Goal: Information Seeking & Learning: Learn about a topic

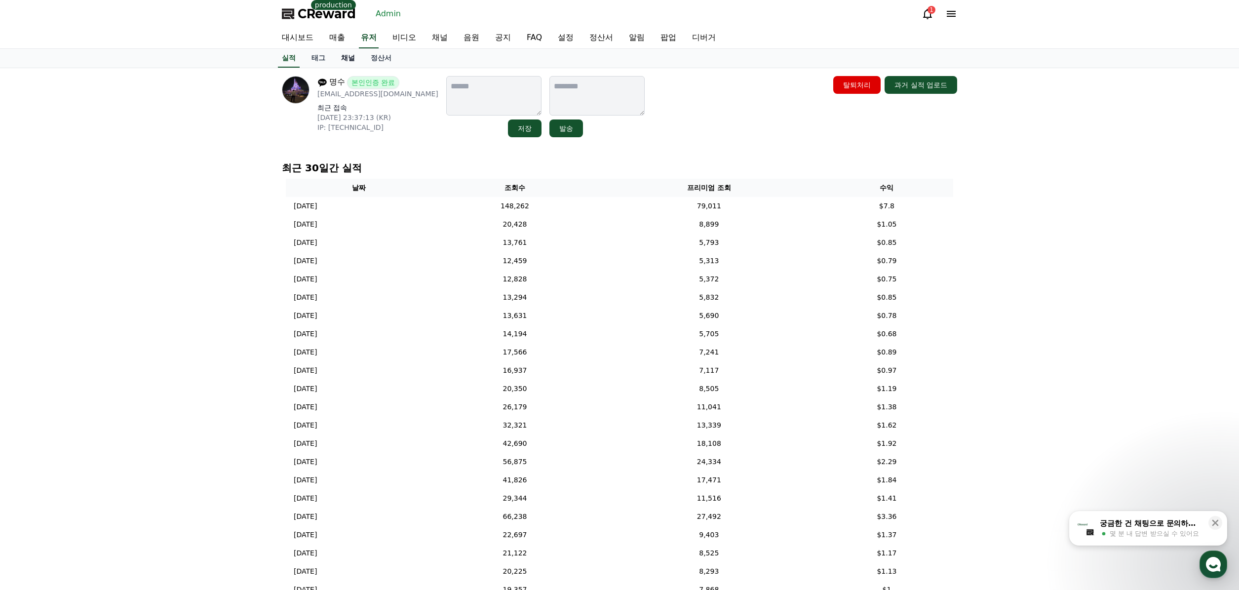
click at [351, 59] on link "채널" at bounding box center [348, 58] width 30 height 19
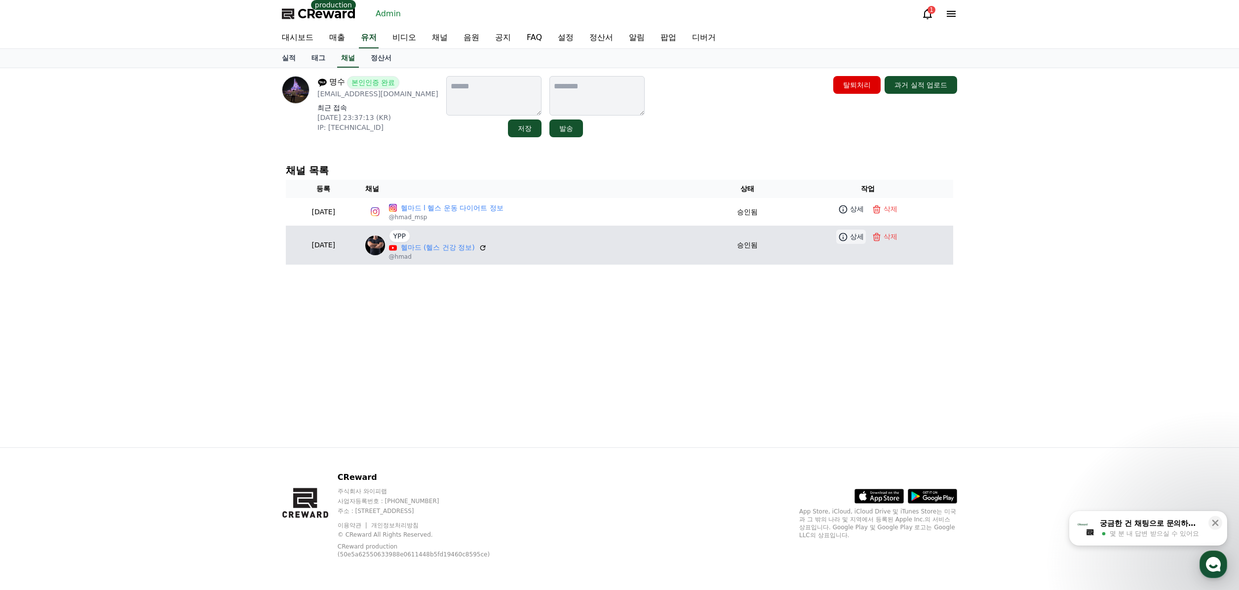
click at [847, 240] on icon at bounding box center [843, 236] width 8 height 8
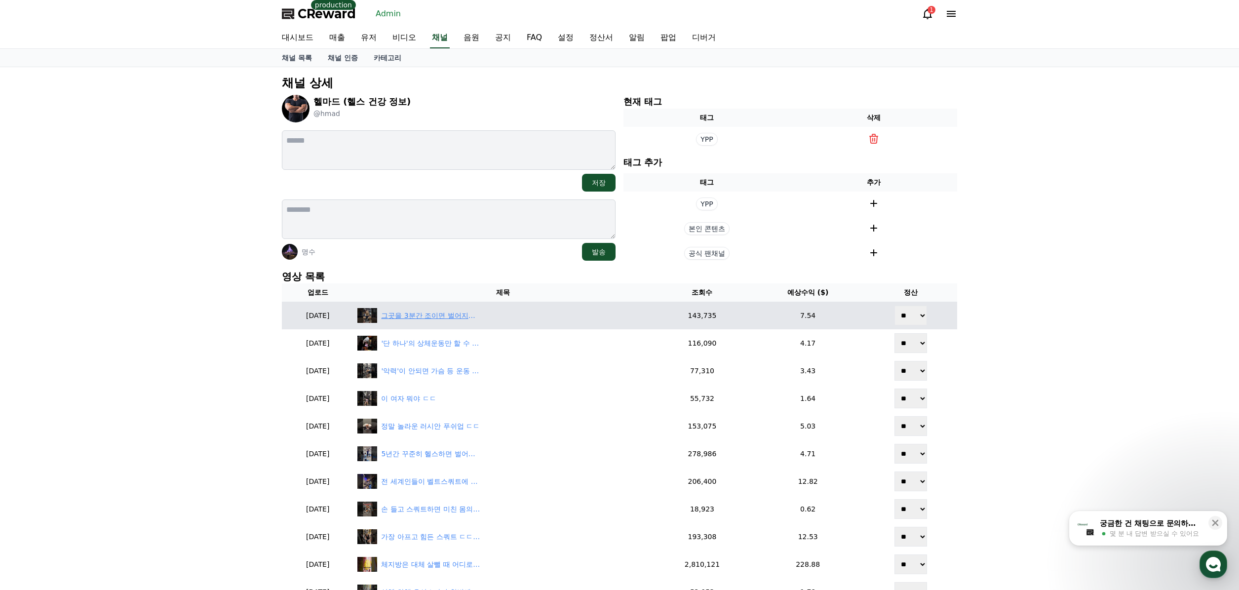
click at [431, 316] on div "그곳을 3분간 조이면 벌어지는 일" at bounding box center [430, 315] width 99 height 10
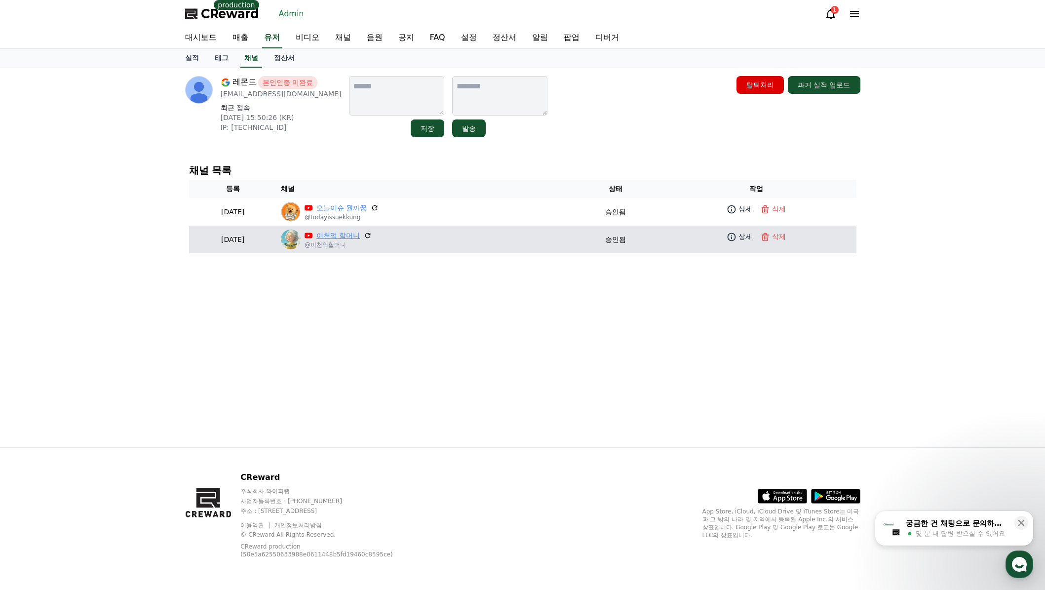
click at [360, 237] on link "이천억 할머니" at bounding box center [337, 235] width 43 height 10
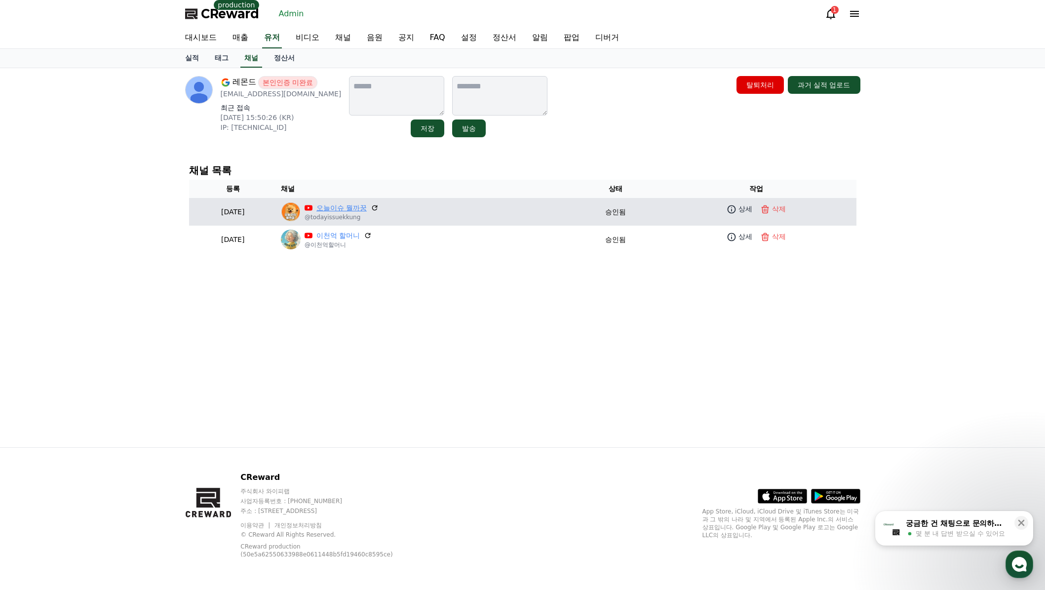
click at [363, 212] on link "오늘이슈 뭘까꿍" at bounding box center [341, 208] width 50 height 10
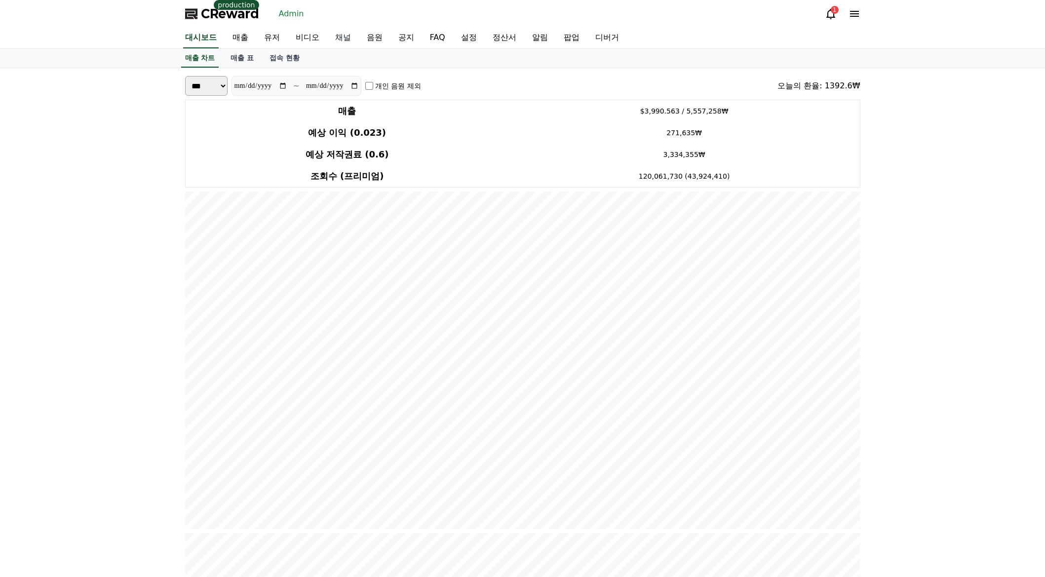
click at [340, 38] on link "채널" at bounding box center [343, 38] width 32 height 21
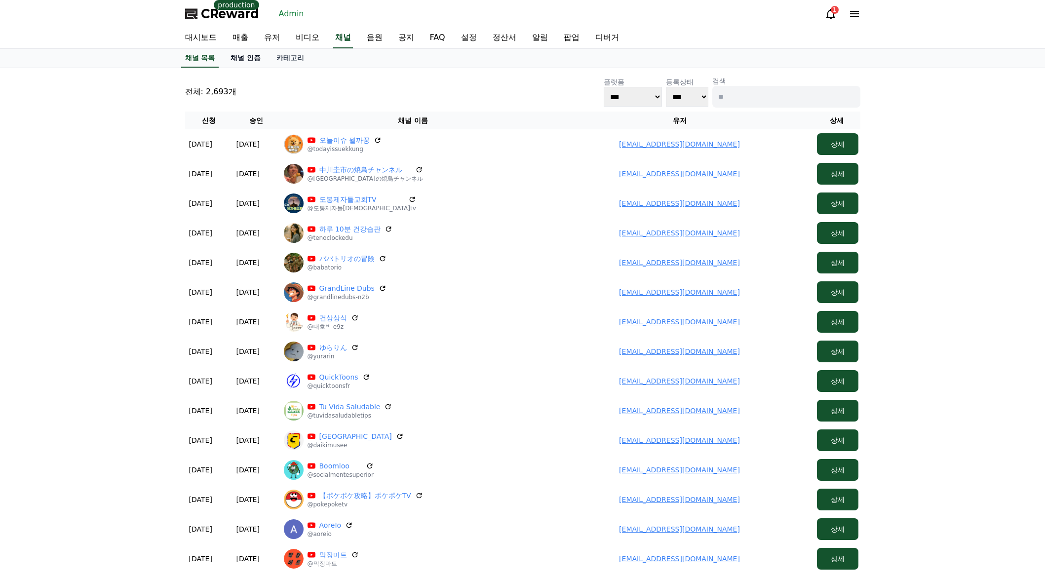
click at [260, 54] on link "채널 인증" at bounding box center [246, 58] width 46 height 19
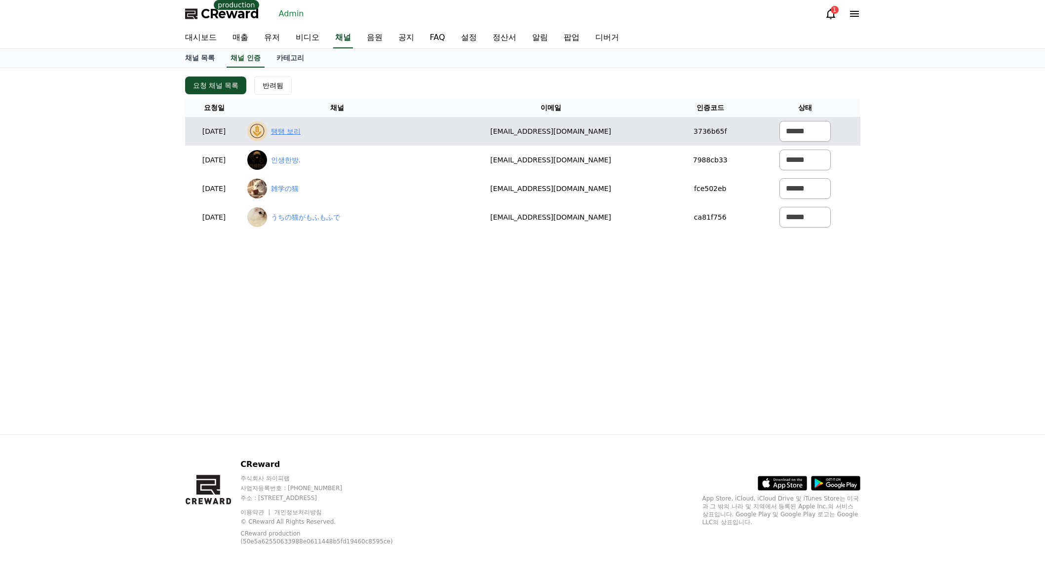
click at [301, 129] on link "탱탱 보리" at bounding box center [286, 131] width 30 height 10
drag, startPoint x: 520, startPoint y: 133, endPoint x: 641, endPoint y: 139, distance: 121.1
click at [641, 139] on td "ll523412@gmail.com" at bounding box center [551, 131] width 240 height 29
copy td "ll523412@gmail.com"
click at [799, 137] on select "****** *** ***" at bounding box center [804, 131] width 51 height 21
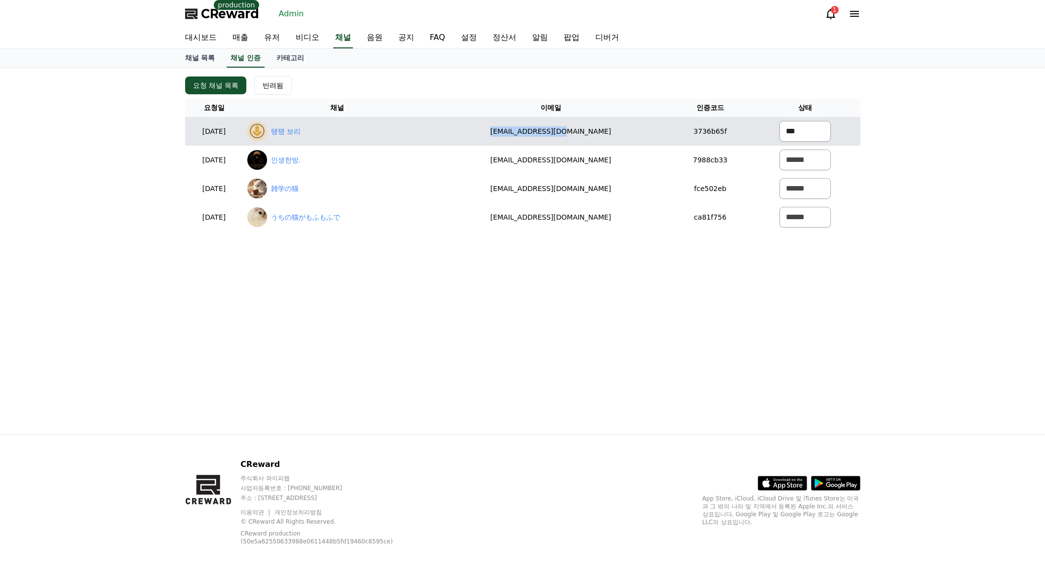
click at [779, 121] on select "****** *** ***" at bounding box center [804, 131] width 51 height 21
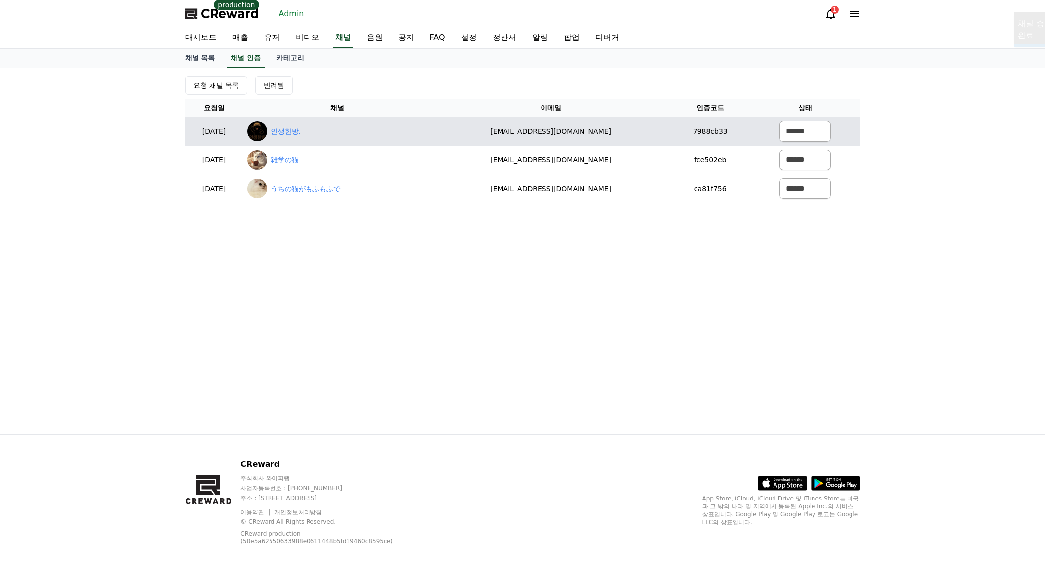
click at [325, 138] on div "인생한방." at bounding box center [337, 131] width 180 height 20
click at [301, 133] on link "인생한방." at bounding box center [286, 131] width 30 height 10
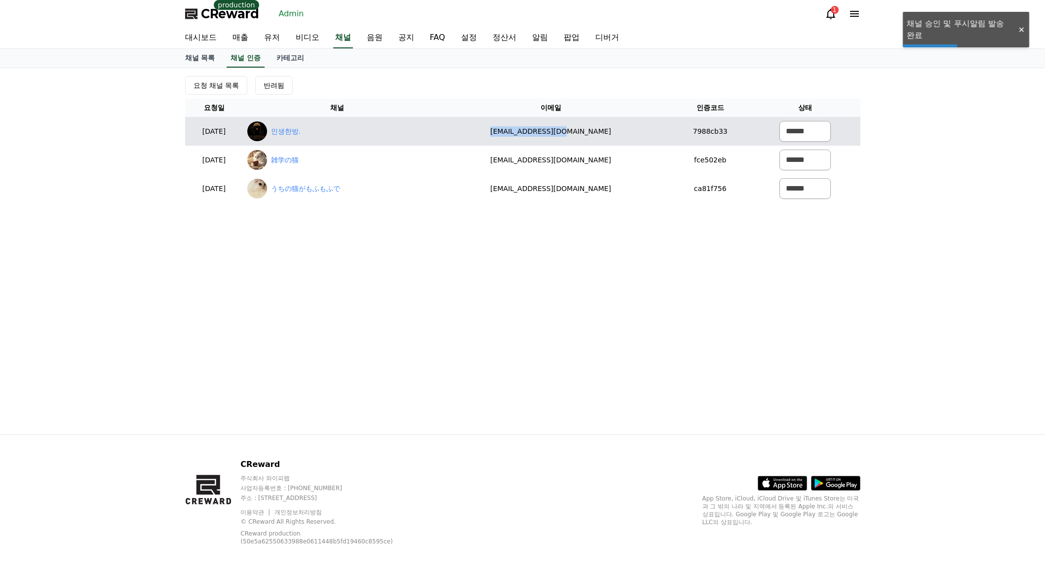
drag, startPoint x: 568, startPoint y: 132, endPoint x: 666, endPoint y: 138, distance: 98.4
click at [657, 138] on tr "2025-09-02 09-02 인생한방. ll523412@gmail.com 7988cb33 ****** *** ***" at bounding box center [522, 131] width 675 height 29
copy tr "ll523412@gmail.com"
click at [807, 124] on select "****** *** ***" at bounding box center [804, 131] width 51 height 21
click at [779, 121] on select "****** *** ***" at bounding box center [804, 131] width 51 height 21
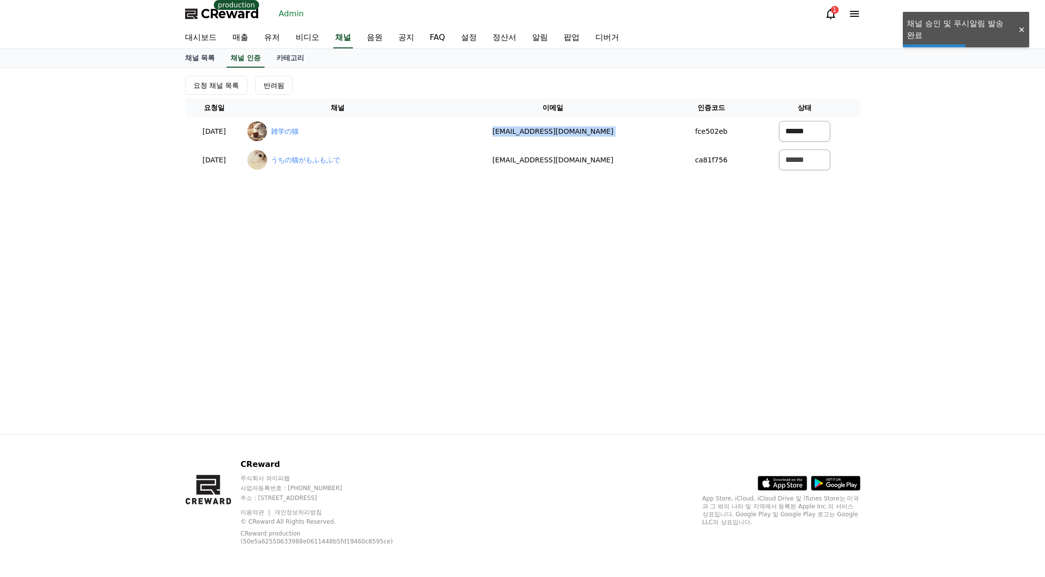
copy tr "ll523412@gmail.com"
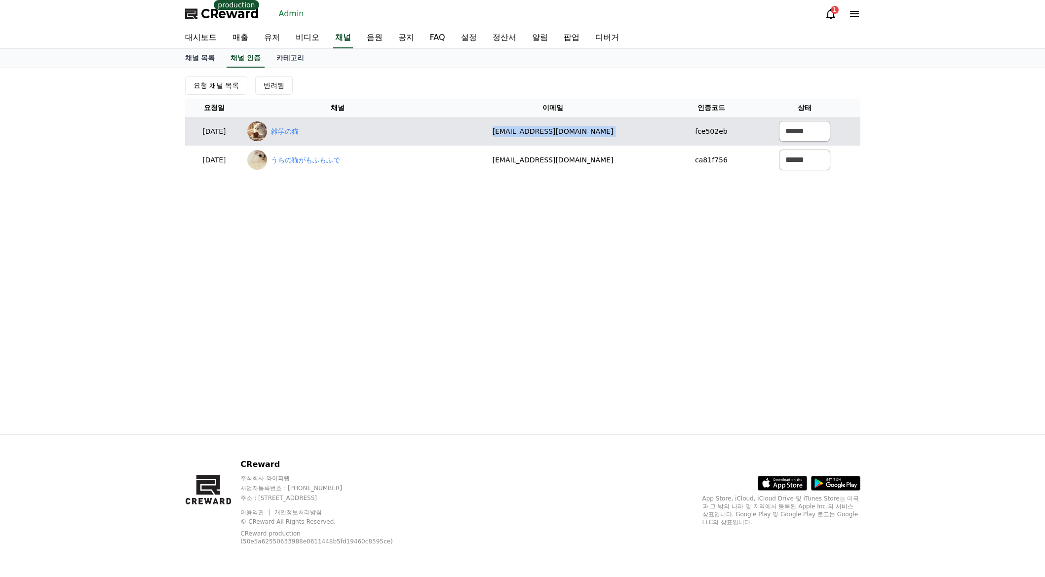
click at [328, 125] on div "雑学の猫" at bounding box center [337, 131] width 181 height 20
click at [299, 130] on link "雑学の猫" at bounding box center [285, 131] width 28 height 10
drag, startPoint x: 607, startPoint y: 131, endPoint x: 679, endPoint y: 132, distance: 71.6
click at [671, 133] on tr "2025-09-02 09-02 雑学の猫 mirin0246@gmail.com fce502eb ****** *** ***" at bounding box center [522, 131] width 675 height 29
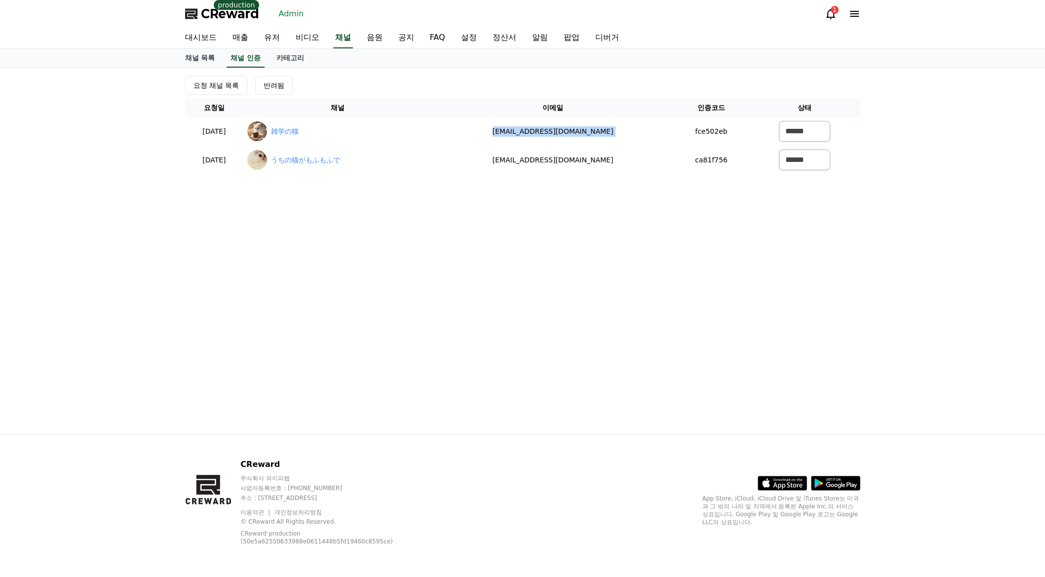
copy tr "mirin0246@gmail.com"
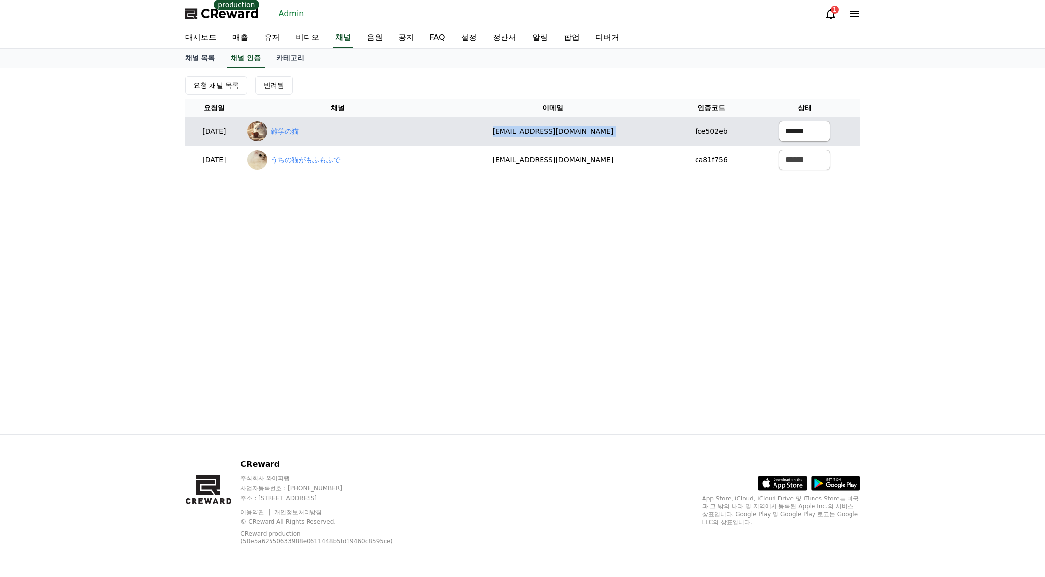
click at [790, 132] on select "****** *** ***" at bounding box center [804, 131] width 51 height 21
select select "********"
click at [779, 121] on select "****** *** ***" at bounding box center [804, 131] width 51 height 21
click at [299, 132] on link "雑学の猫" at bounding box center [285, 131] width 28 height 10
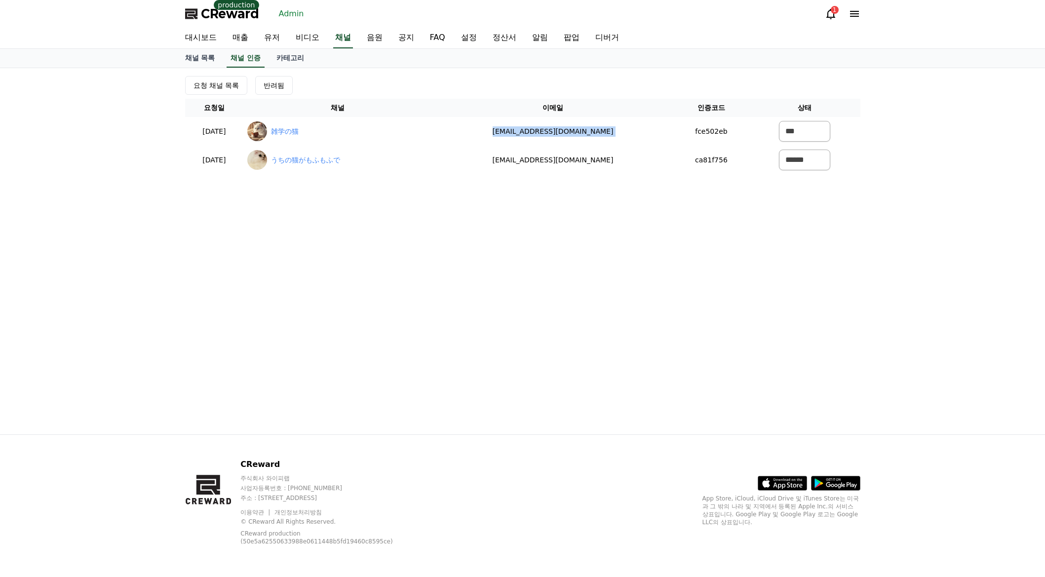
click at [665, 251] on div "요청 채널 목록 반려됨 요청일 채널 이메일 인증코드 상태 2025-09-02 09-02 雑学の猫 mirin0246@gmail.com fce50…" at bounding box center [522, 251] width 691 height 366
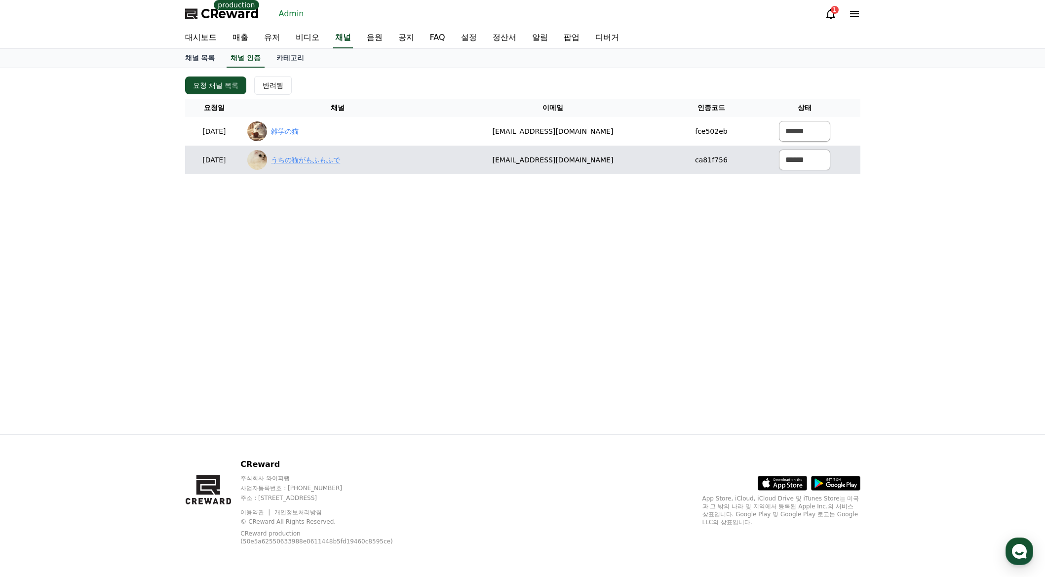
click at [337, 164] on link "うちの猫がもふもふで" at bounding box center [305, 160] width 69 height 10
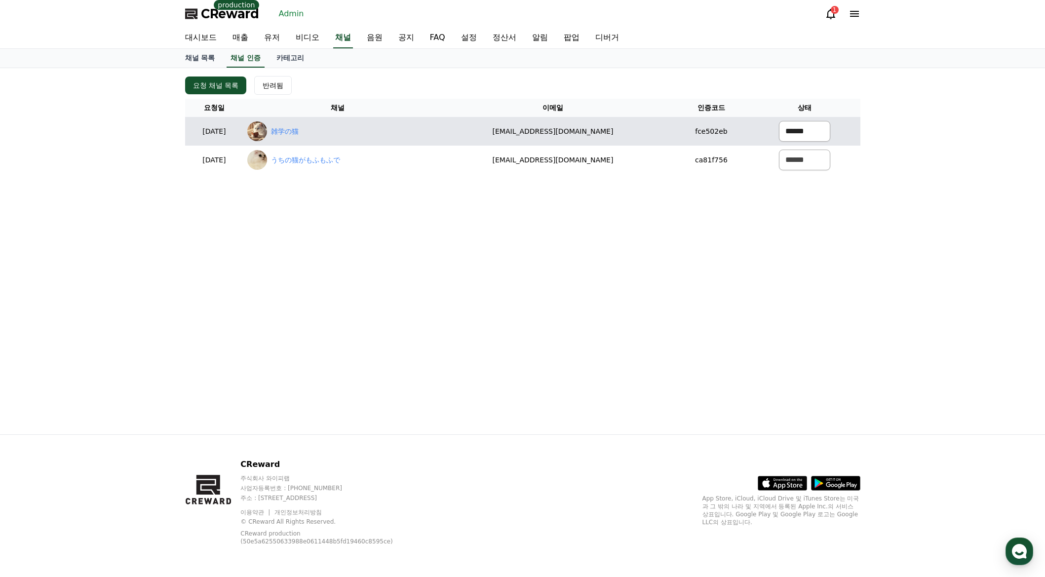
click at [796, 131] on select "****** *** ***" at bounding box center [804, 131] width 51 height 21
click at [779, 121] on select "****** *** ***" at bounding box center [804, 131] width 51 height 21
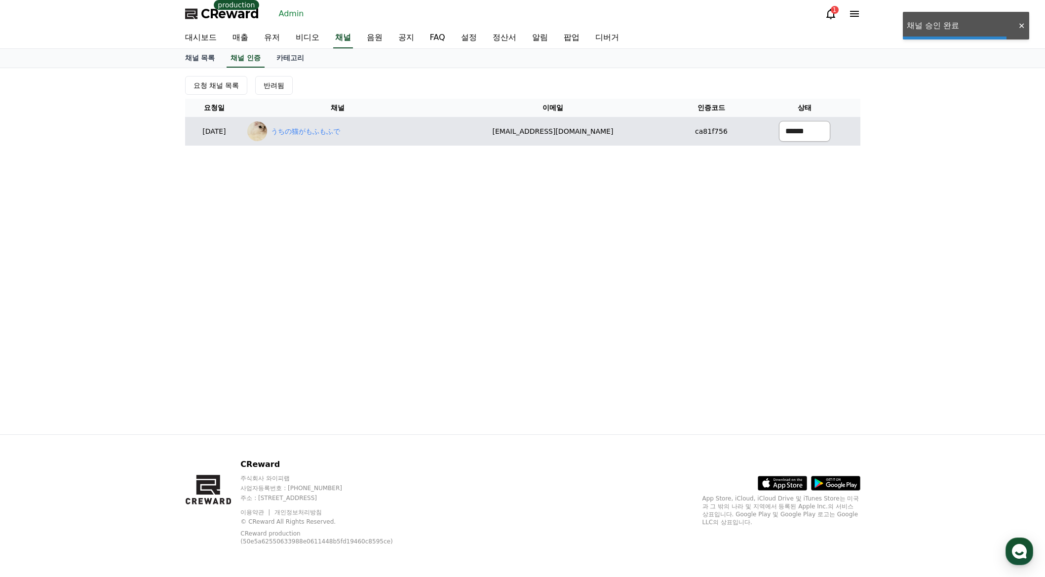
drag, startPoint x: 788, startPoint y: 131, endPoint x: 781, endPoint y: 137, distance: 9.1
click at [787, 131] on select "****** *** ***" at bounding box center [804, 131] width 51 height 21
select select "********"
click at [779, 121] on select "****** *** ***" at bounding box center [804, 131] width 51 height 21
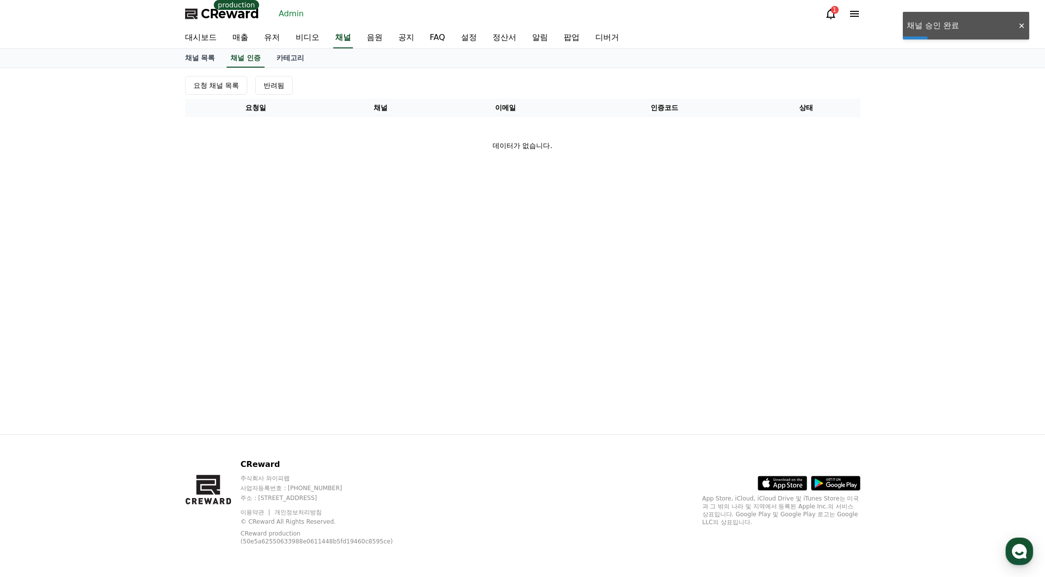
click at [329, 35] on div "대시보드 매출 유저 비디오 채널 음원 공지 FAQ 설정 정산서 알림 팝업 디버거" at bounding box center [522, 38] width 691 height 21
click at [334, 37] on link "채널" at bounding box center [343, 38] width 20 height 21
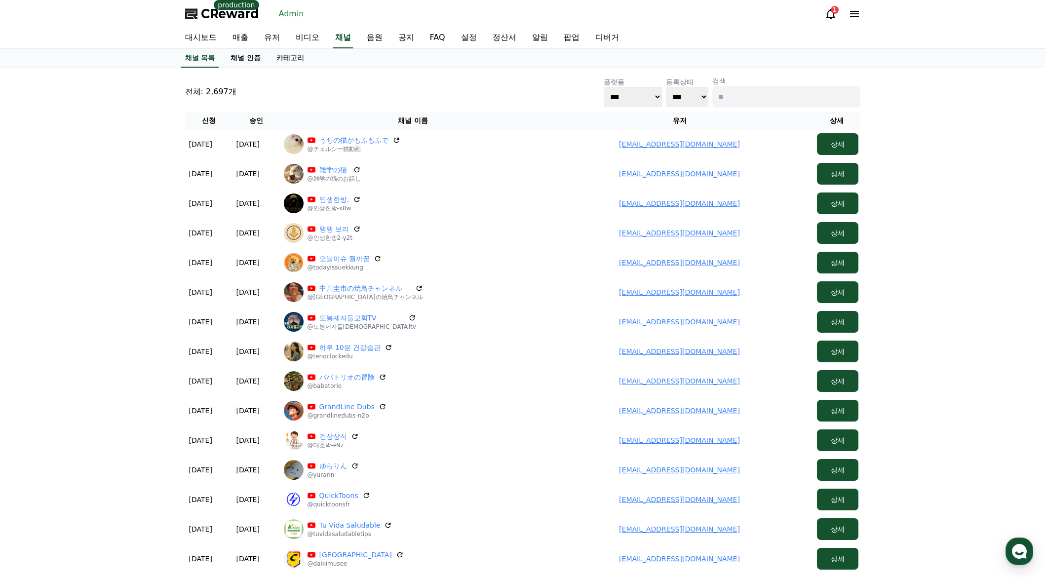
click at [247, 52] on link "채널 인증" at bounding box center [246, 58] width 46 height 19
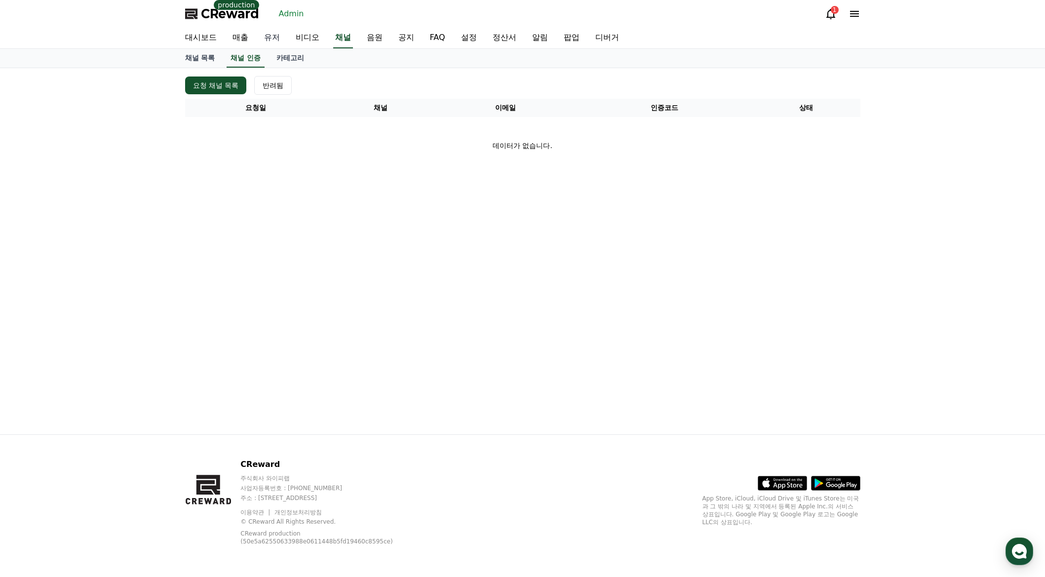
click at [276, 39] on link "유저" at bounding box center [272, 38] width 32 height 21
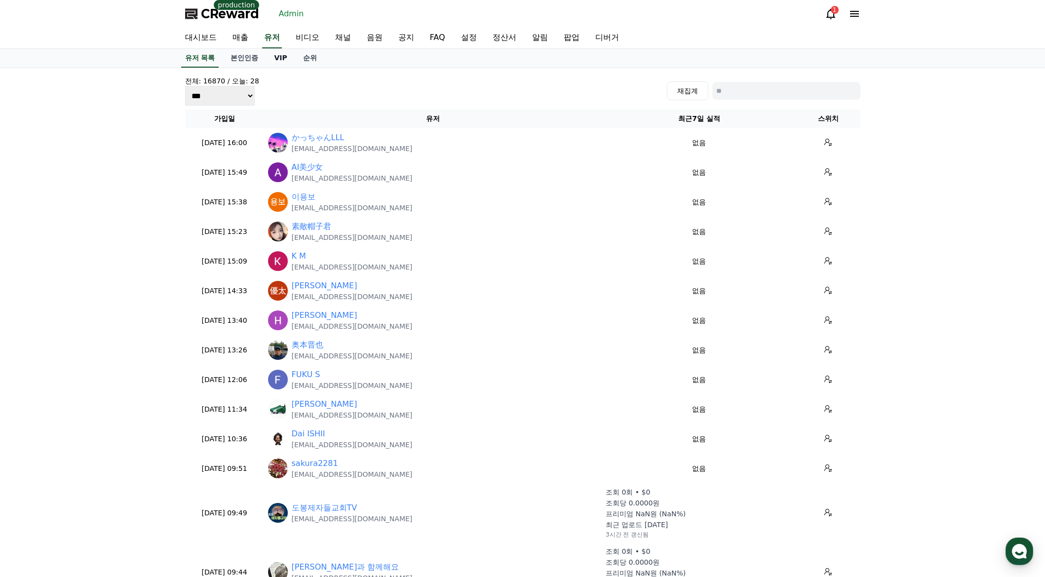
click at [287, 59] on link "VIP" at bounding box center [280, 58] width 29 height 19
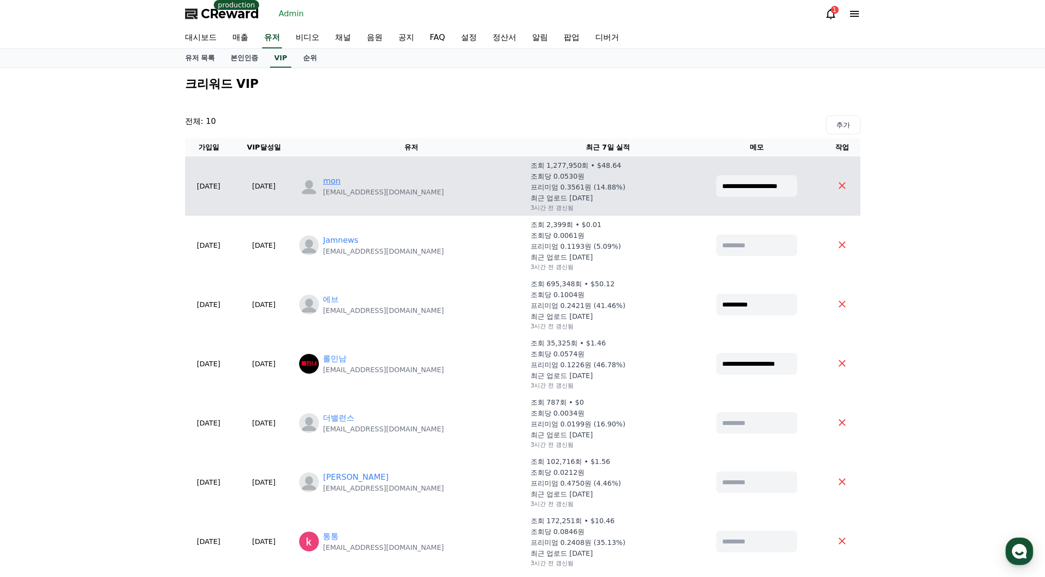
click at [341, 181] on link "mon" at bounding box center [332, 181] width 18 height 12
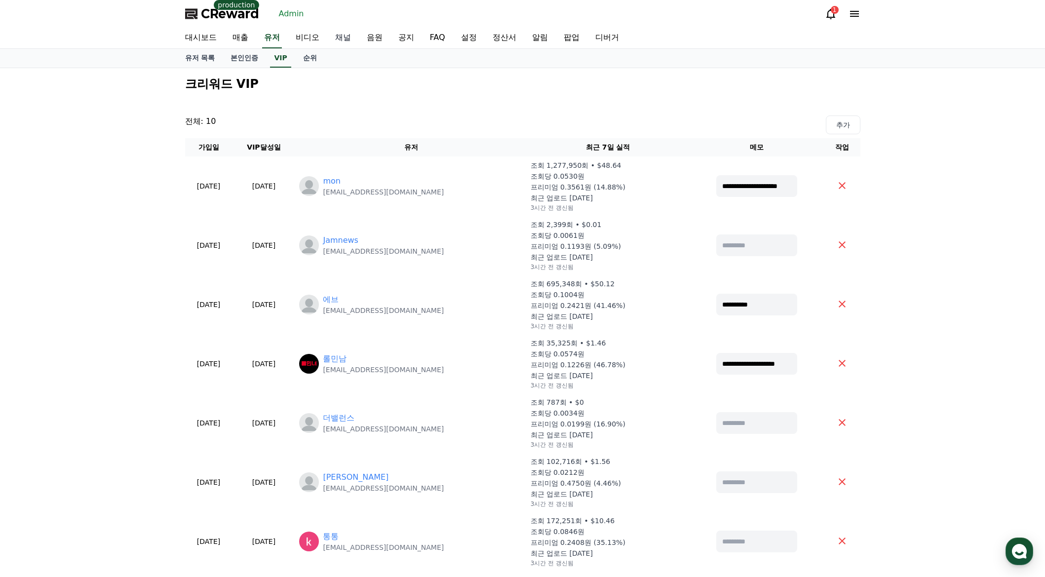
click at [340, 43] on link "채널" at bounding box center [343, 38] width 32 height 21
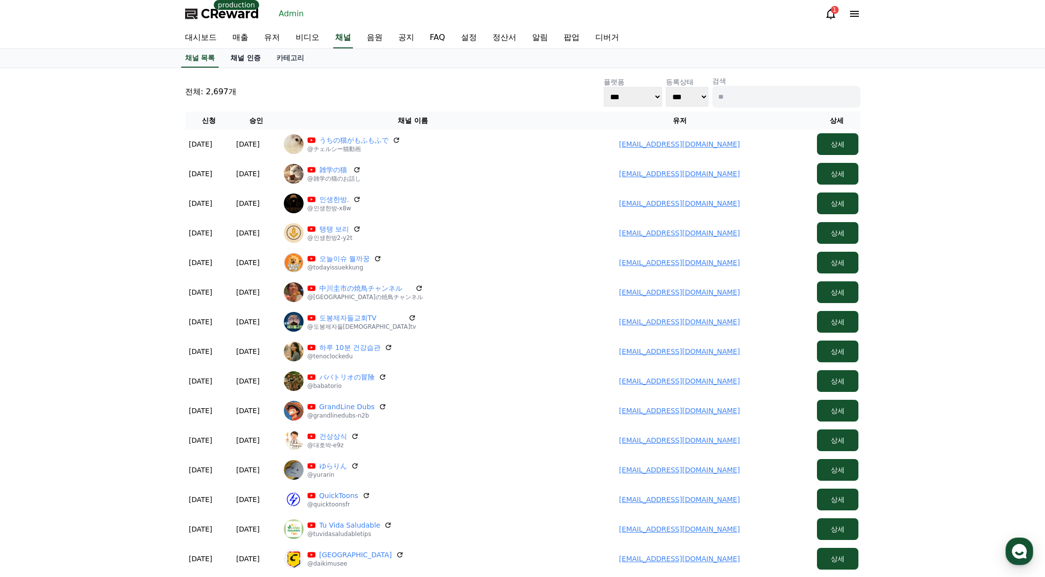
click at [257, 57] on link "채널 인증" at bounding box center [246, 58] width 46 height 19
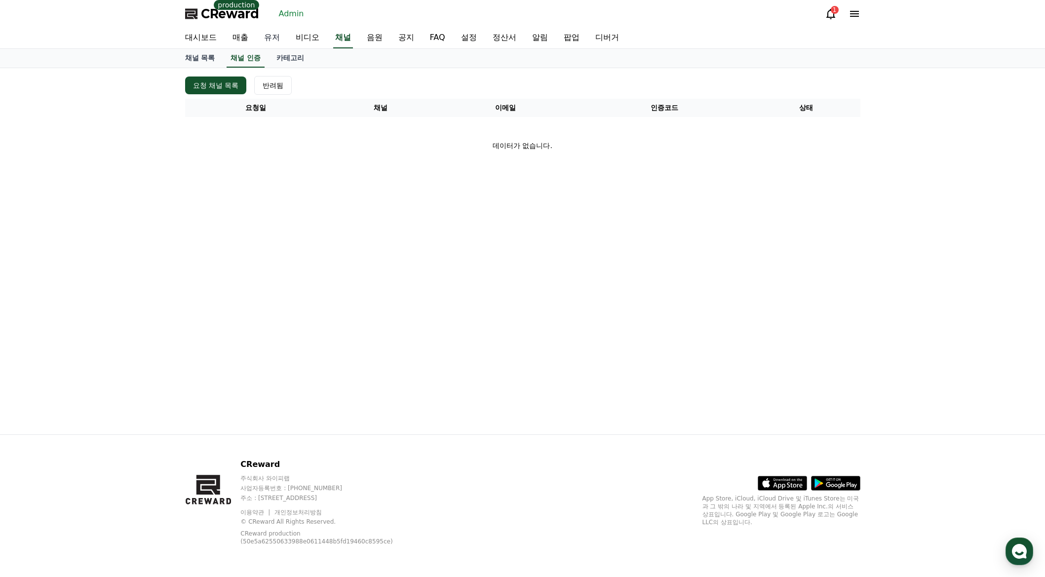
click at [279, 39] on link "유저" at bounding box center [272, 38] width 32 height 21
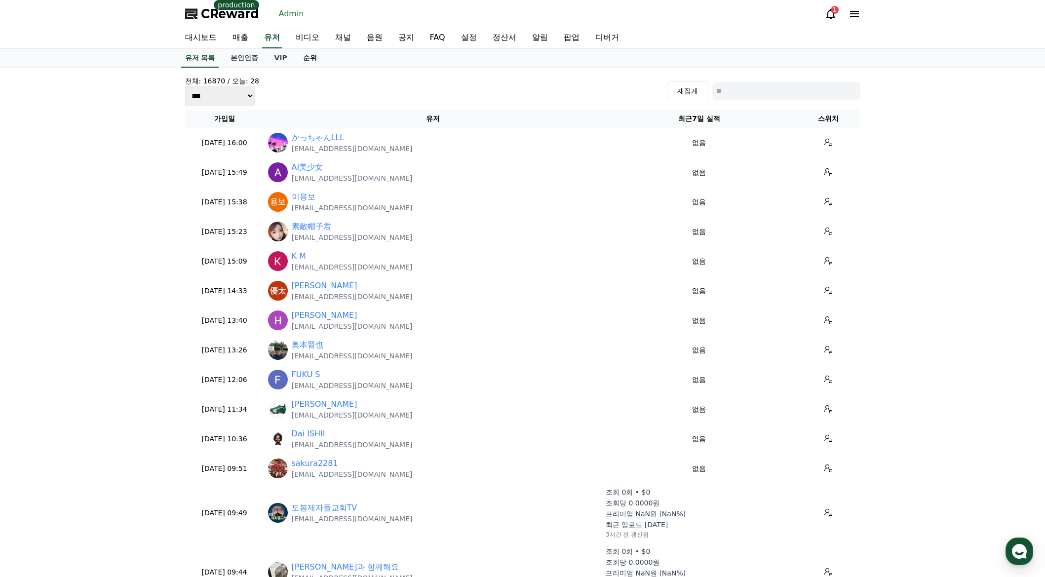
click at [305, 60] on link "순위" at bounding box center [310, 58] width 30 height 19
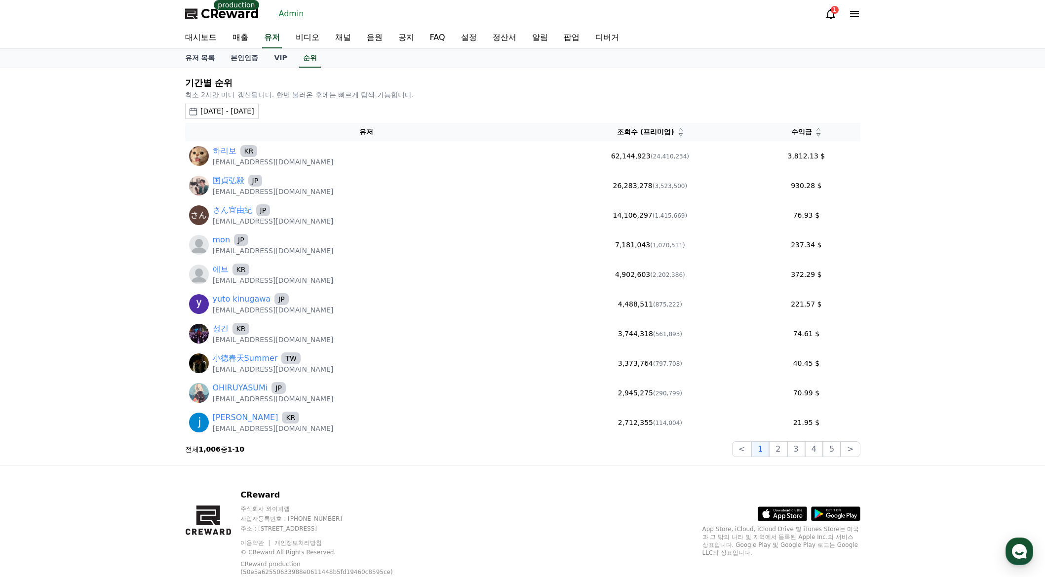
click at [820, 136] on div "수익금" at bounding box center [806, 132] width 100 height 10
click at [818, 137] on div "수익금" at bounding box center [806, 132] width 100 height 10
click at [818, 137] on icon at bounding box center [818, 134] width 5 height 5
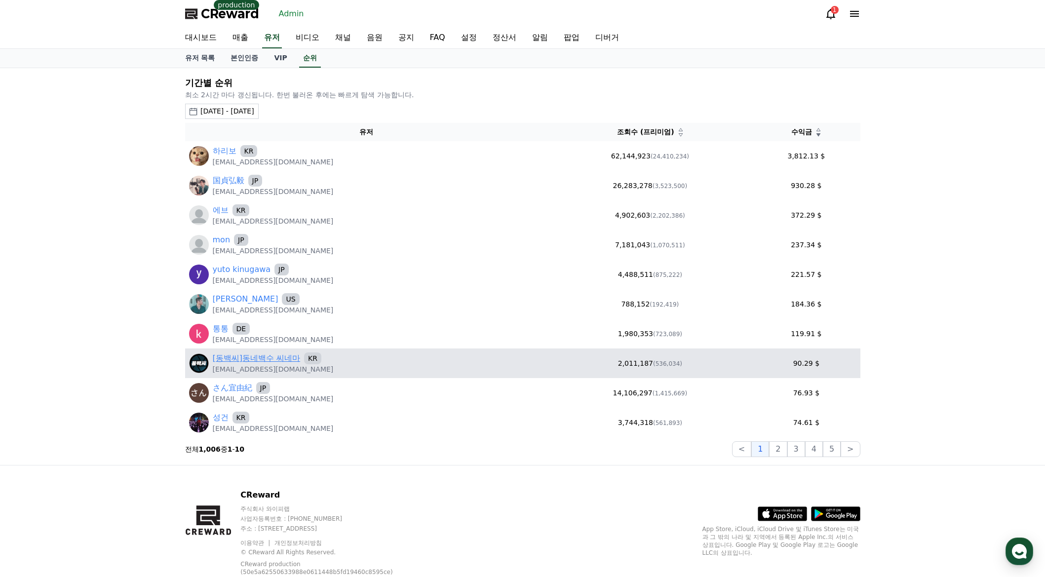
click at [274, 356] on link "[동백씨]동네백수 씨네마" at bounding box center [257, 358] width 88 height 12
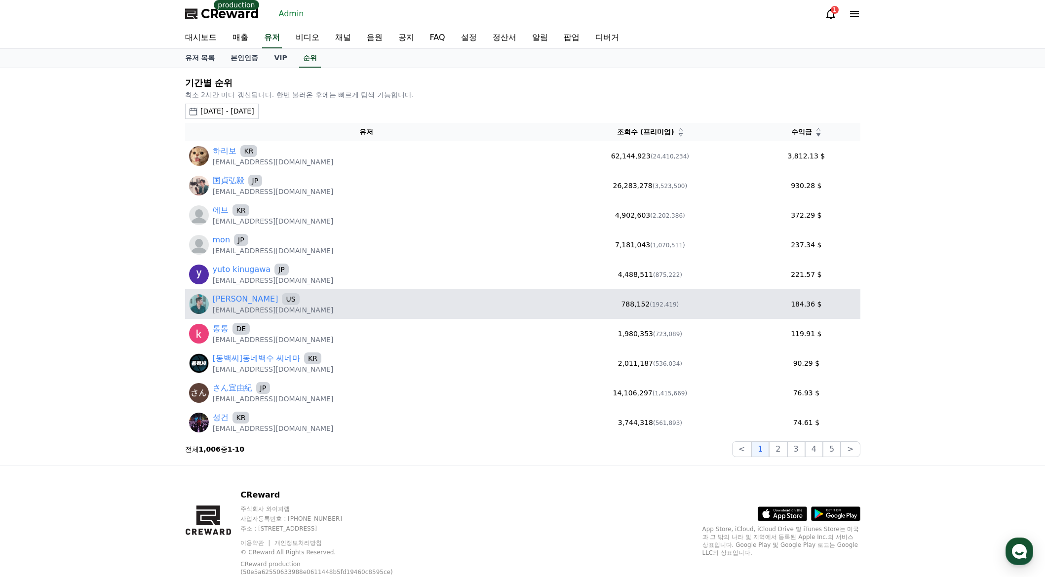
click at [233, 308] on p "mrtkwyoung@gmail.com" at bounding box center [273, 310] width 121 height 10
click at [233, 305] on p "mrtkwyoung@gmail.com" at bounding box center [273, 310] width 121 height 10
click at [233, 303] on link "Tony Yeung" at bounding box center [246, 299] width 66 height 12
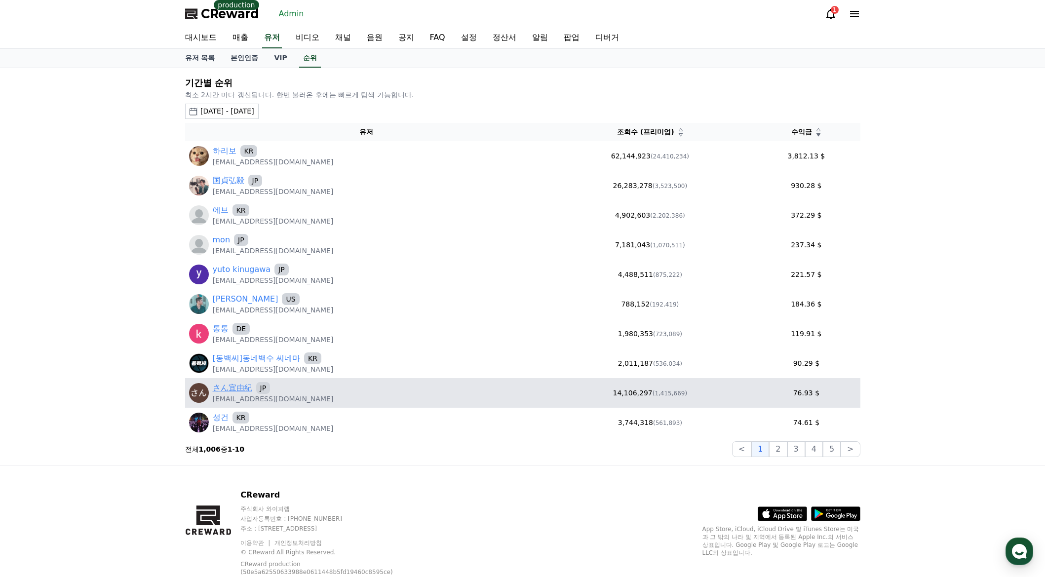
click at [235, 387] on link "さん宜由紀" at bounding box center [232, 388] width 39 height 12
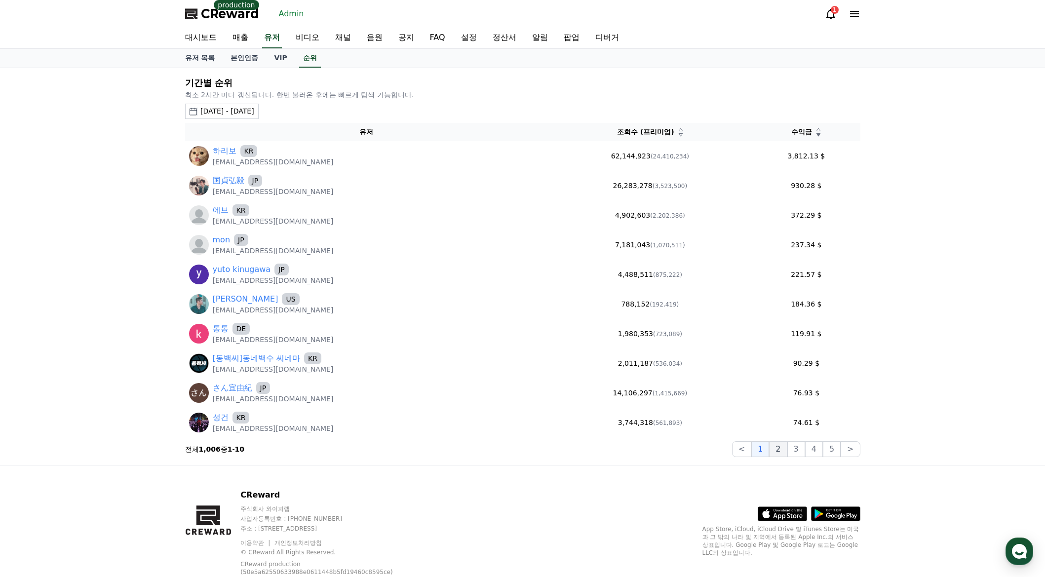
click at [787, 453] on button "2" at bounding box center [796, 449] width 18 height 16
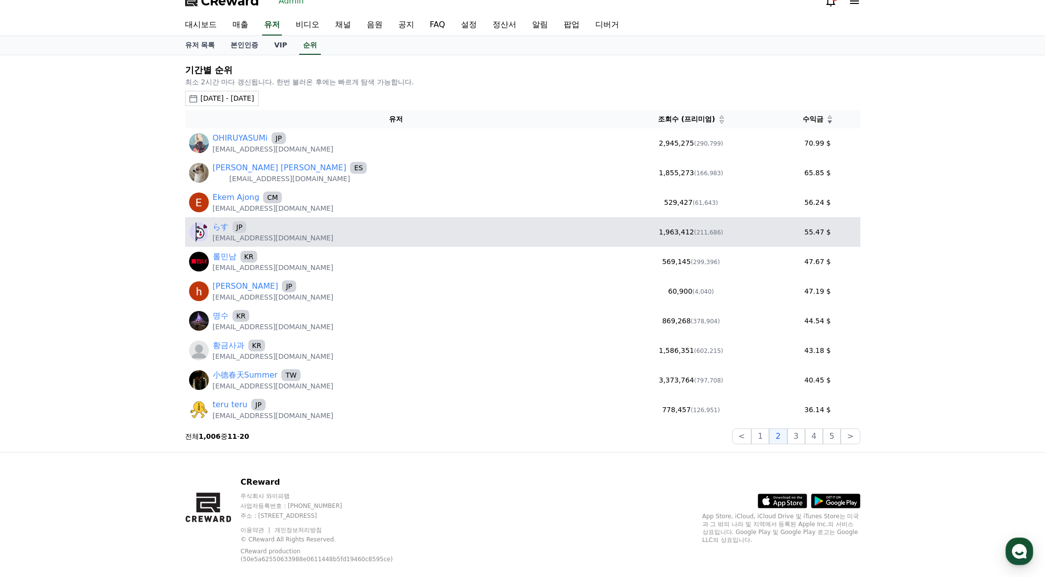
scroll to position [31, 0]
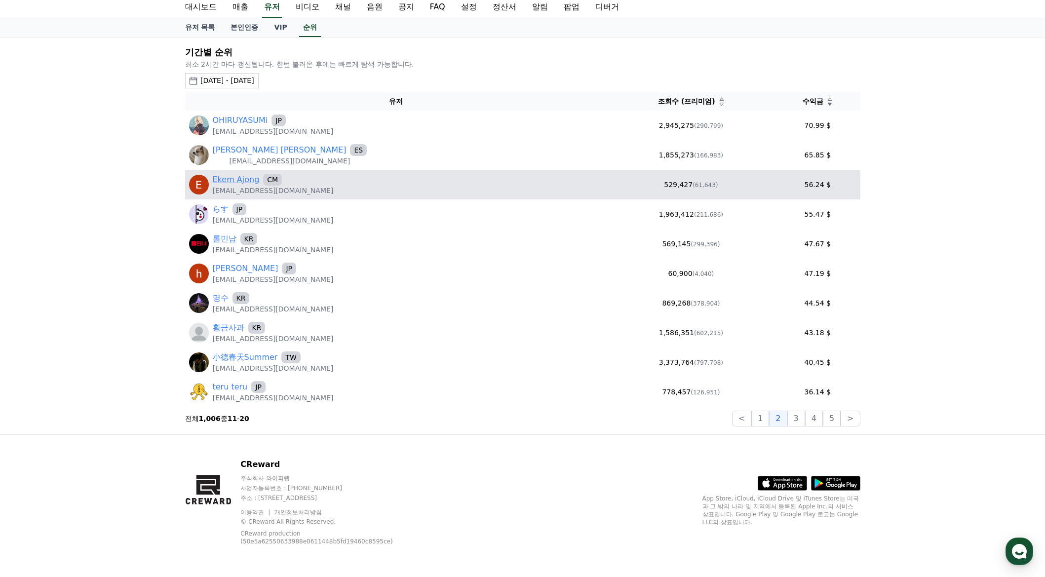
click at [242, 178] on link "Ekem Ajong" at bounding box center [236, 180] width 47 height 12
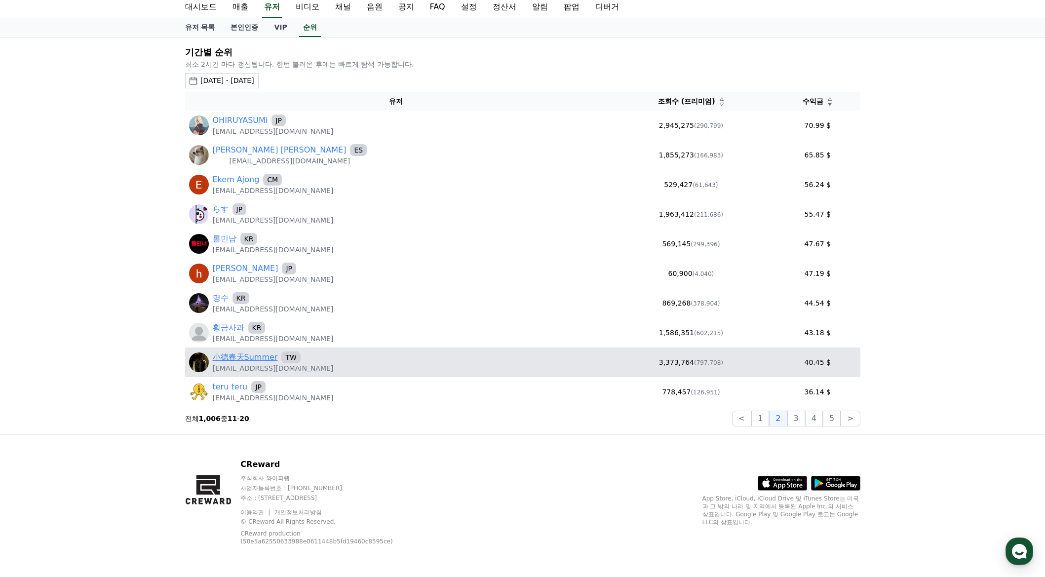
click at [236, 359] on link "小德春天Summer" at bounding box center [245, 357] width 65 height 12
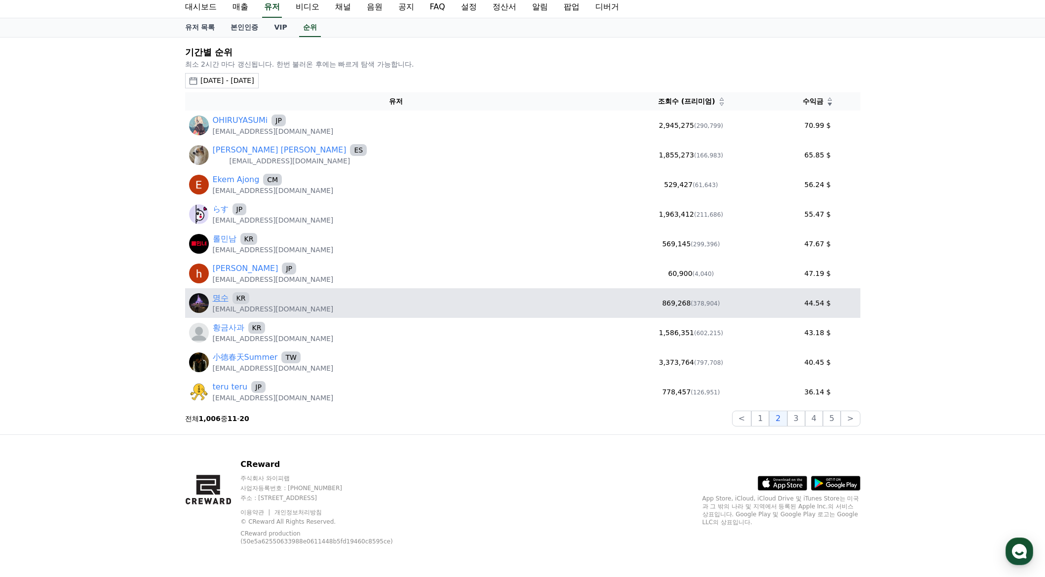
click at [227, 302] on link "명수" at bounding box center [221, 298] width 16 height 12
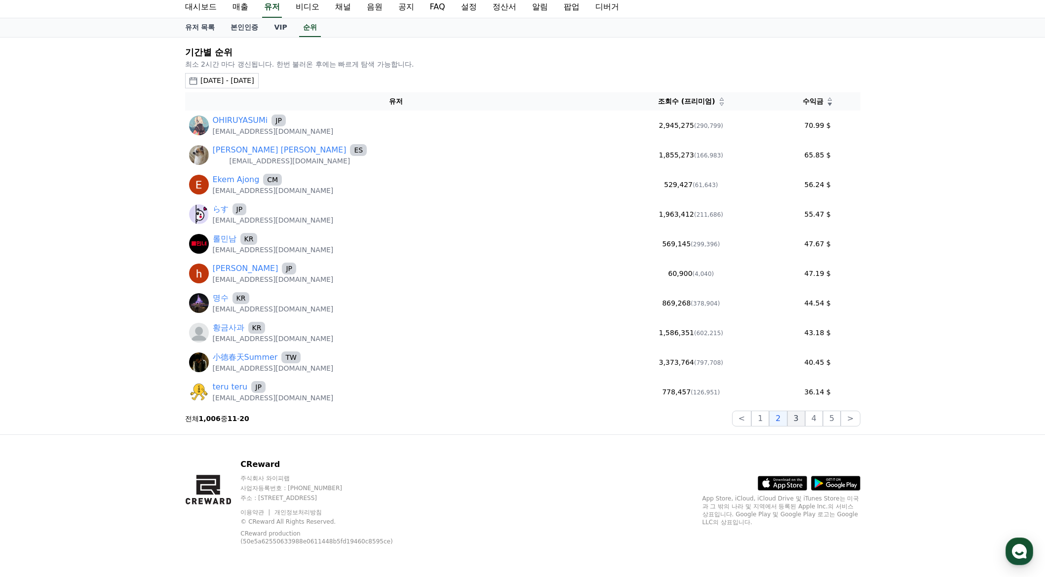
click at [823, 414] on button "3" at bounding box center [832, 419] width 18 height 16
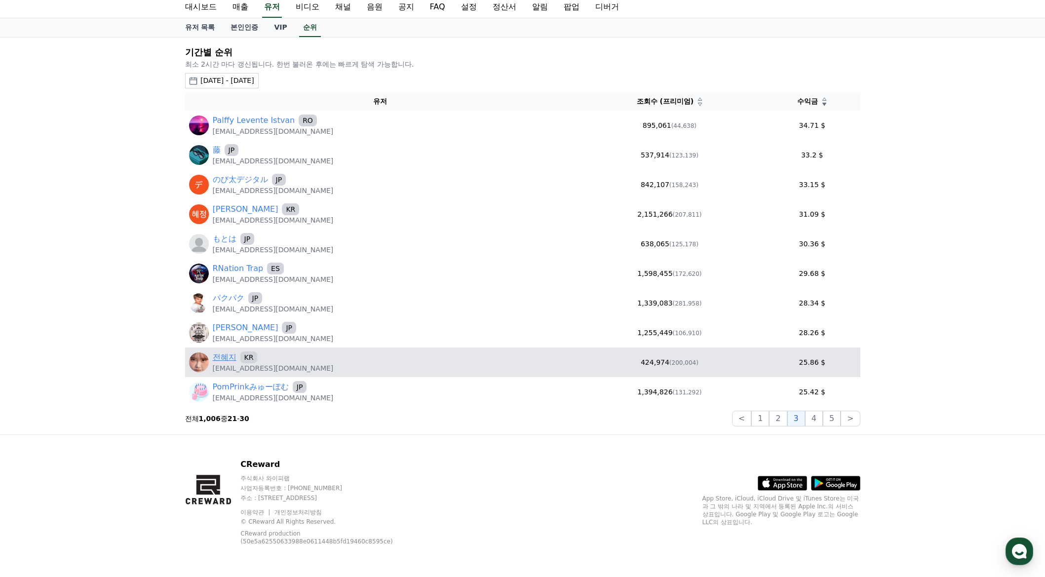
click at [222, 357] on link "전혜지" at bounding box center [225, 357] width 24 height 12
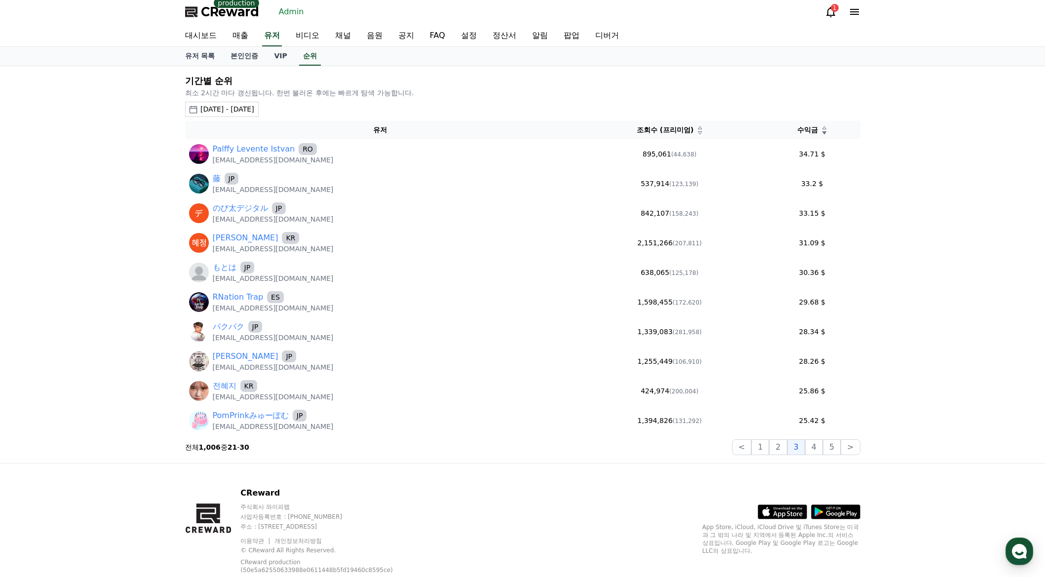
scroll to position [0, 0]
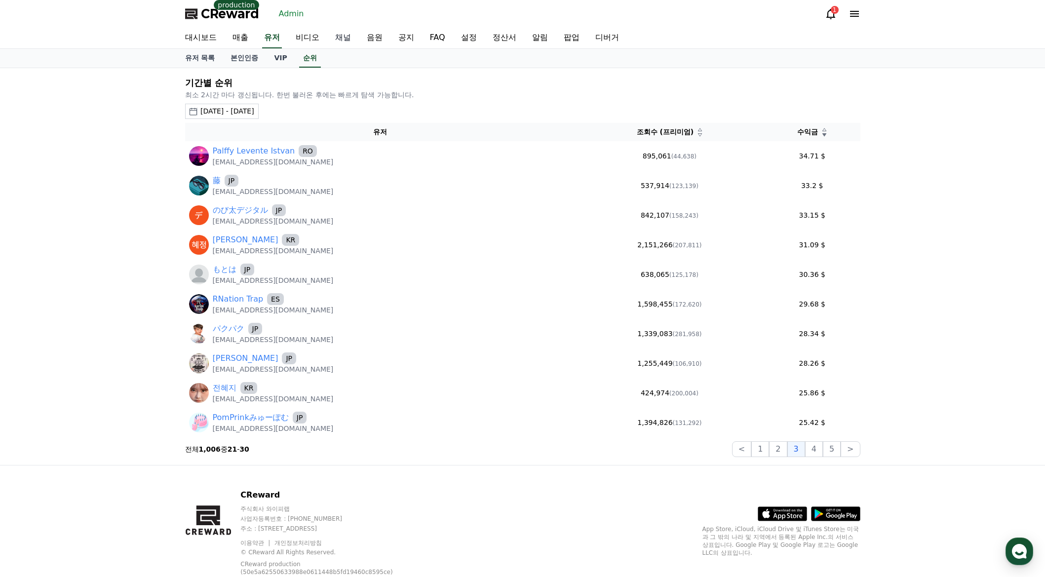
click at [342, 43] on link "채널" at bounding box center [343, 38] width 32 height 21
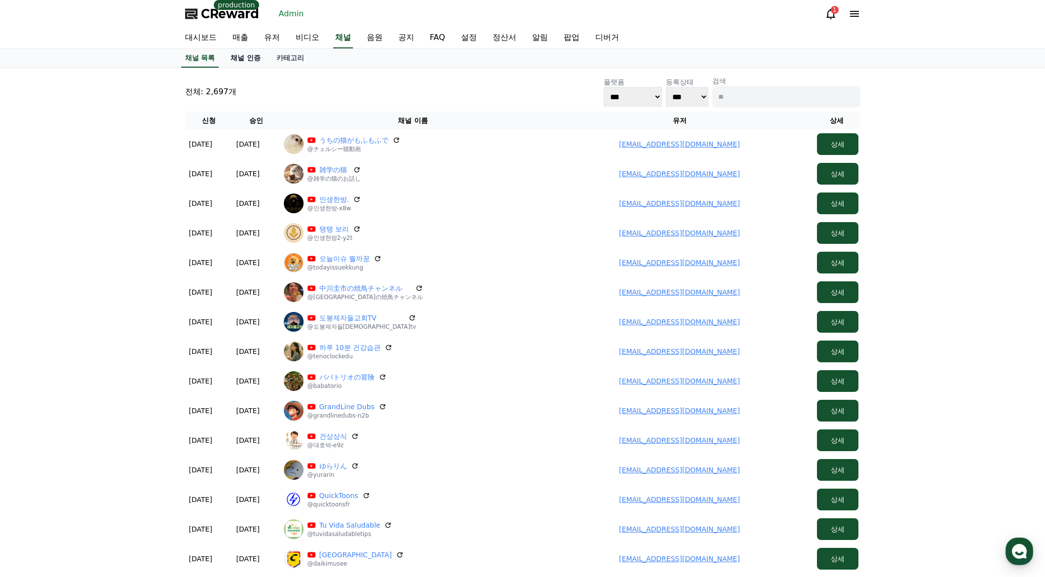
click at [255, 59] on link "채널 인증" at bounding box center [246, 58] width 46 height 19
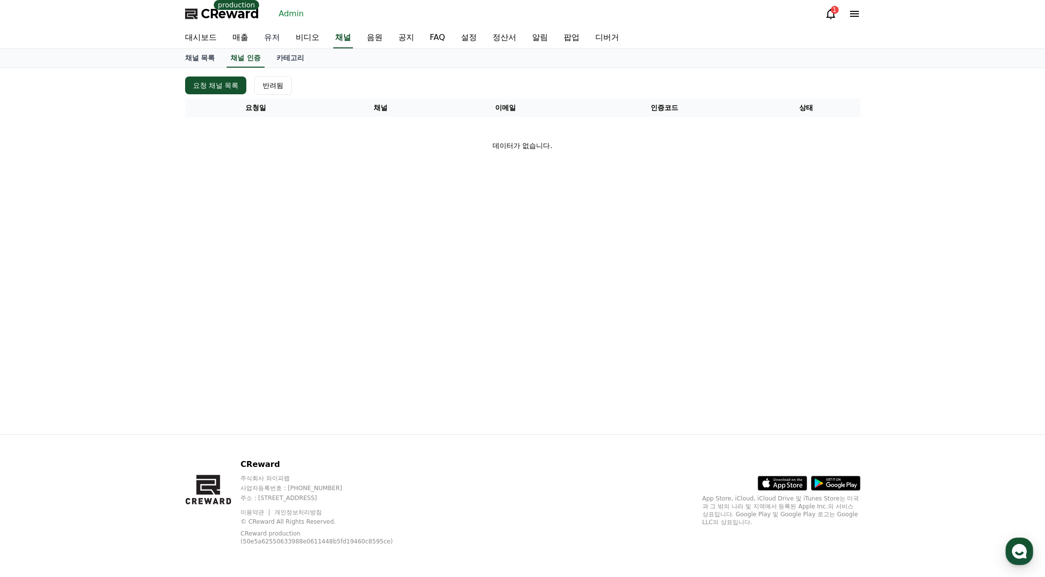
click at [276, 37] on link "유저" at bounding box center [272, 38] width 32 height 21
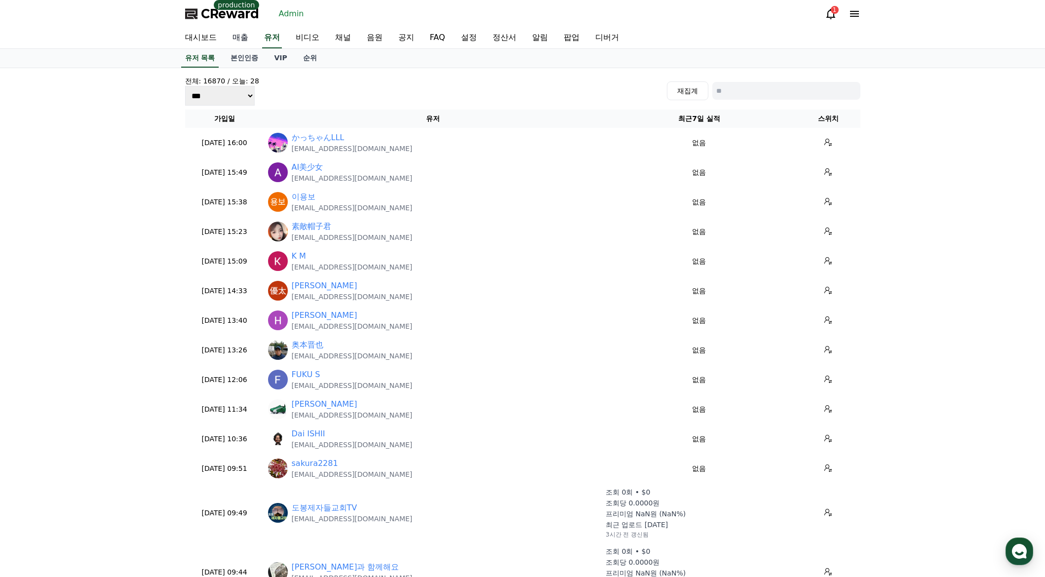
click at [231, 42] on link "매출" at bounding box center [241, 38] width 32 height 21
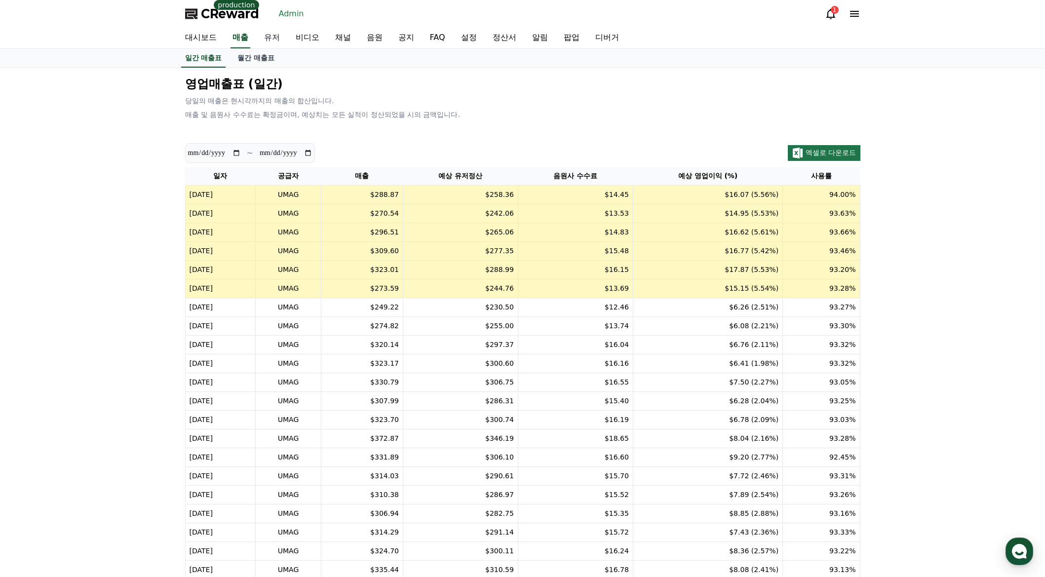
click at [269, 38] on link "유저" at bounding box center [272, 38] width 32 height 21
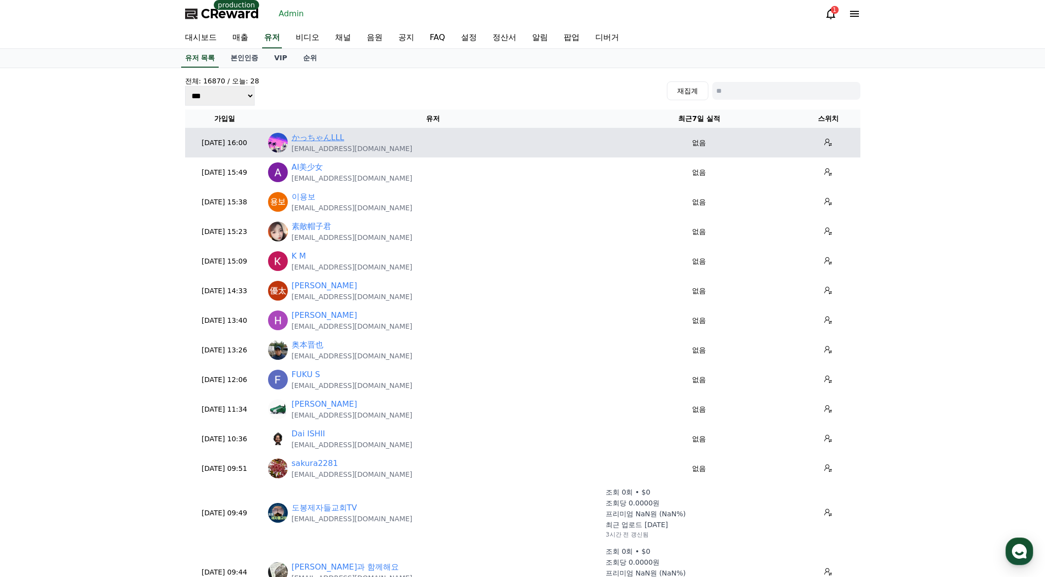
click at [330, 135] on link "かっちゃんLLL" at bounding box center [318, 138] width 53 height 12
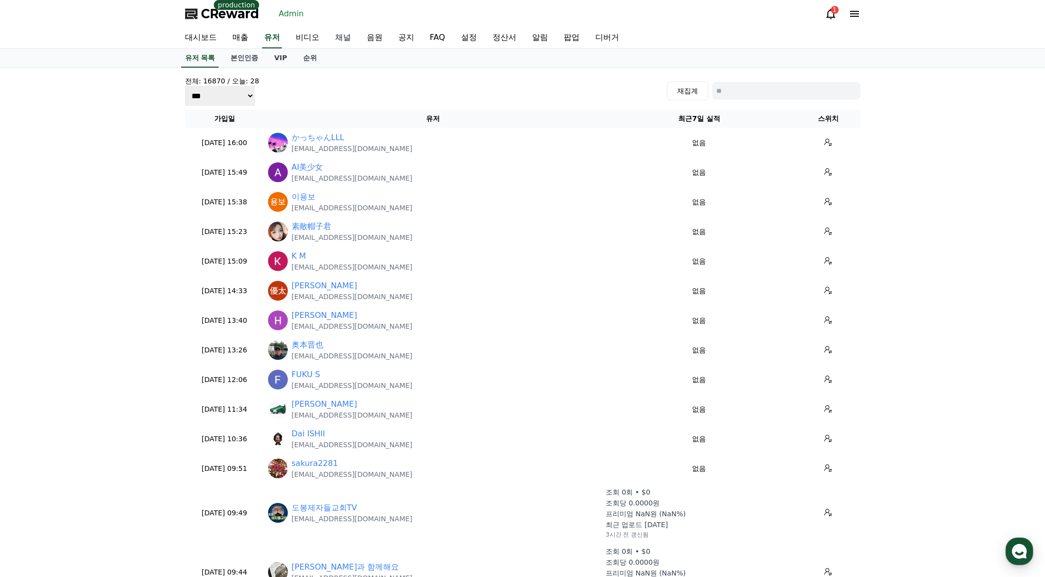
click at [337, 34] on link "채널" at bounding box center [343, 38] width 32 height 21
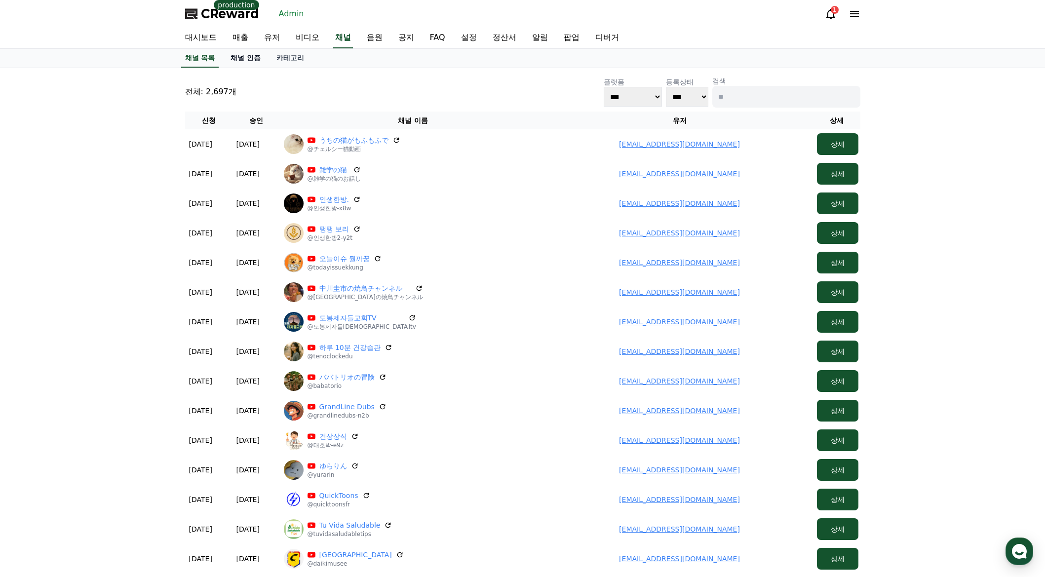
click at [251, 56] on link "채널 인증" at bounding box center [246, 58] width 46 height 19
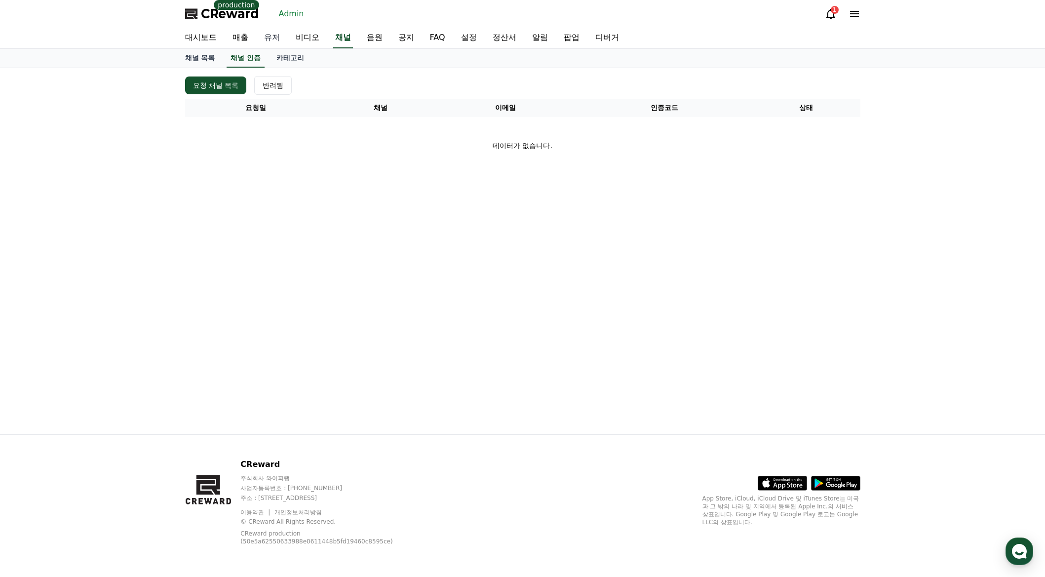
click at [278, 36] on link "유저" at bounding box center [272, 38] width 32 height 21
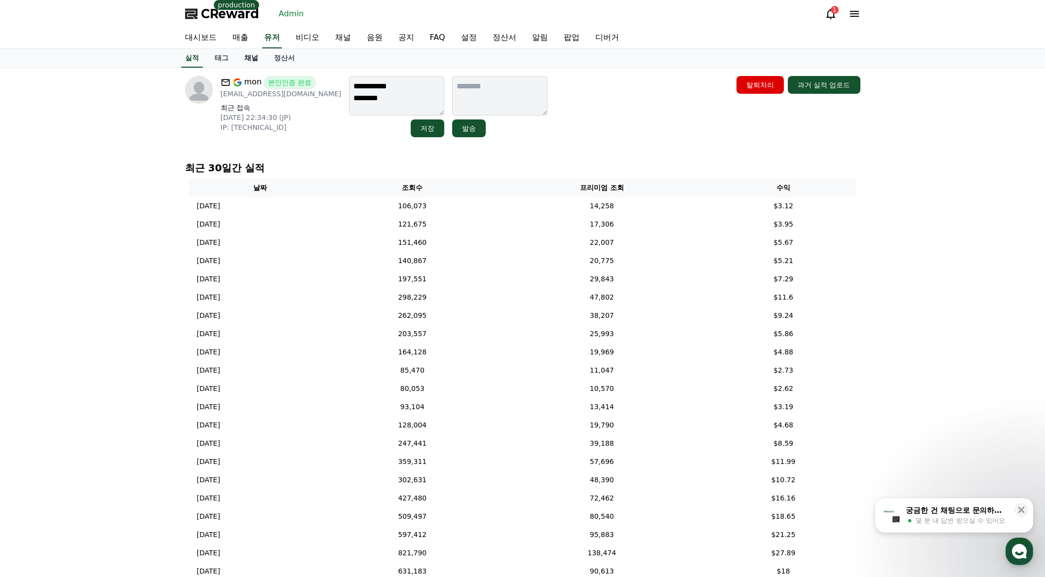
click at [259, 63] on link "채널" at bounding box center [251, 58] width 30 height 19
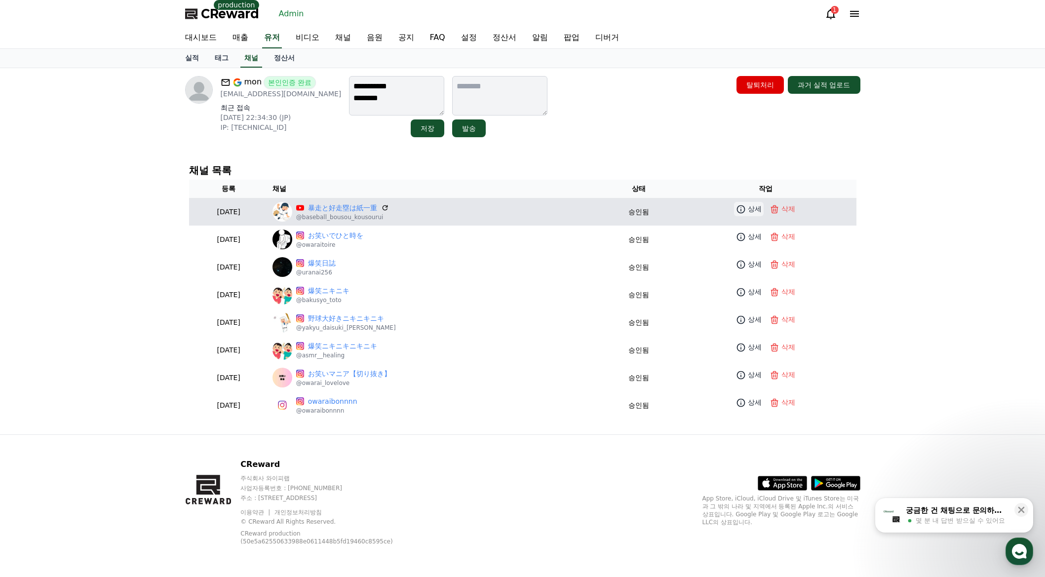
click at [742, 211] on icon at bounding box center [741, 209] width 10 height 10
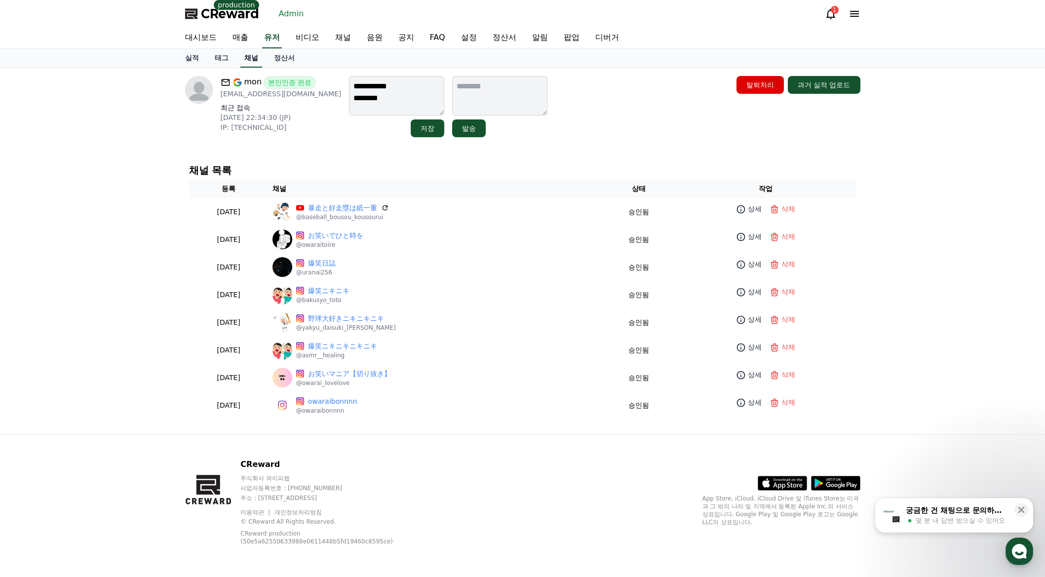
click at [257, 54] on link "채널" at bounding box center [251, 58] width 22 height 19
click at [264, 44] on link "유저" at bounding box center [272, 38] width 20 height 21
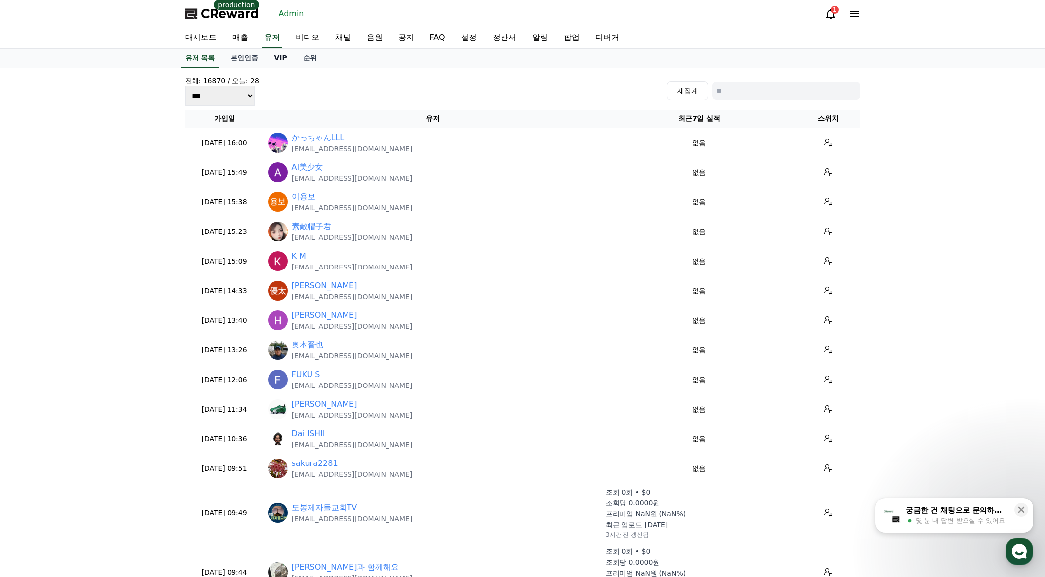
click at [278, 61] on link "VIP" at bounding box center [280, 58] width 29 height 19
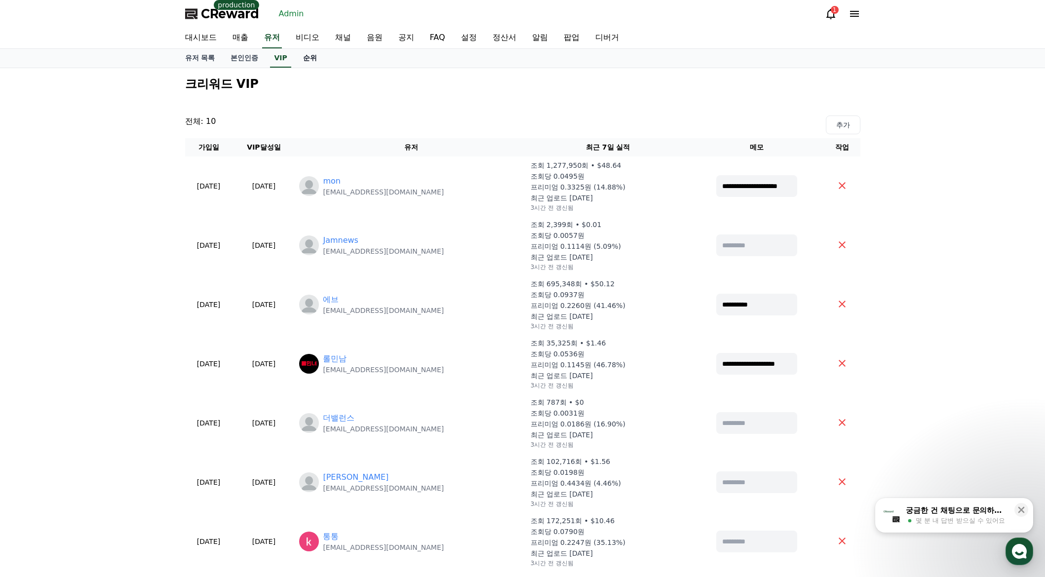
click at [300, 61] on link "순위" at bounding box center [310, 58] width 30 height 19
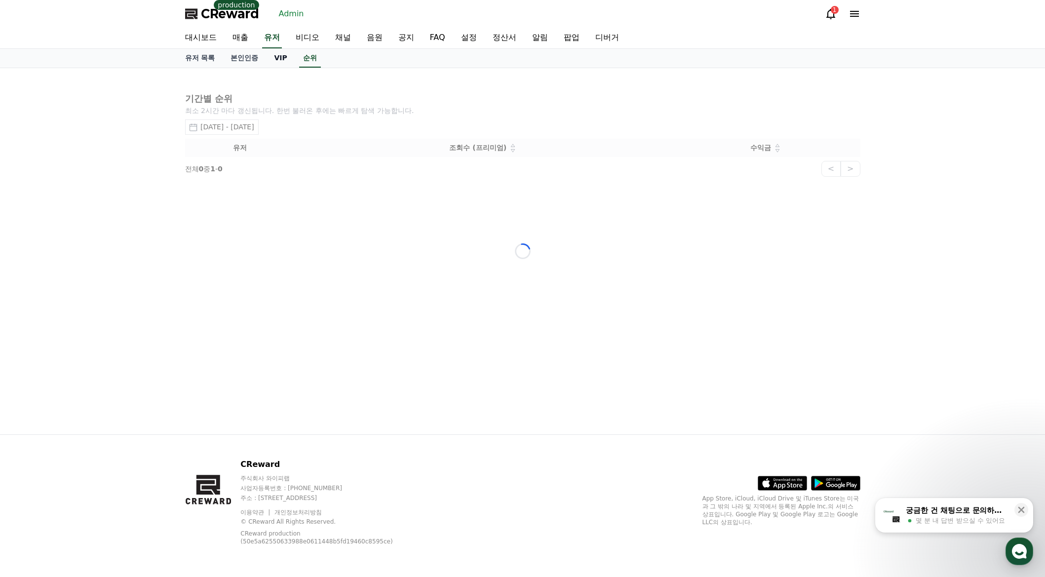
click at [279, 62] on link "VIP" at bounding box center [280, 58] width 29 height 19
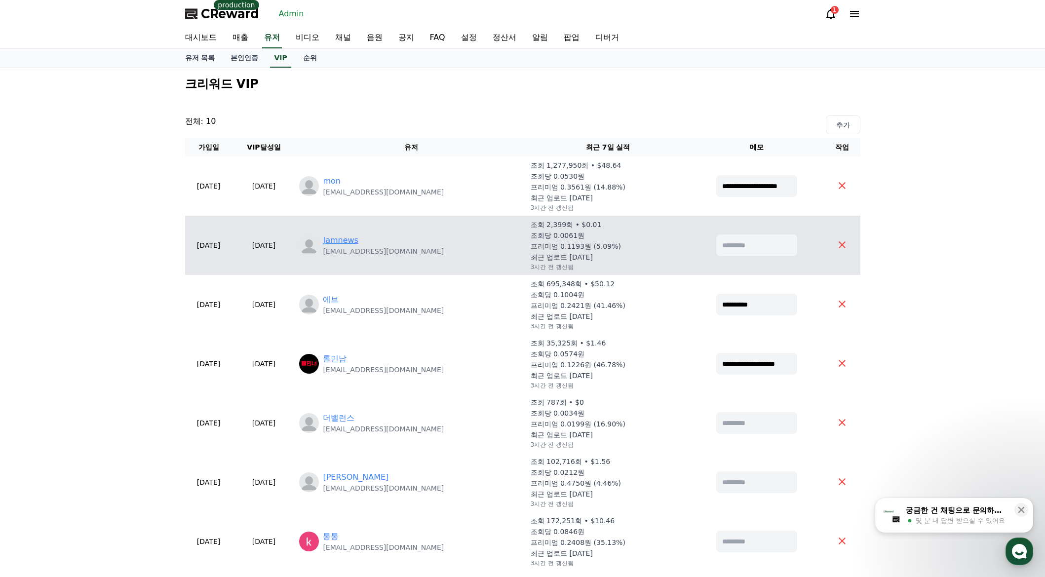
click at [358, 241] on link "Jamnews" at bounding box center [341, 240] width 36 height 12
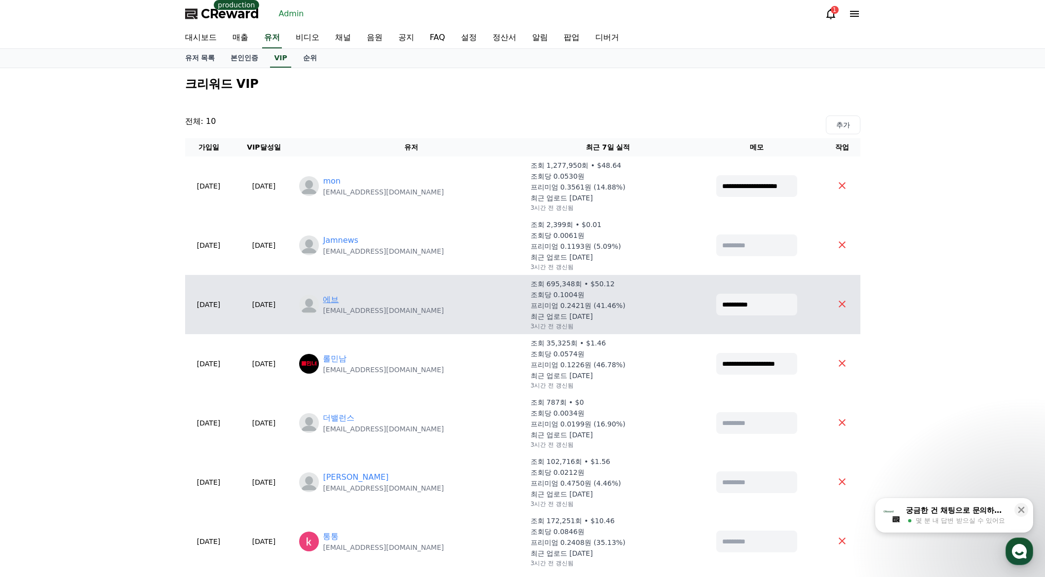
click at [339, 302] on link "에브" at bounding box center [331, 300] width 16 height 12
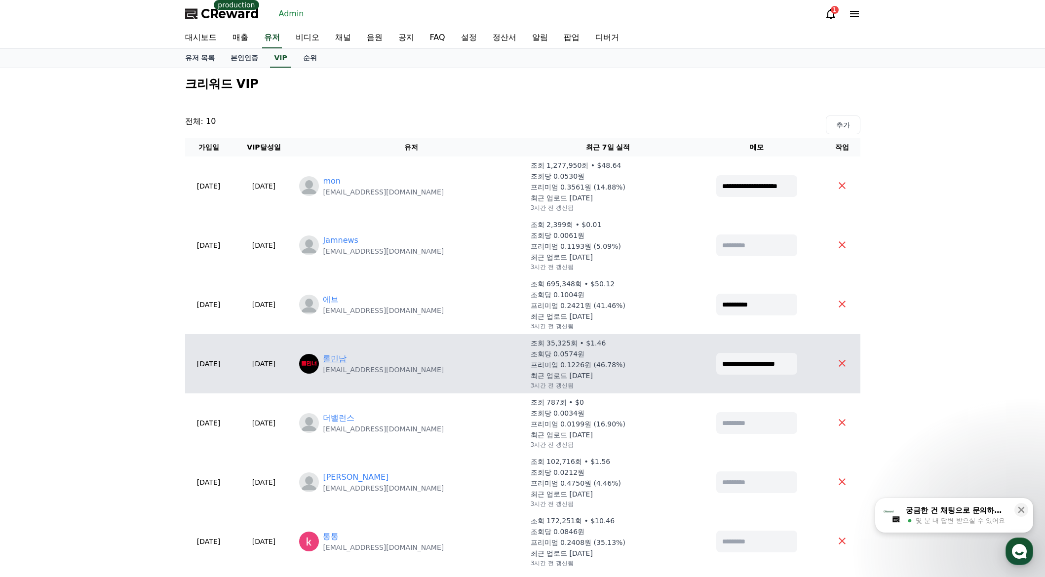
click at [346, 356] on link "롤민남" at bounding box center [335, 359] width 24 height 12
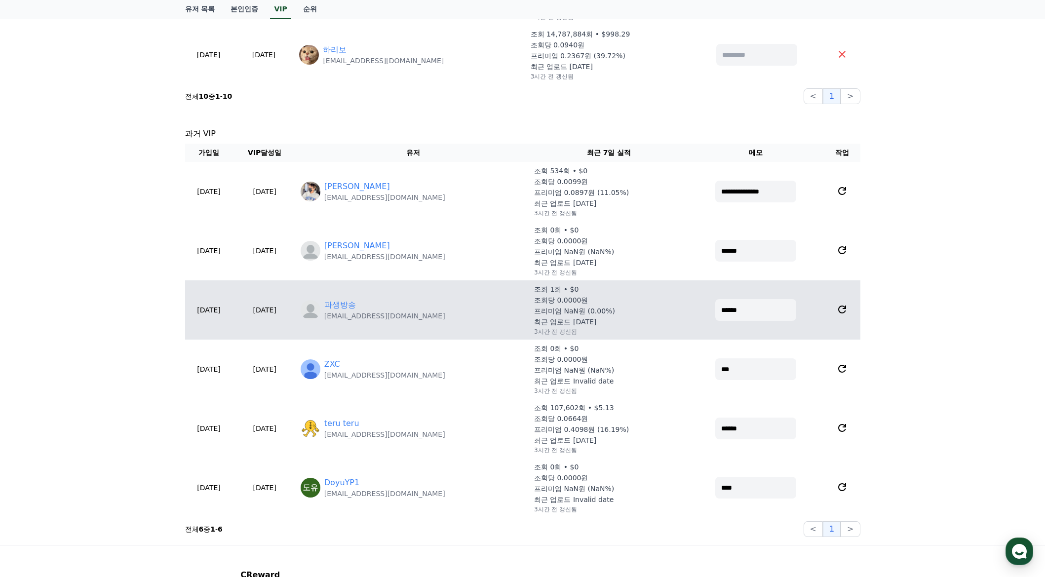
scroll to position [691, 0]
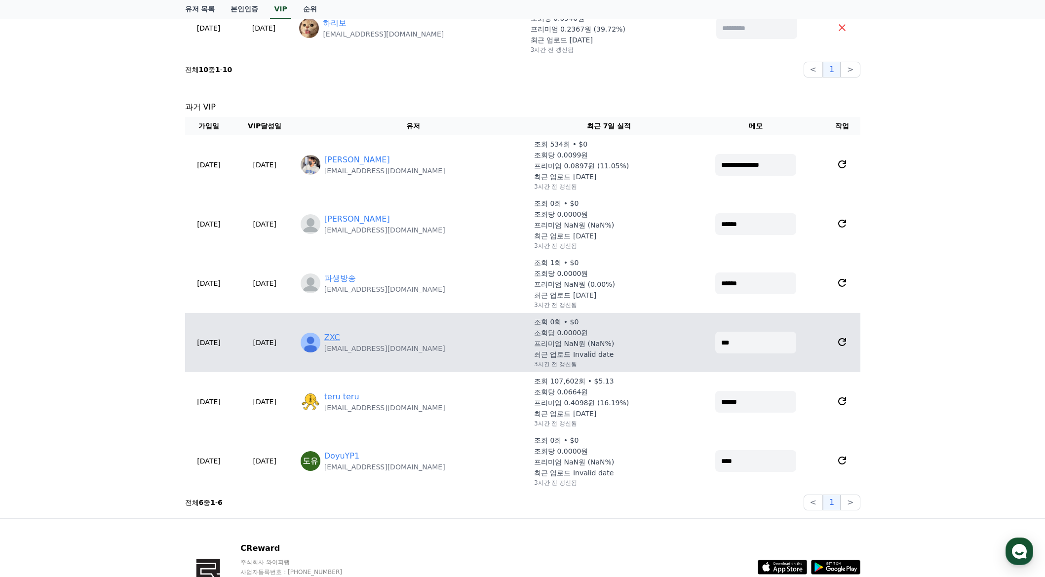
click at [340, 338] on link "ZXC" at bounding box center [332, 338] width 16 height 12
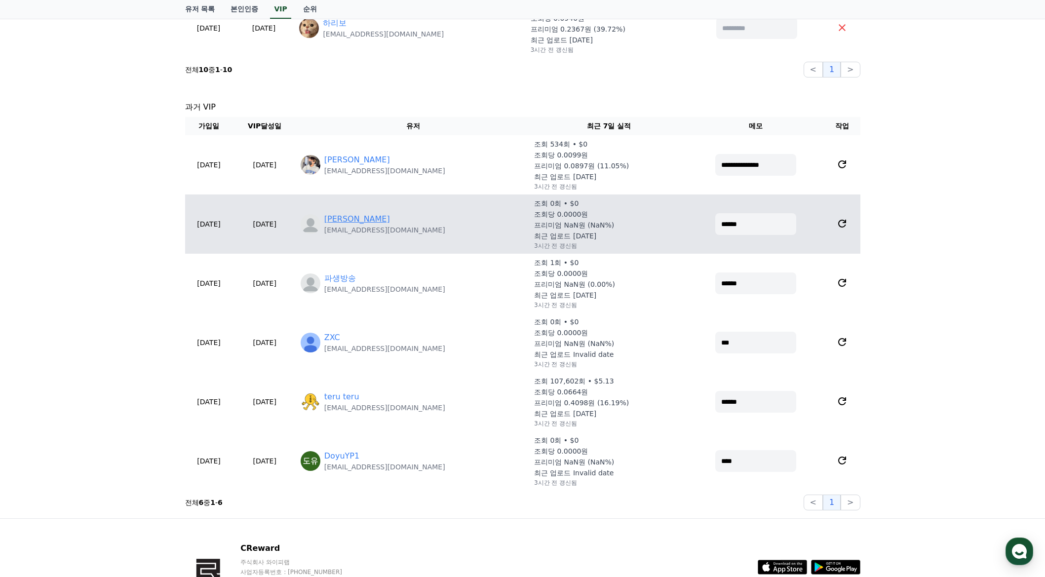
click at [356, 219] on link "[PERSON_NAME]" at bounding box center [357, 219] width 66 height 12
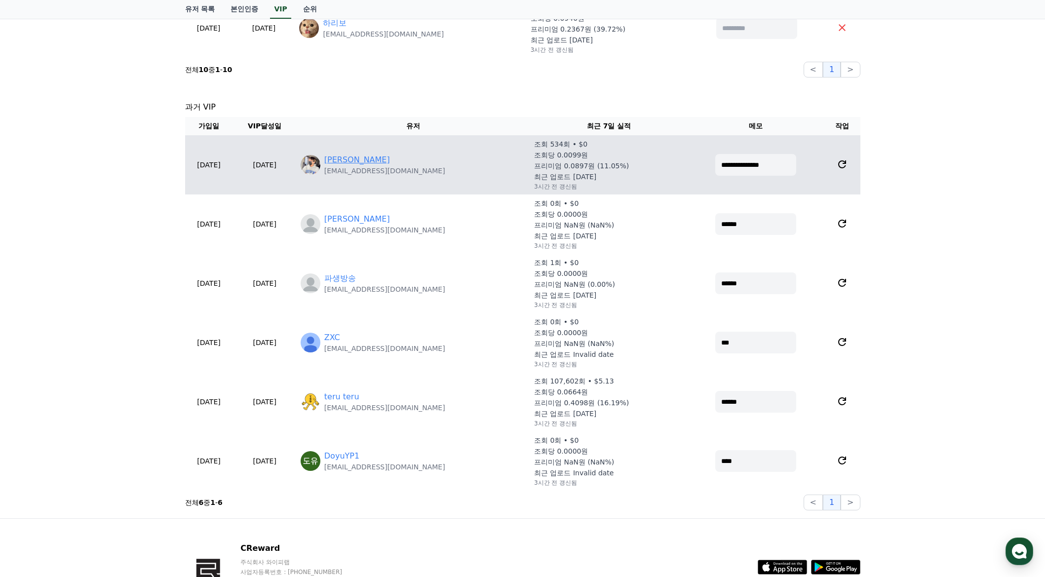
click at [352, 154] on link "[PERSON_NAME]" at bounding box center [357, 160] width 66 height 12
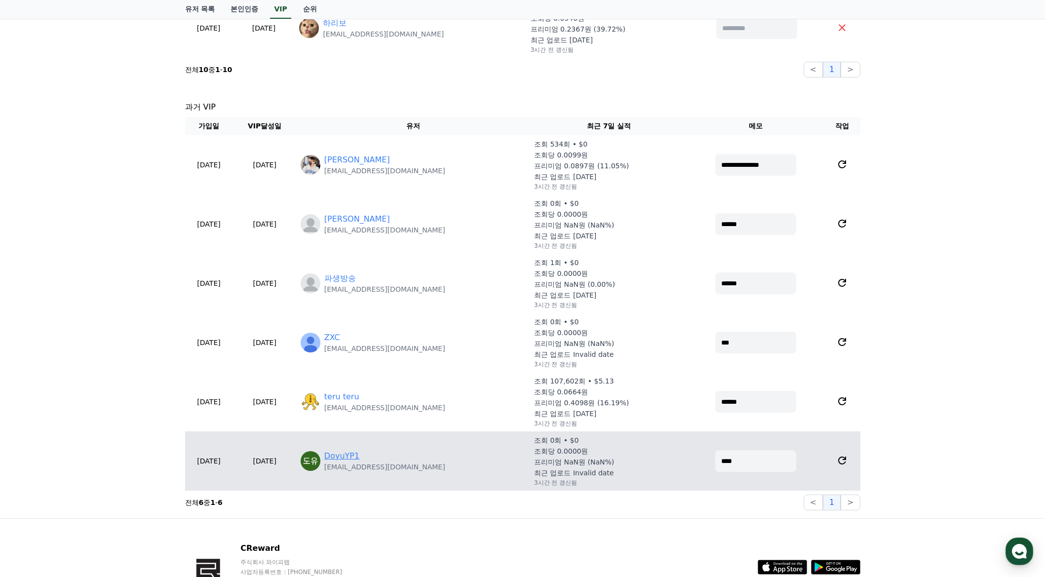
click at [359, 455] on link "DoyuYP1" at bounding box center [341, 456] width 35 height 12
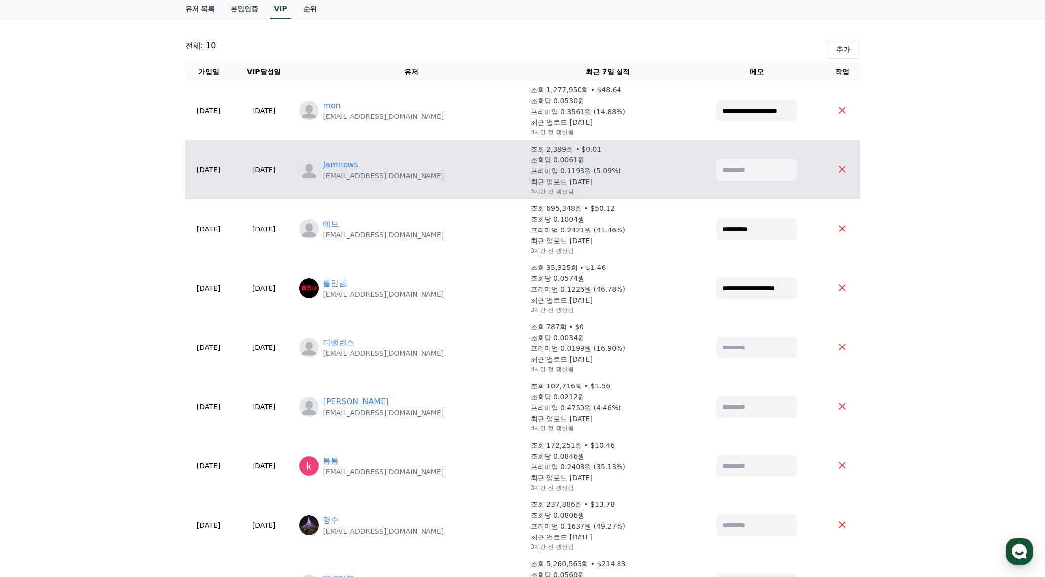
scroll to position [0, 0]
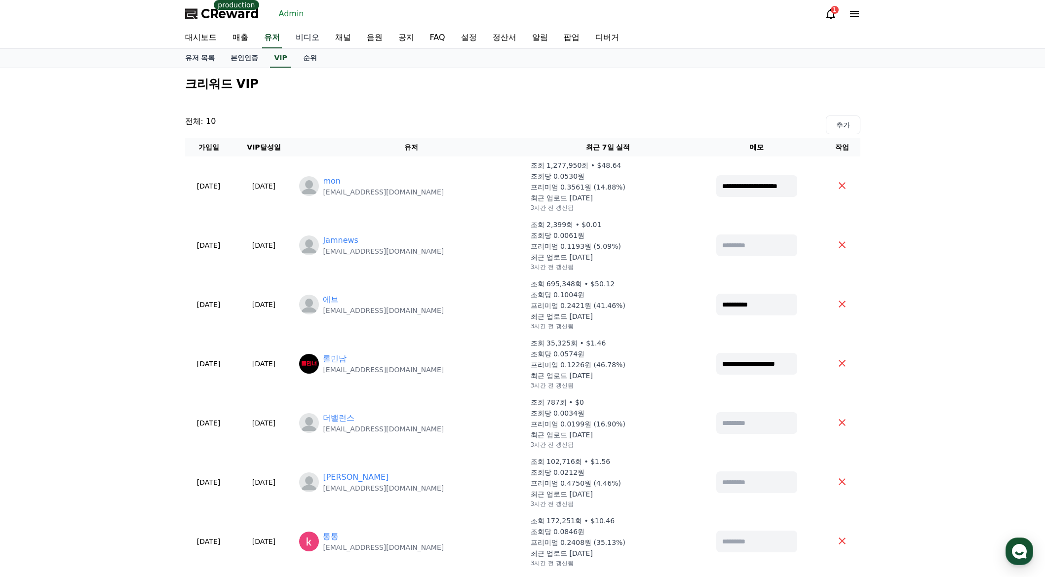
click at [326, 37] on link "비디오" at bounding box center [307, 38] width 39 height 21
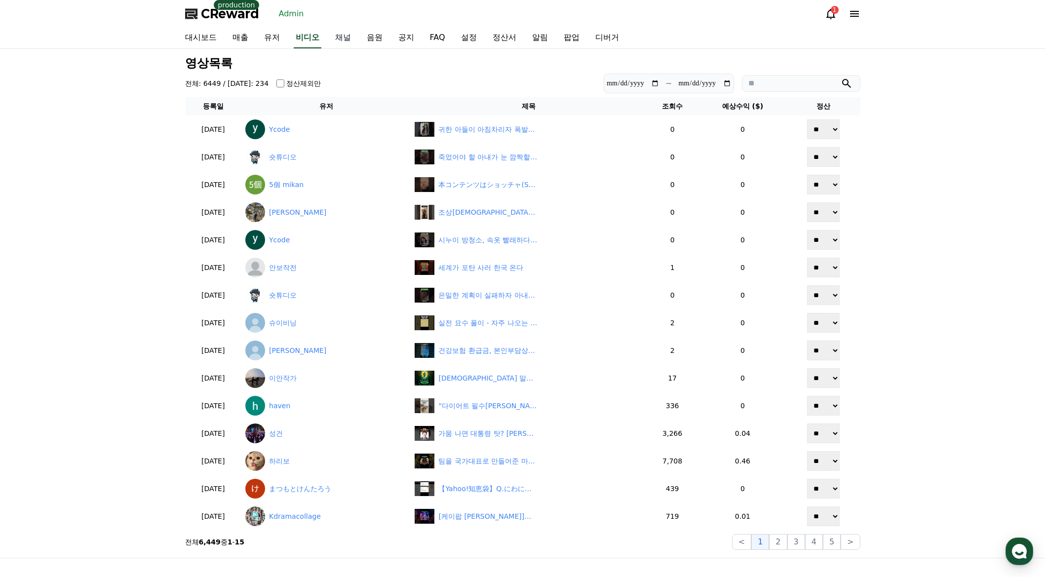
click at [333, 36] on link "채널" at bounding box center [343, 38] width 32 height 21
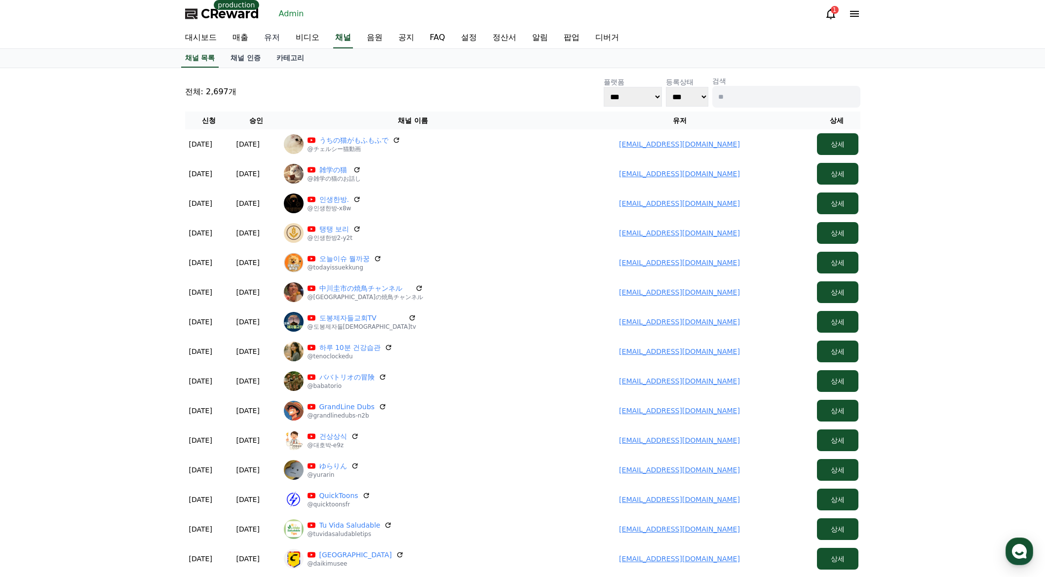
click at [275, 37] on link "유저" at bounding box center [272, 38] width 32 height 21
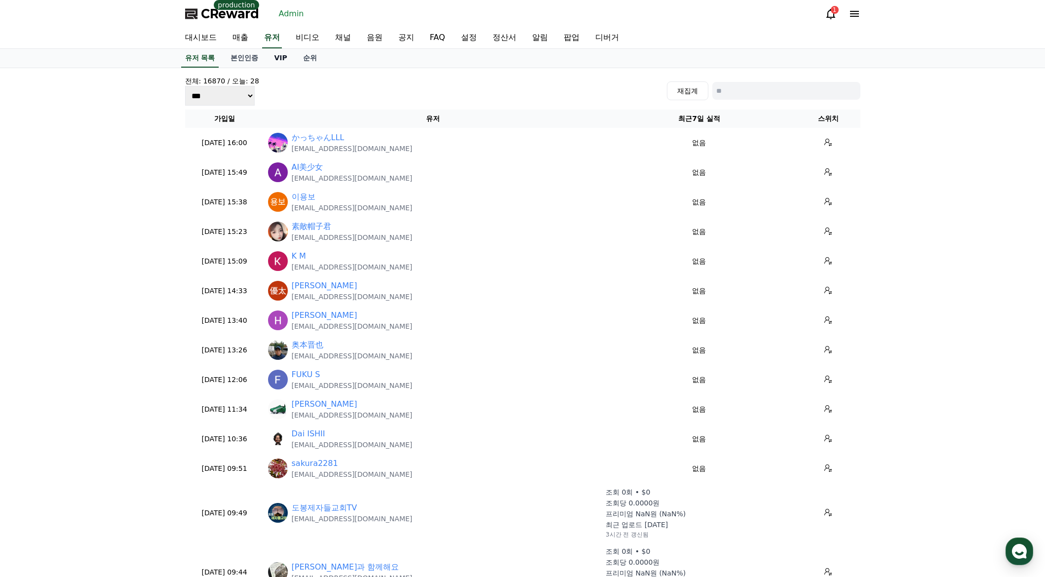
click at [271, 57] on link "VIP" at bounding box center [280, 58] width 29 height 19
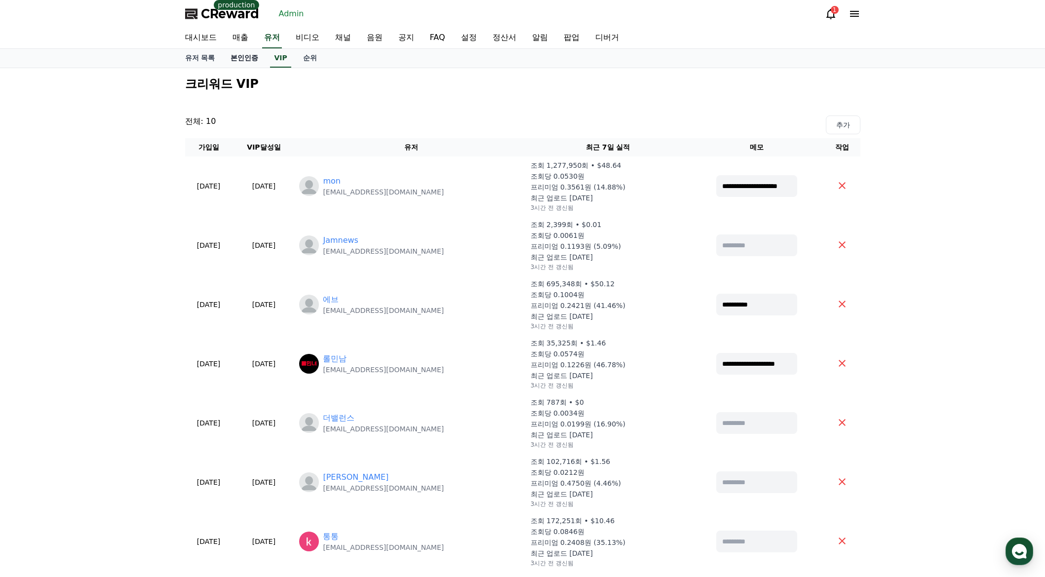
click at [245, 60] on link "본인인증" at bounding box center [244, 58] width 43 height 19
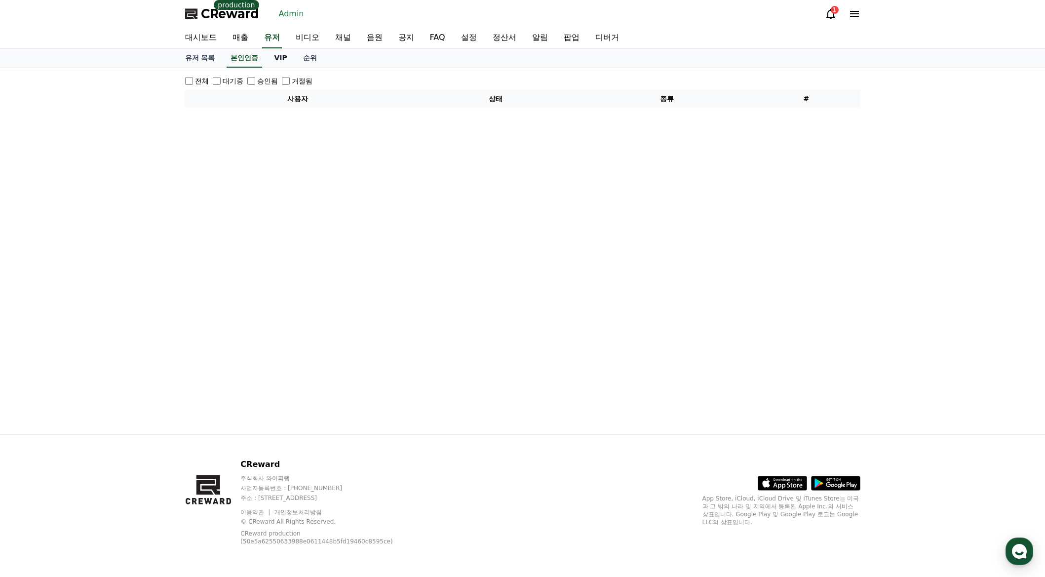
click at [279, 61] on link "VIP" at bounding box center [280, 58] width 29 height 19
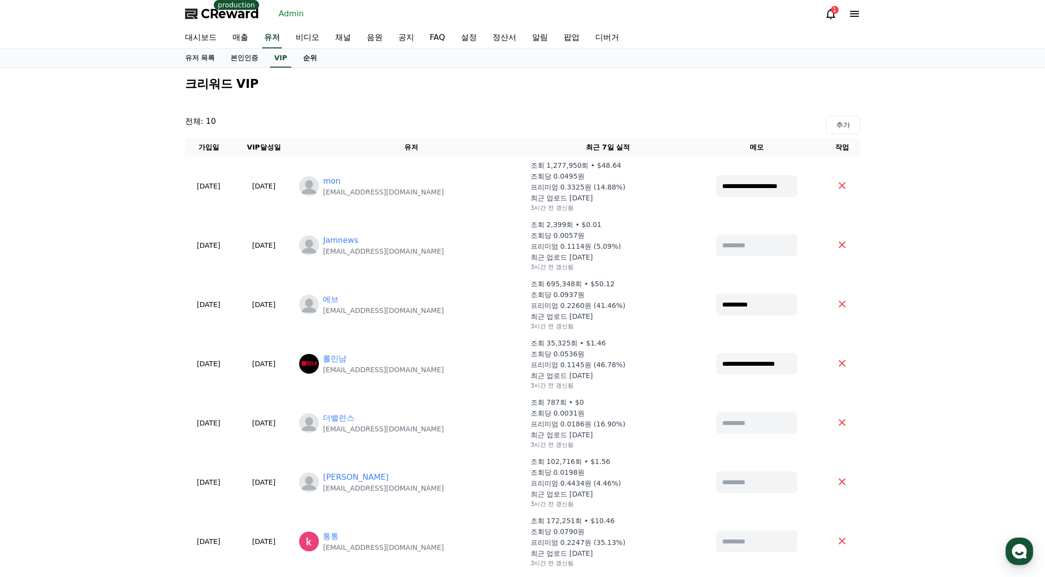
click at [309, 62] on link "순위" at bounding box center [310, 58] width 30 height 19
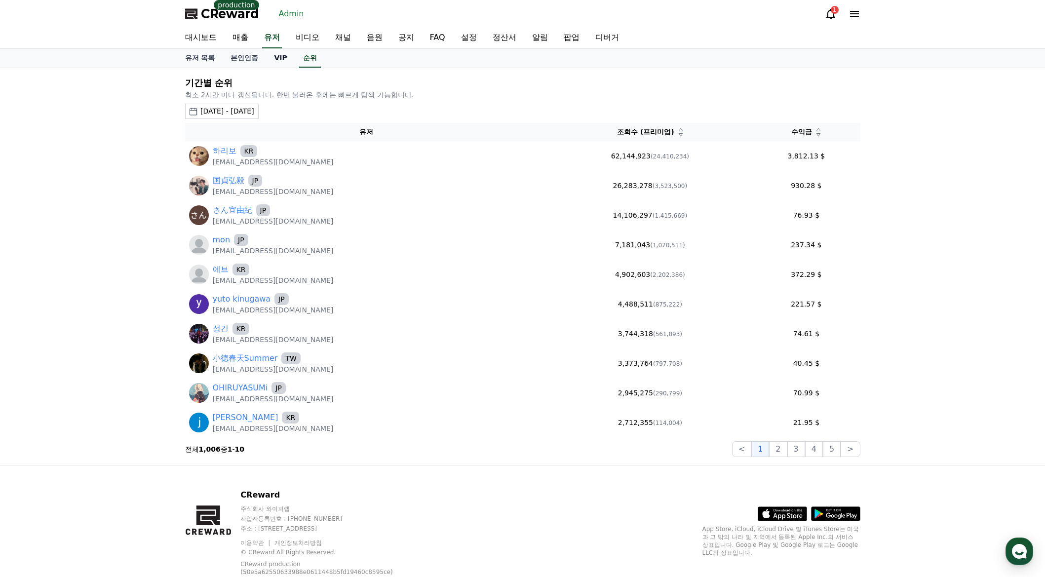
click at [283, 62] on link "VIP" at bounding box center [280, 58] width 29 height 19
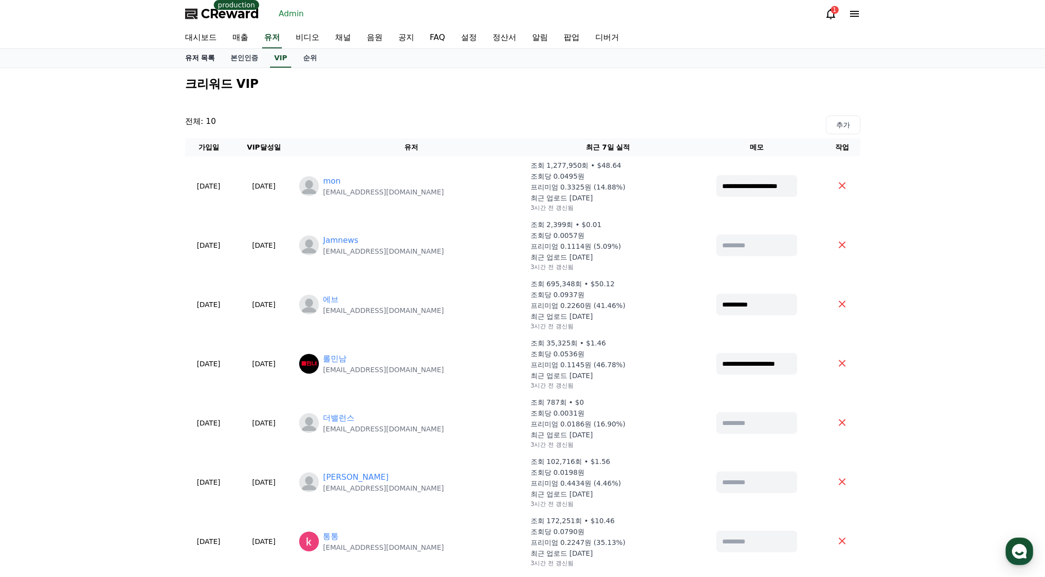
click at [204, 61] on link "유저 목록" at bounding box center [200, 58] width 46 height 19
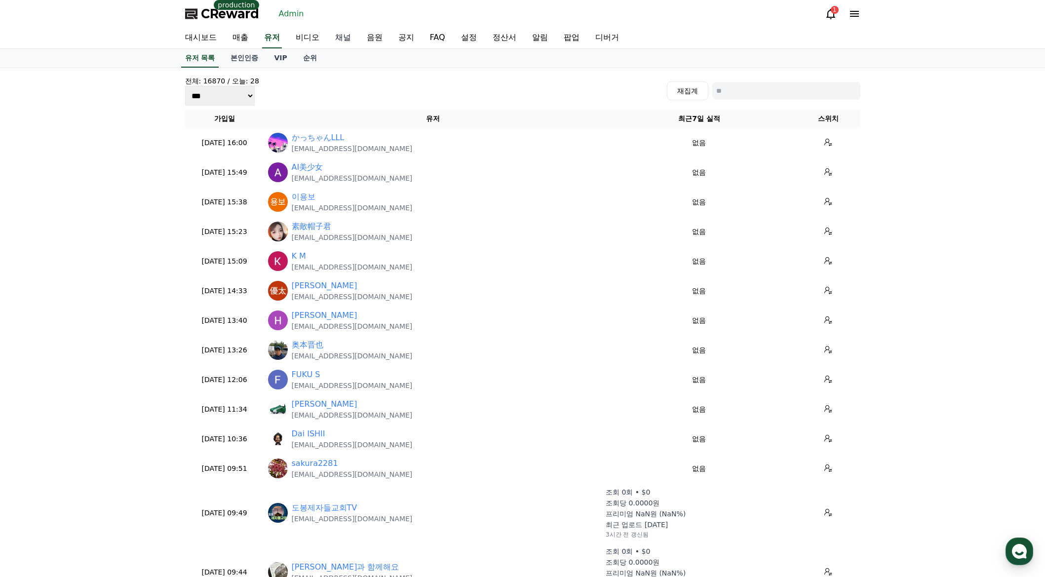
click at [338, 47] on link "채널" at bounding box center [343, 38] width 32 height 21
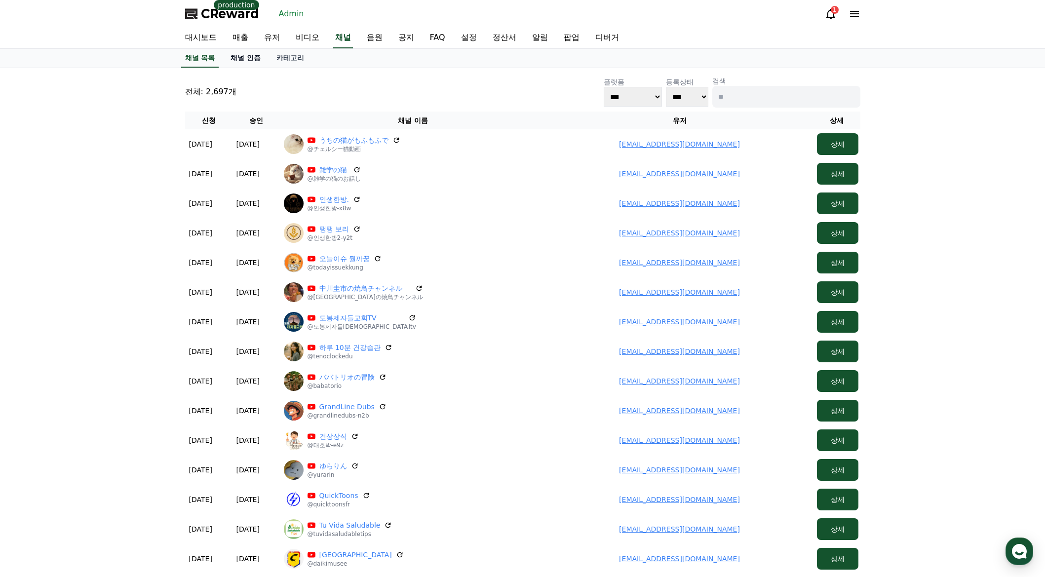
click at [253, 60] on link "채널 인증" at bounding box center [246, 58] width 46 height 19
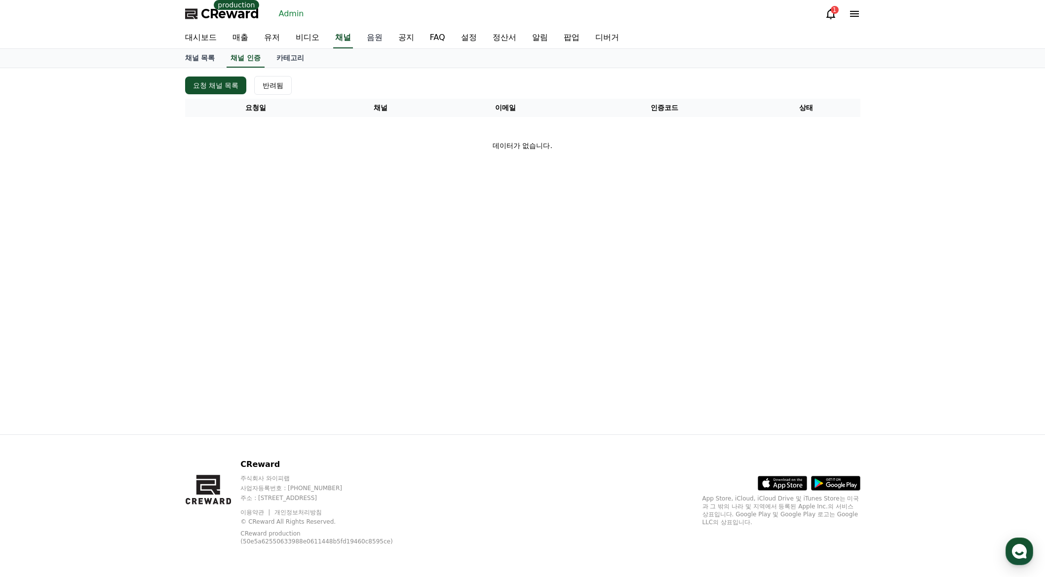
click at [364, 38] on link "음원" at bounding box center [375, 38] width 32 height 21
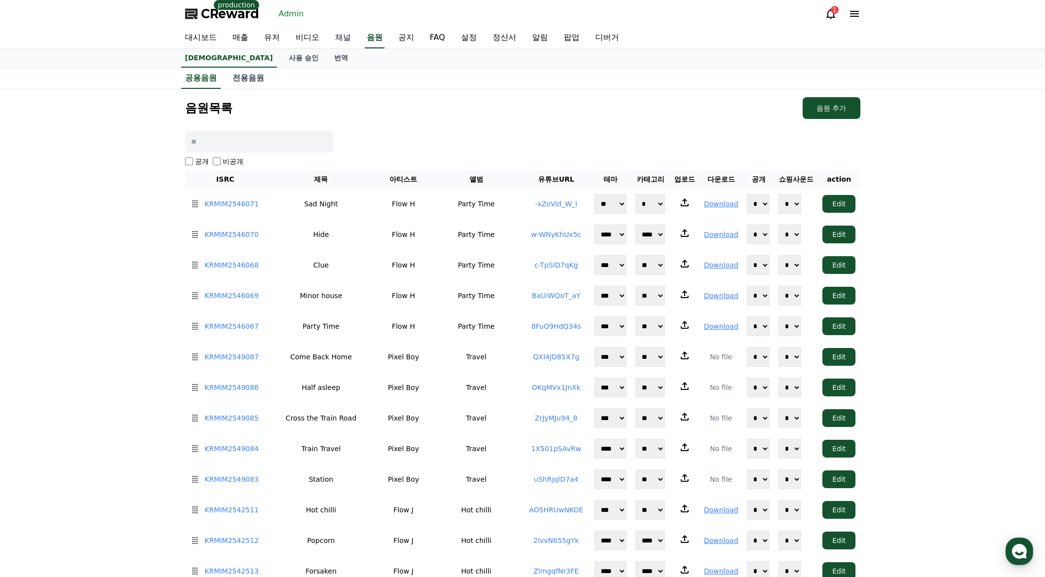
click at [349, 40] on link "채널" at bounding box center [343, 38] width 32 height 21
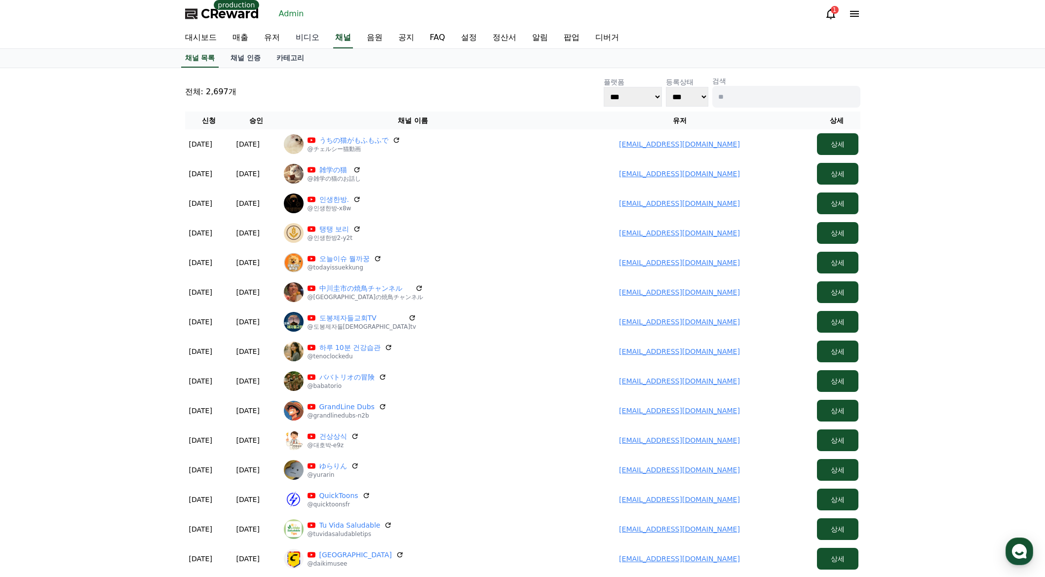
click at [309, 35] on link "비디오" at bounding box center [307, 38] width 39 height 21
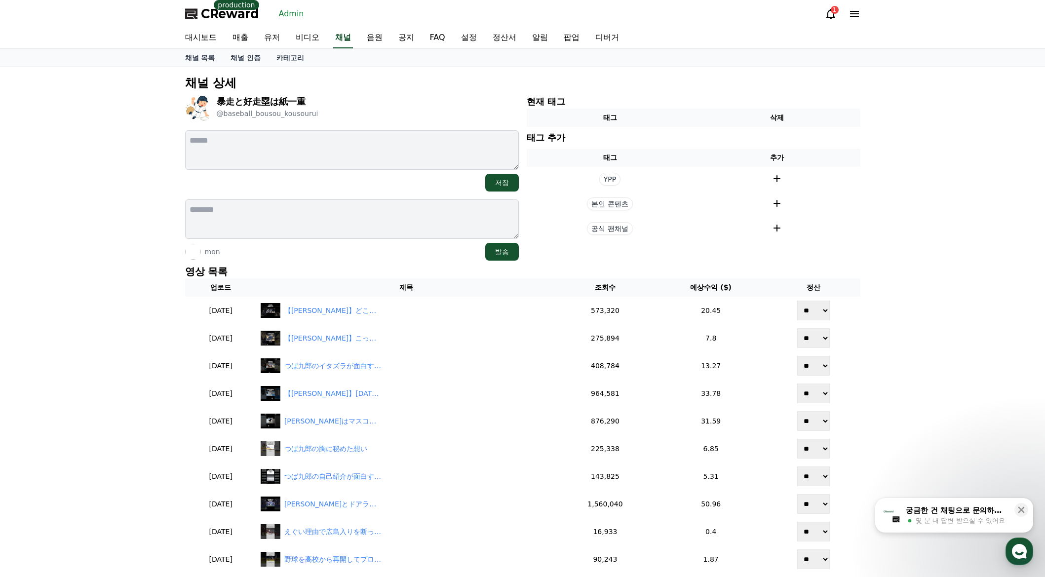
click at [415, 269] on p "영상 목록" at bounding box center [522, 272] width 675 height 14
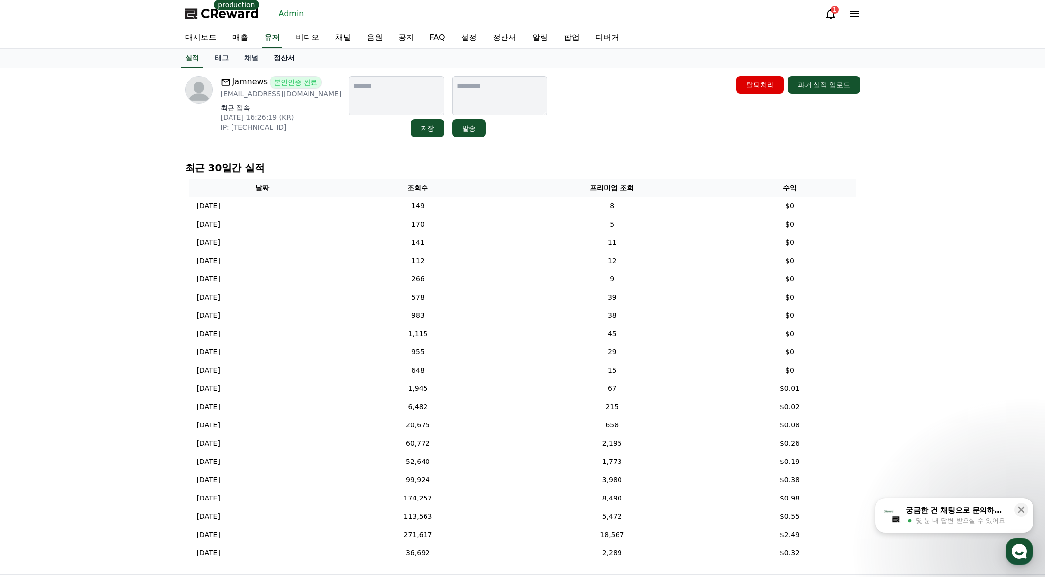
click at [281, 62] on link "정산서" at bounding box center [284, 58] width 37 height 19
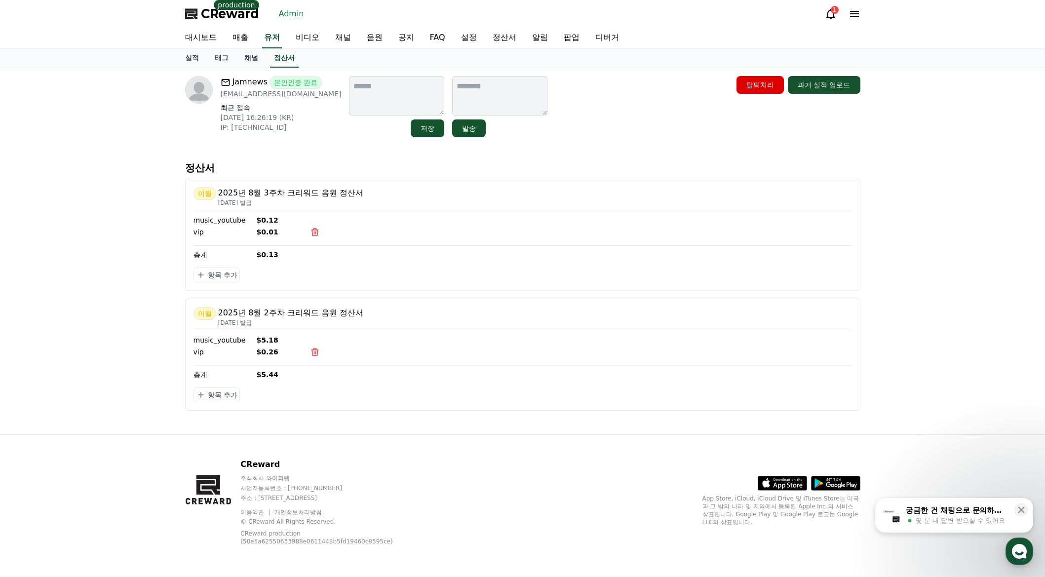
click at [156, 126] on div "Jamnews 본인인증 완료 [EMAIL_ADDRESS][DOMAIN_NAME] 최근 접속 [DATE] 16:26:19 (KR) IP: [TE…" at bounding box center [522, 251] width 1045 height 366
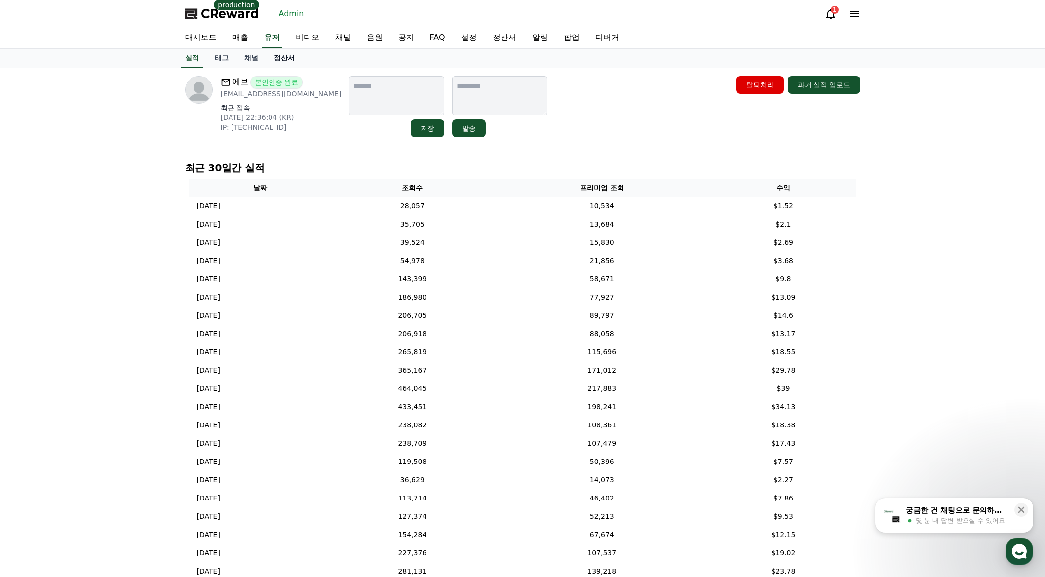
click at [288, 58] on link "정산서" at bounding box center [284, 58] width 37 height 19
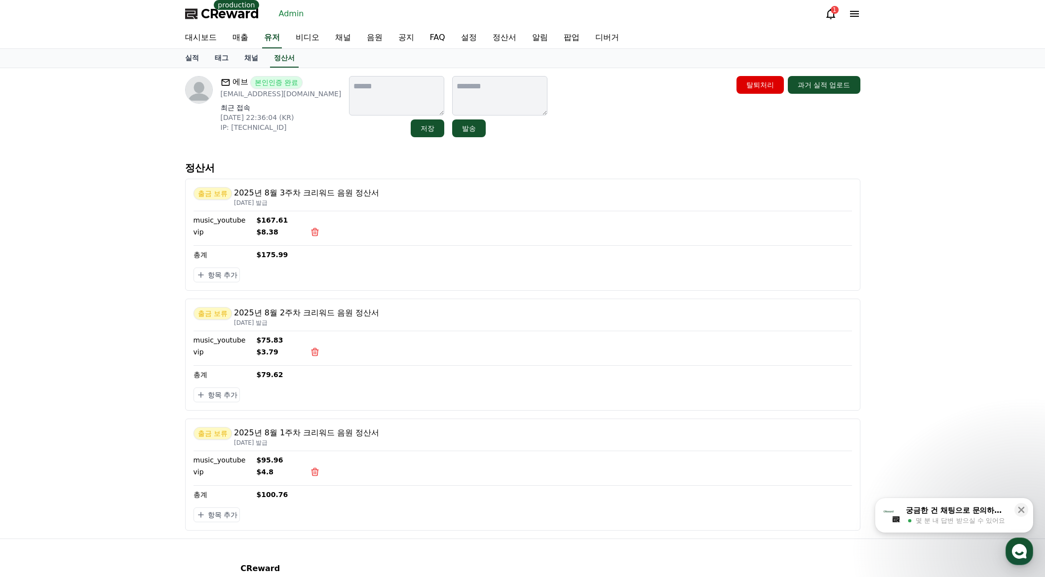
click at [130, 139] on div "에브 본인인증 완료 [EMAIL_ADDRESS][DOMAIN_NAME] 최근 접속 [DATE] 22:36:04 (KR) IP: [TECHNIC…" at bounding box center [522, 303] width 1045 height 470
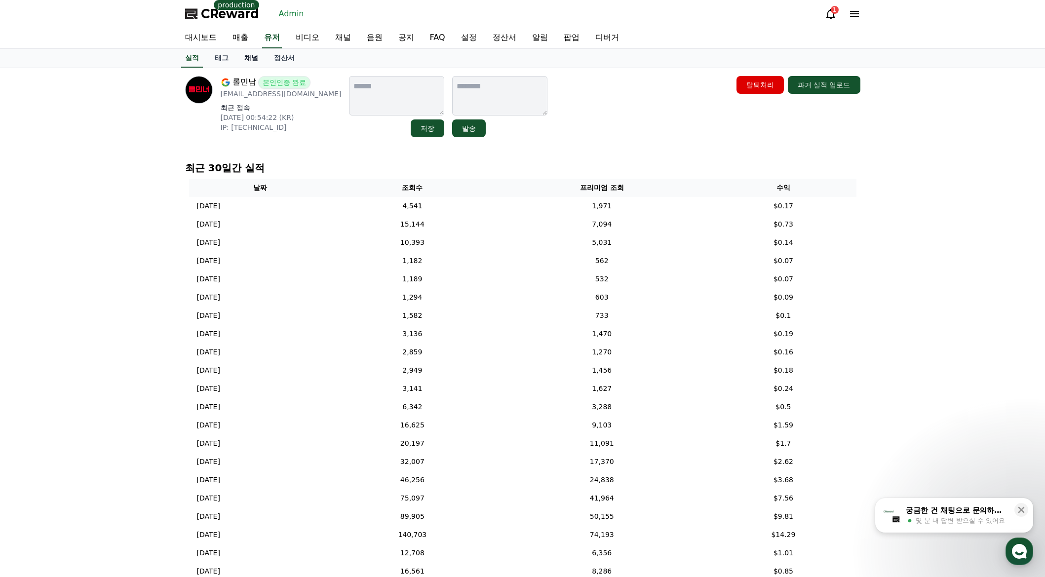
click at [254, 60] on link "채널" at bounding box center [251, 58] width 30 height 19
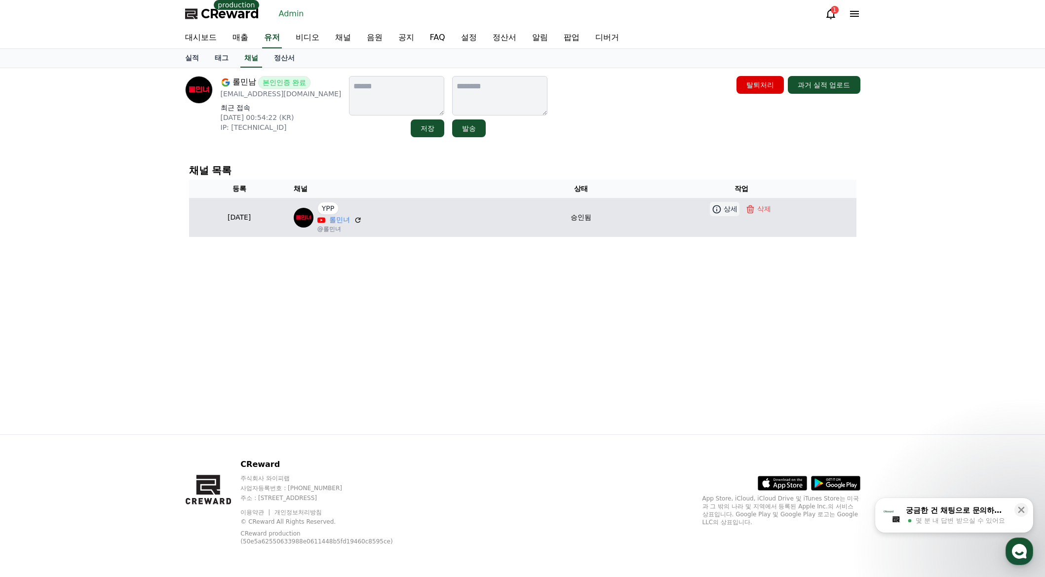
click at [722, 206] on icon at bounding box center [717, 209] width 10 height 10
click at [350, 221] on link "롤민녀" at bounding box center [339, 220] width 21 height 10
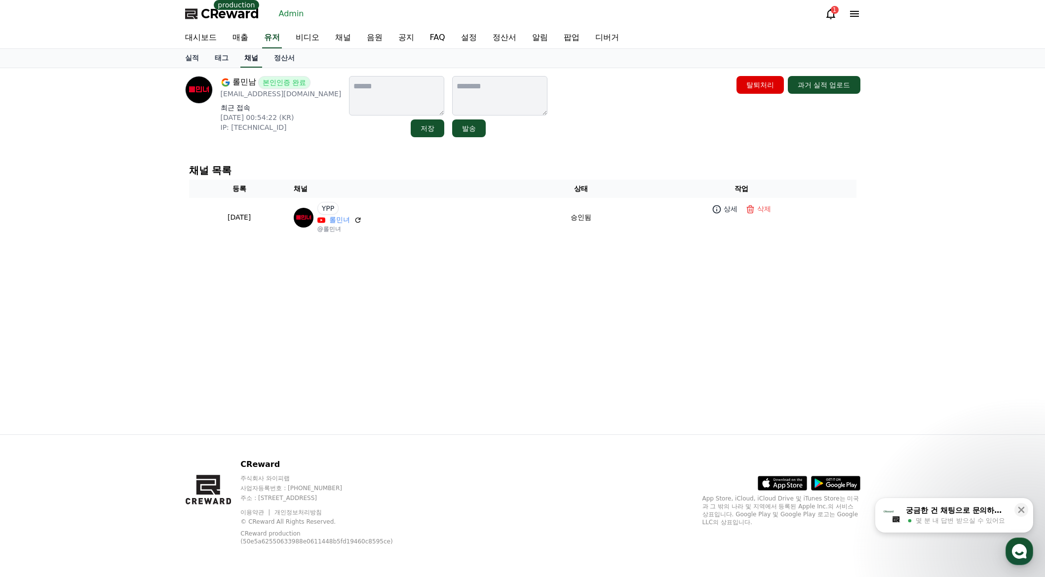
click at [254, 58] on link "채널" at bounding box center [251, 58] width 22 height 19
click at [270, 43] on link "유저" at bounding box center [272, 38] width 20 height 21
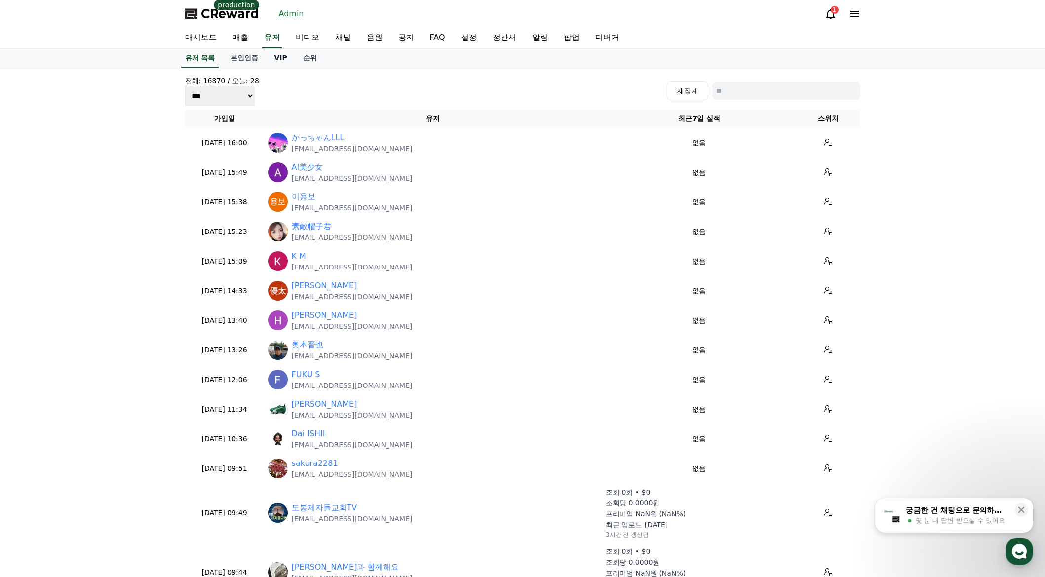
click at [280, 57] on link "VIP" at bounding box center [280, 58] width 29 height 19
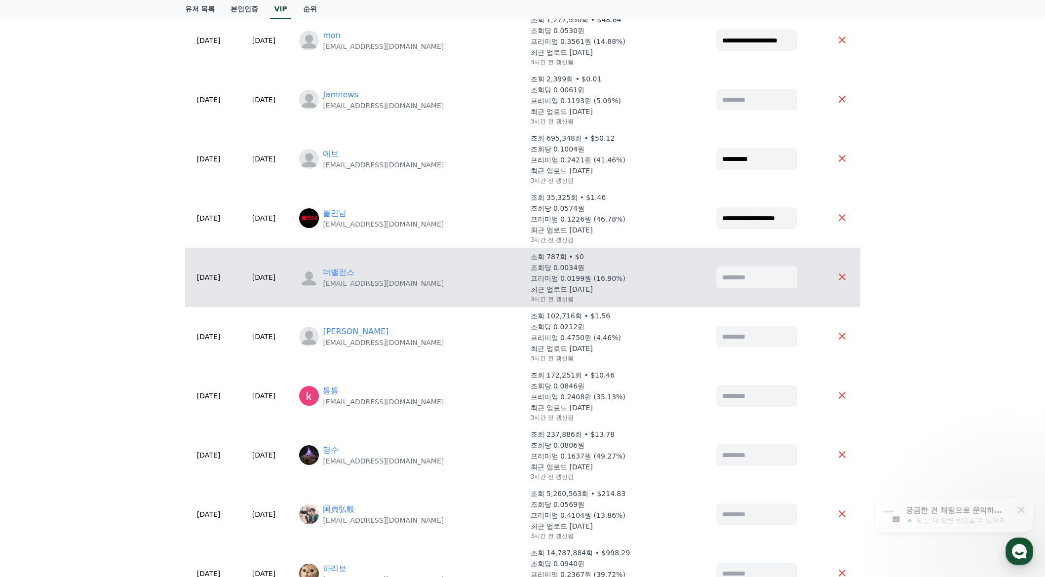
scroll to position [148, 0]
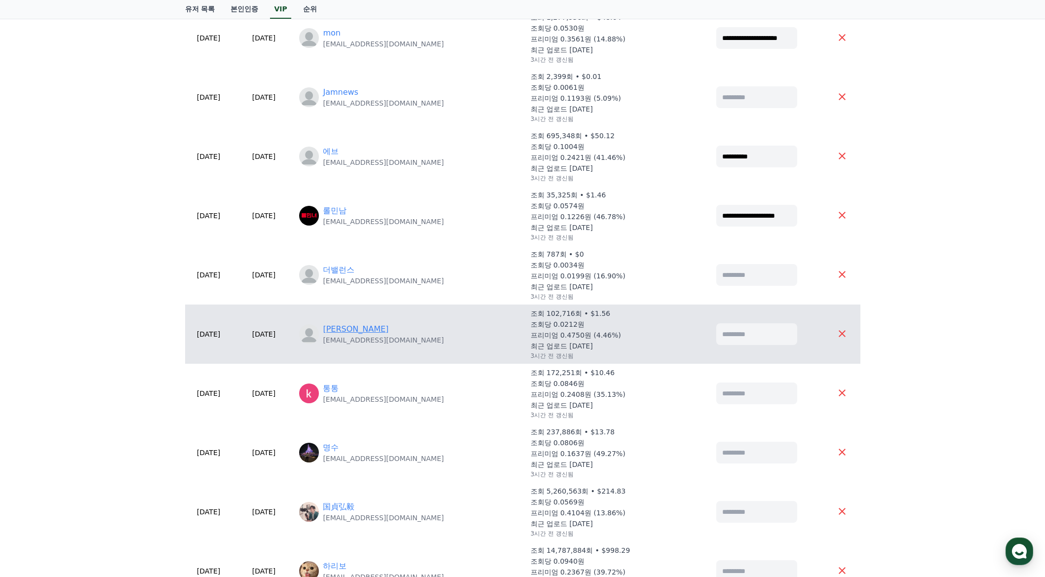
click at [355, 328] on link "[PERSON_NAME]" at bounding box center [356, 329] width 66 height 12
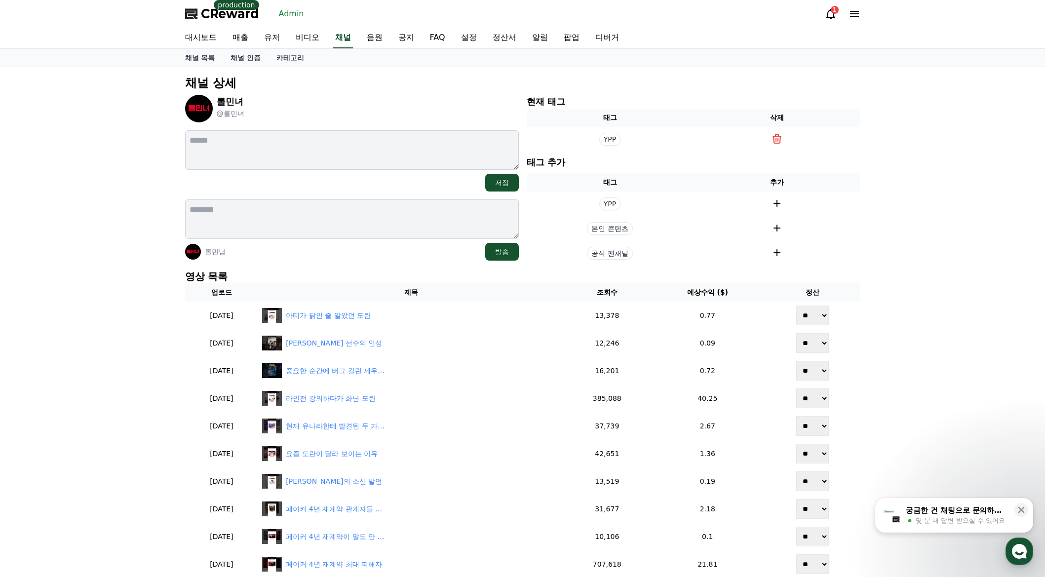
click at [346, 255] on div "롤민남 발송" at bounding box center [352, 252] width 334 height 18
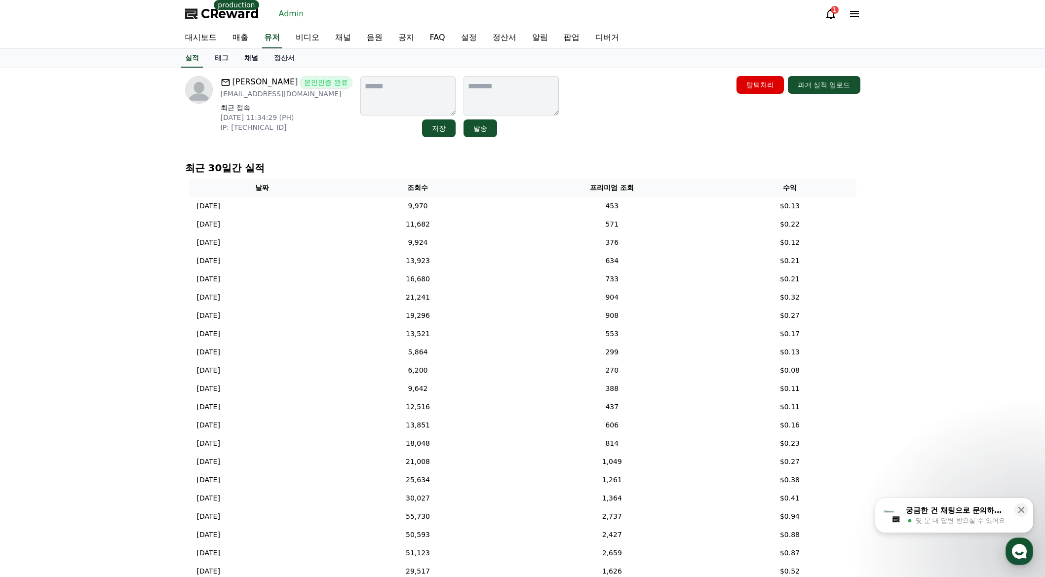
click at [254, 61] on link "채널" at bounding box center [251, 58] width 30 height 19
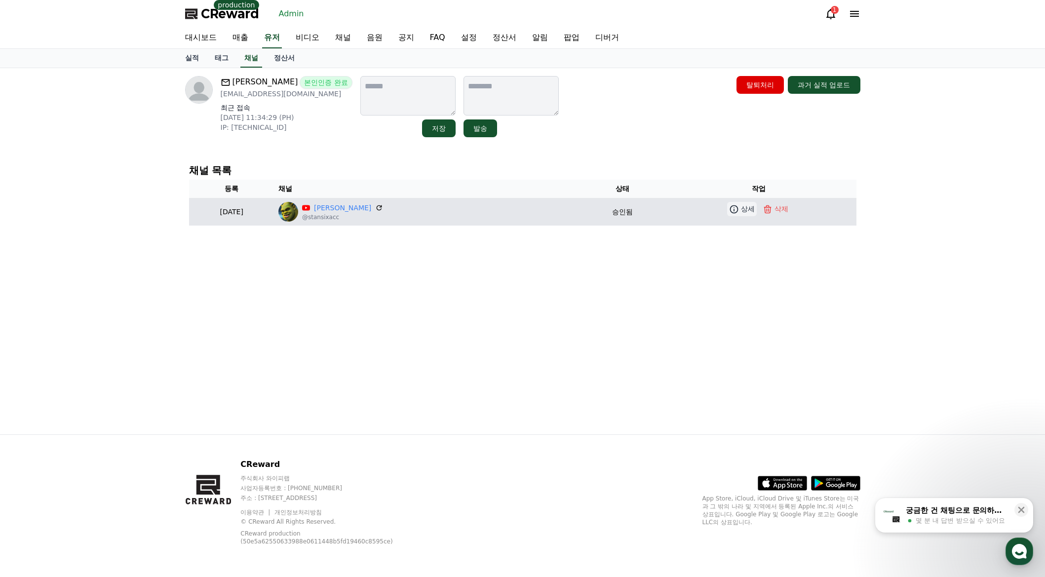
click at [729, 212] on icon at bounding box center [734, 209] width 10 height 10
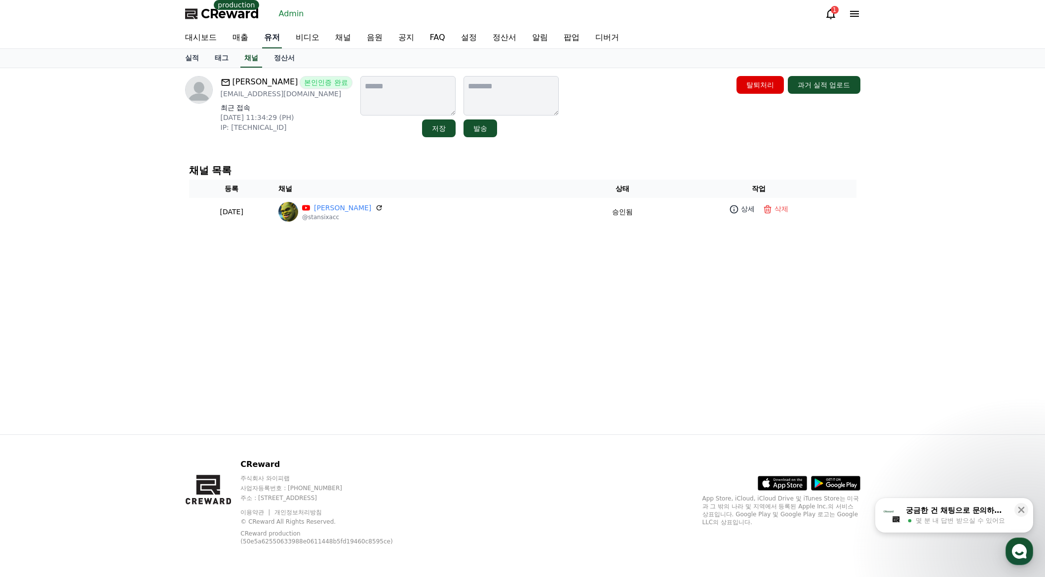
click at [277, 42] on link "유저" at bounding box center [272, 38] width 20 height 21
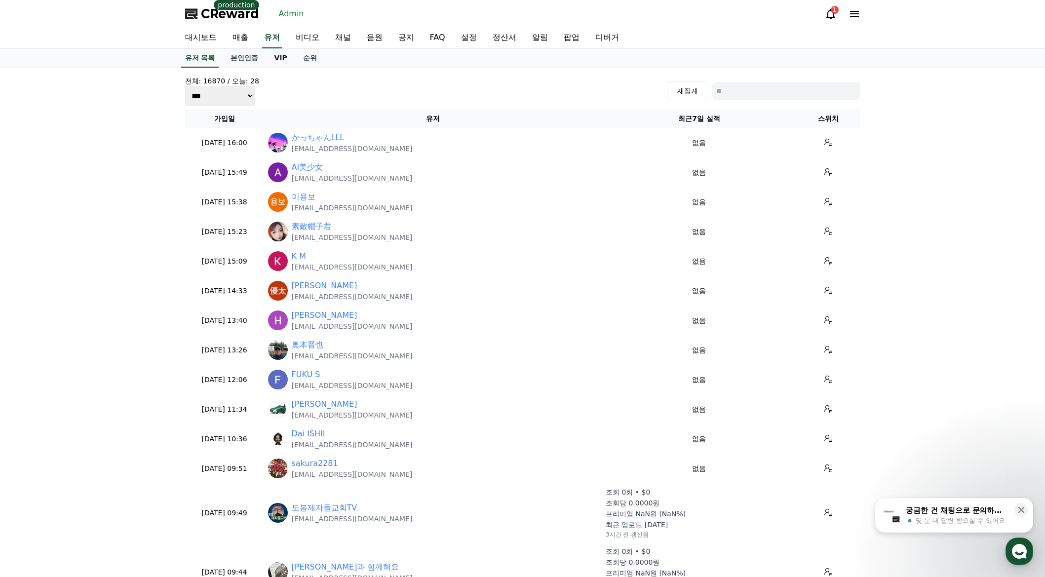
click at [272, 65] on link "VIP" at bounding box center [280, 58] width 29 height 19
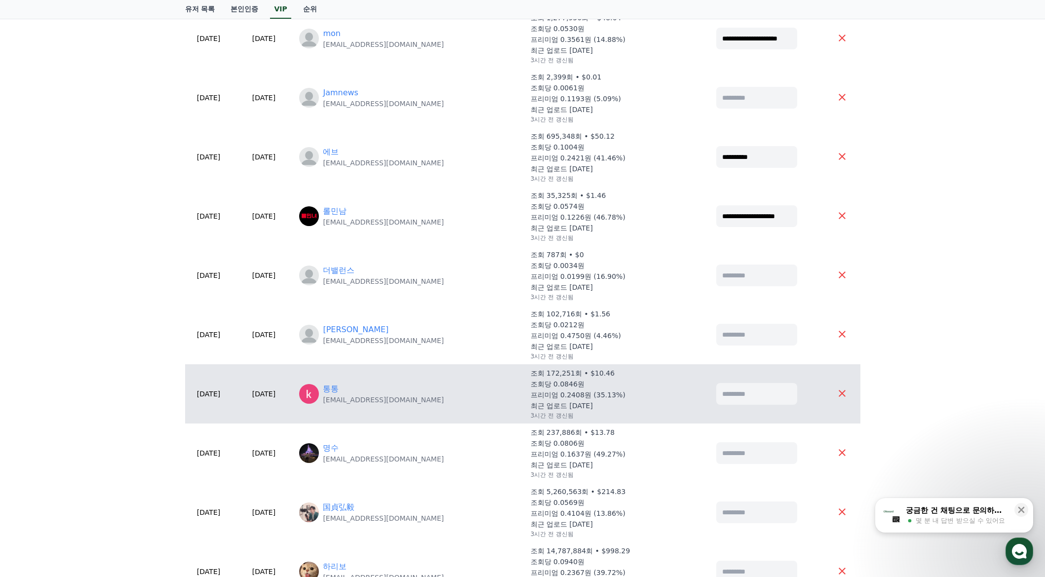
scroll to position [197, 0]
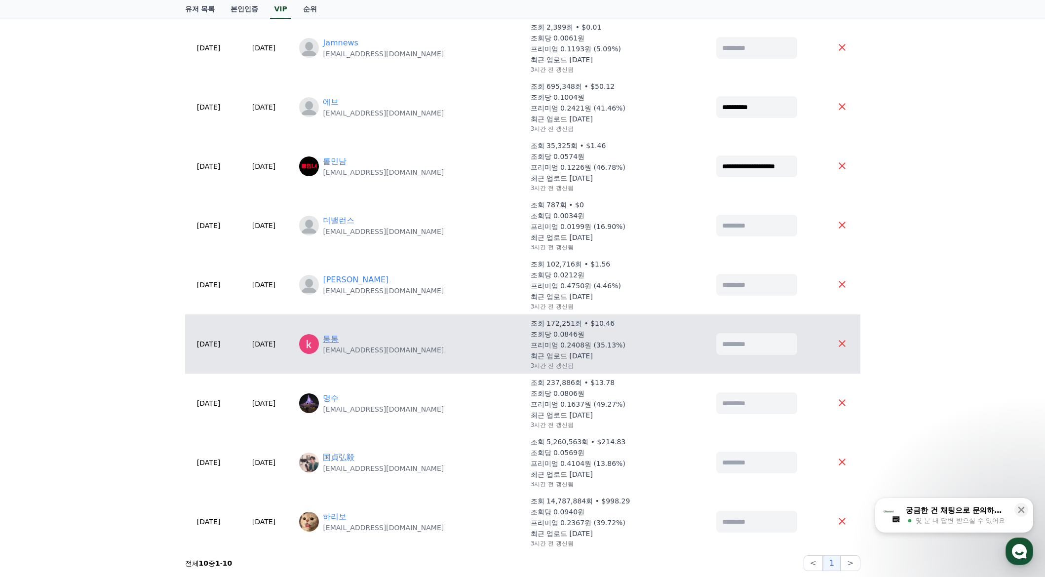
click at [339, 341] on link "통통" at bounding box center [331, 339] width 16 height 12
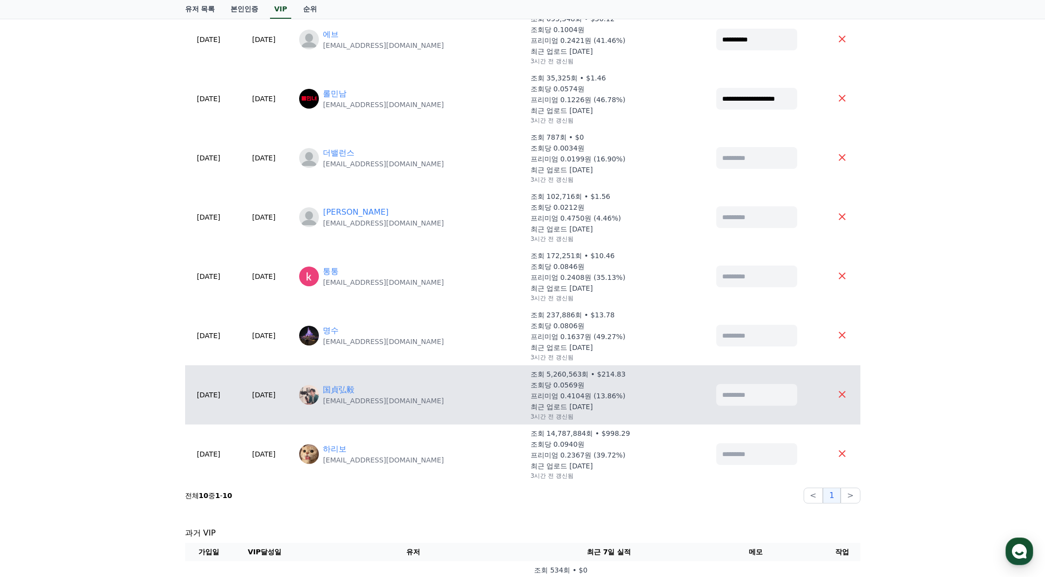
scroll to position [296, 0]
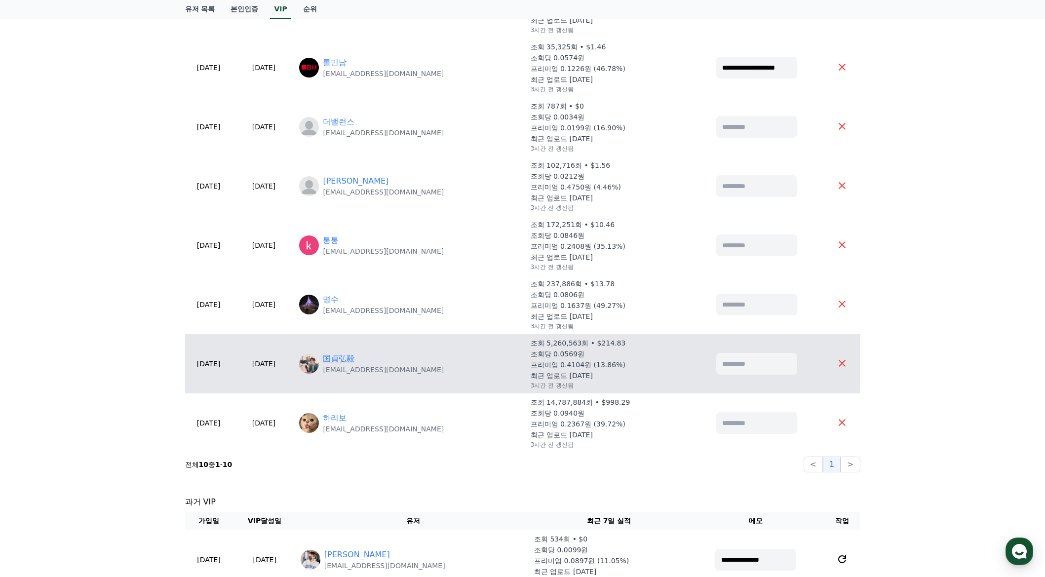
click at [354, 361] on link "国貞弘毅" at bounding box center [339, 359] width 32 height 12
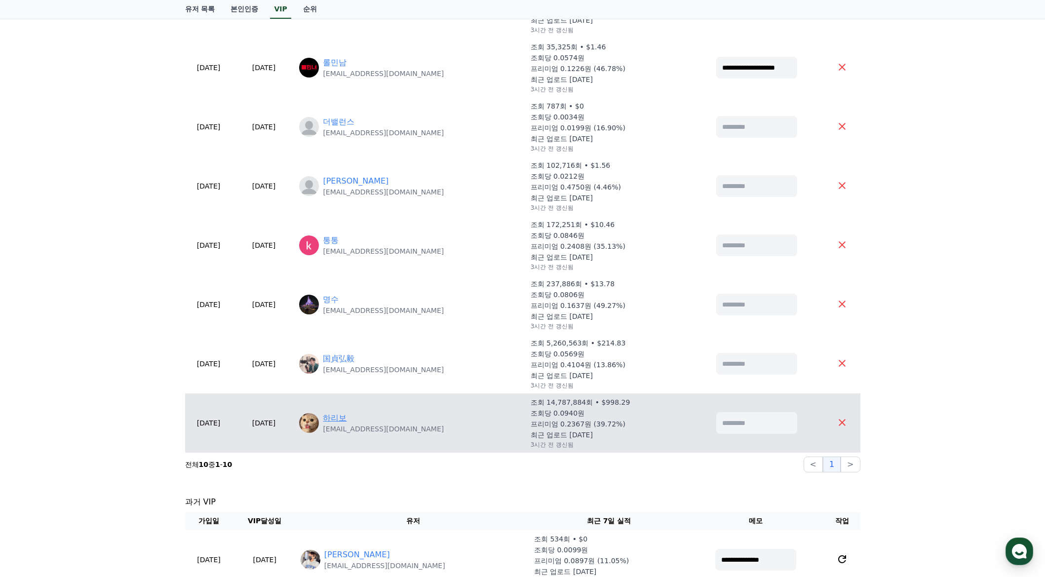
click at [346, 418] on link "하리보" at bounding box center [335, 418] width 24 height 12
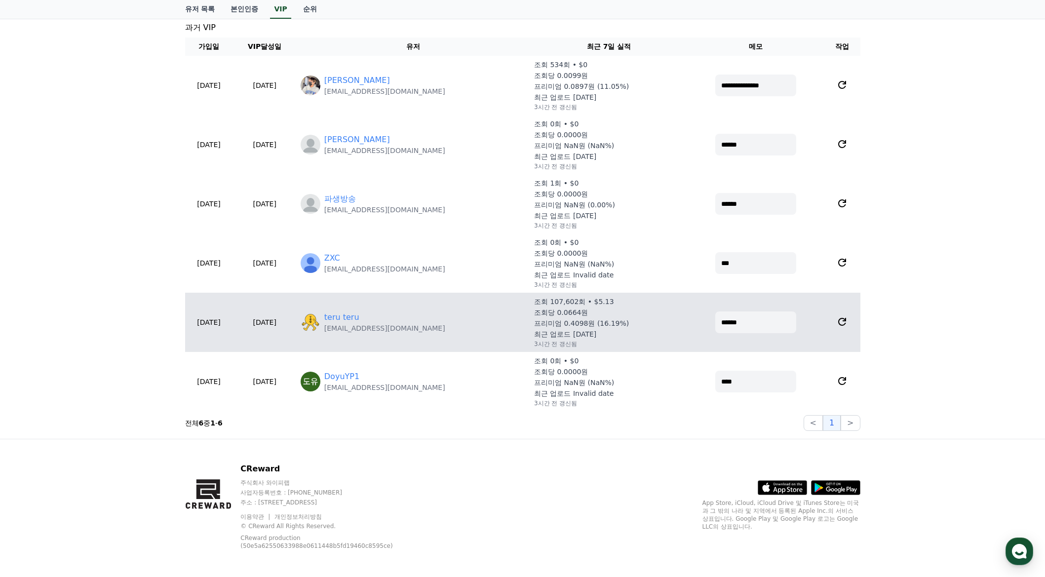
scroll to position [775, 0]
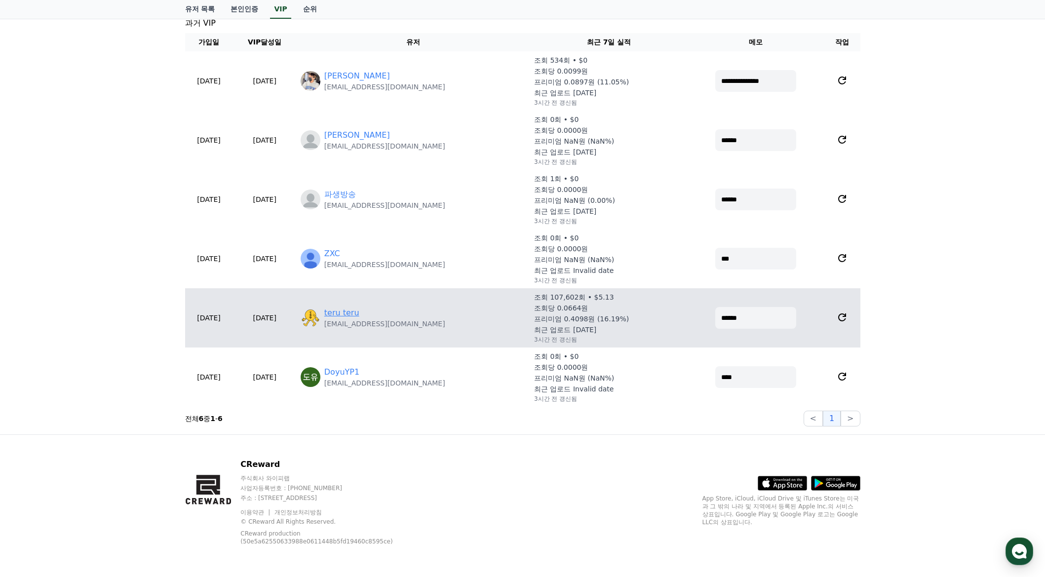
click at [359, 315] on link "teru teru" at bounding box center [341, 313] width 35 height 12
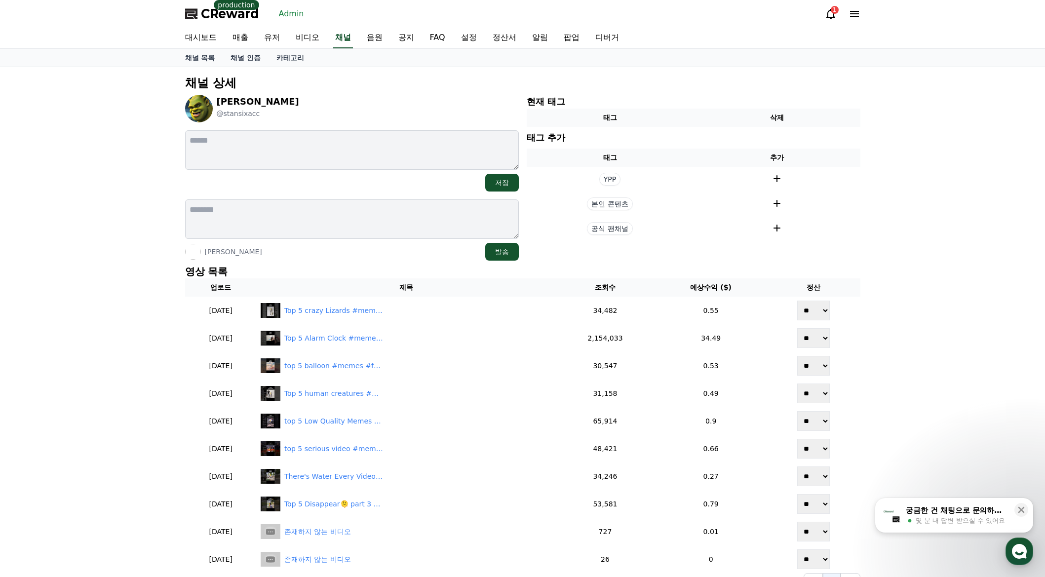
click at [347, 259] on div "[PERSON_NAME]" at bounding box center [352, 252] width 334 height 18
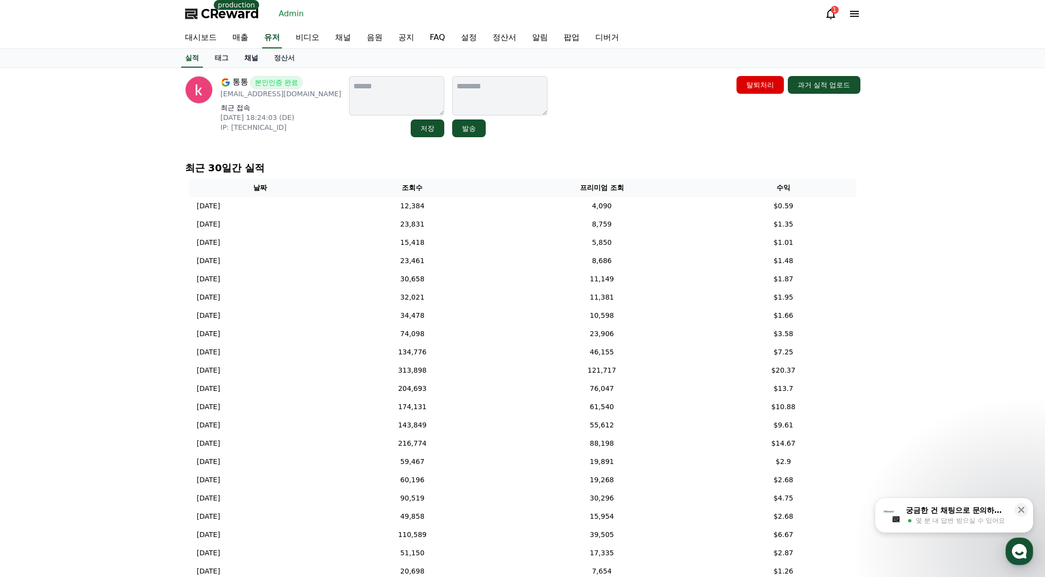
click at [250, 62] on link "채널" at bounding box center [251, 58] width 30 height 19
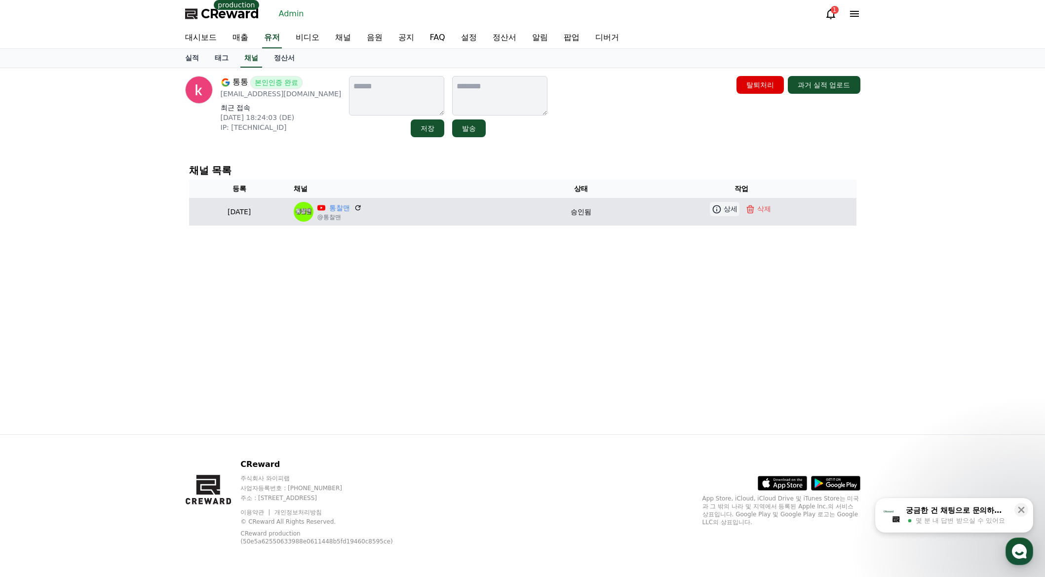
click at [737, 206] on p "상세" at bounding box center [731, 209] width 14 height 10
click at [361, 205] on p "통찰맨" at bounding box center [339, 208] width 44 height 10
click at [350, 207] on link "통찰맨" at bounding box center [339, 208] width 21 height 10
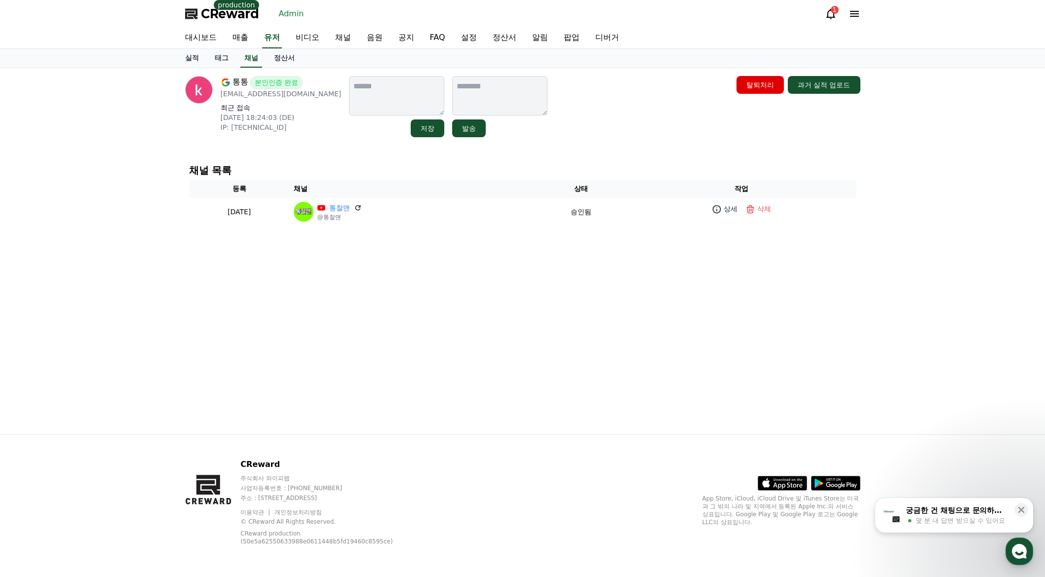
click at [553, 140] on div "통통 본인인증 완료 susaldhk11@gmail.com 최근 접속 2025-08-21 18:24:03 (DE) IP: 176.198.202.…" at bounding box center [522, 106] width 683 height 69
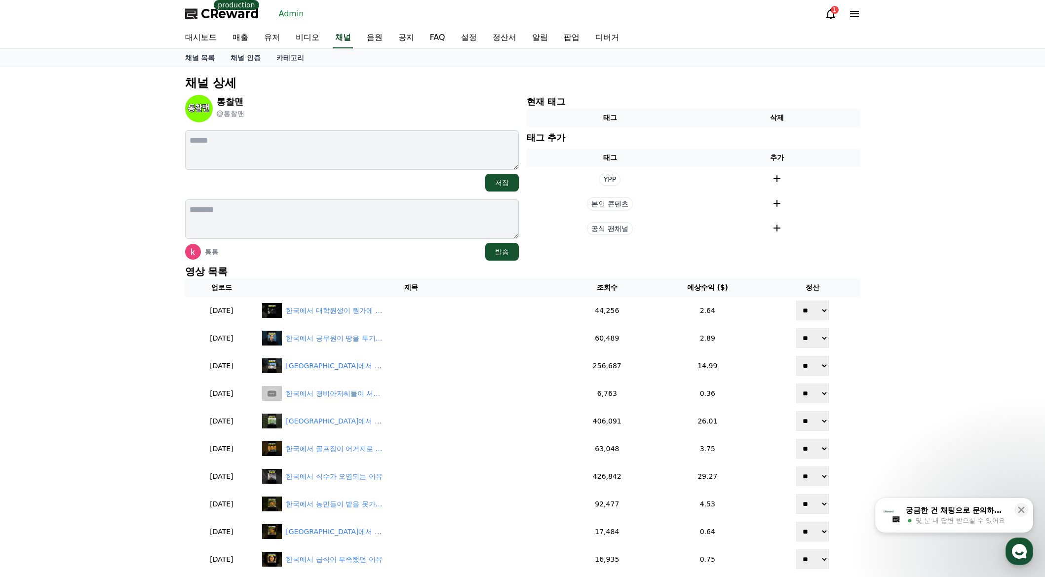
click at [352, 263] on div "채널 상세 통찰맨 @통찰맨 저장 통통 발송 현재 태그 태그 삭제 태그 추가 태그 추가 YPP 본인 콘텐츠 공식 팬채널 영상 목록 업로드 제목 …" at bounding box center [522, 470] width 683 height 798
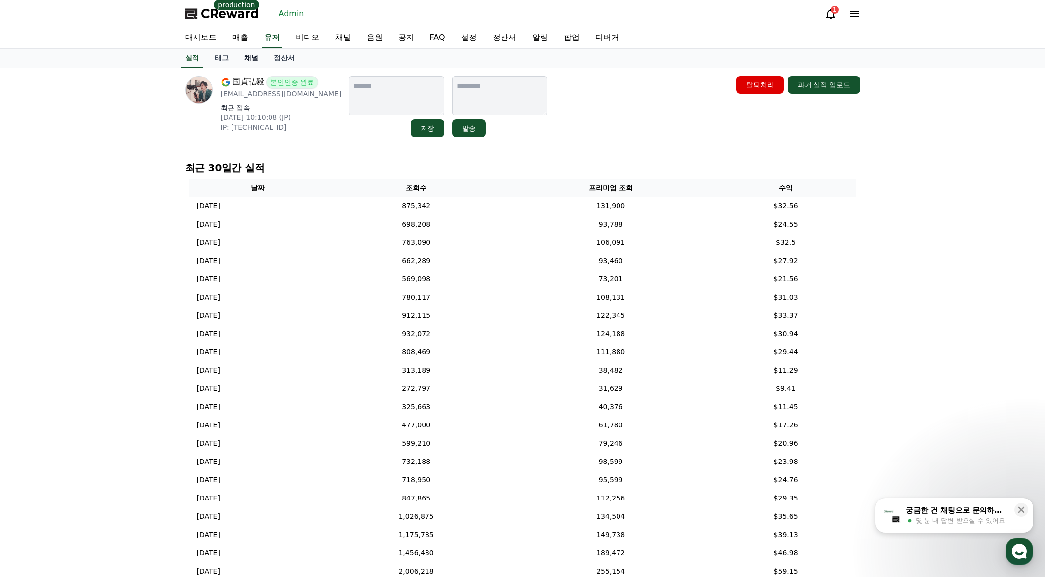
click at [245, 56] on link "채널" at bounding box center [251, 58] width 30 height 19
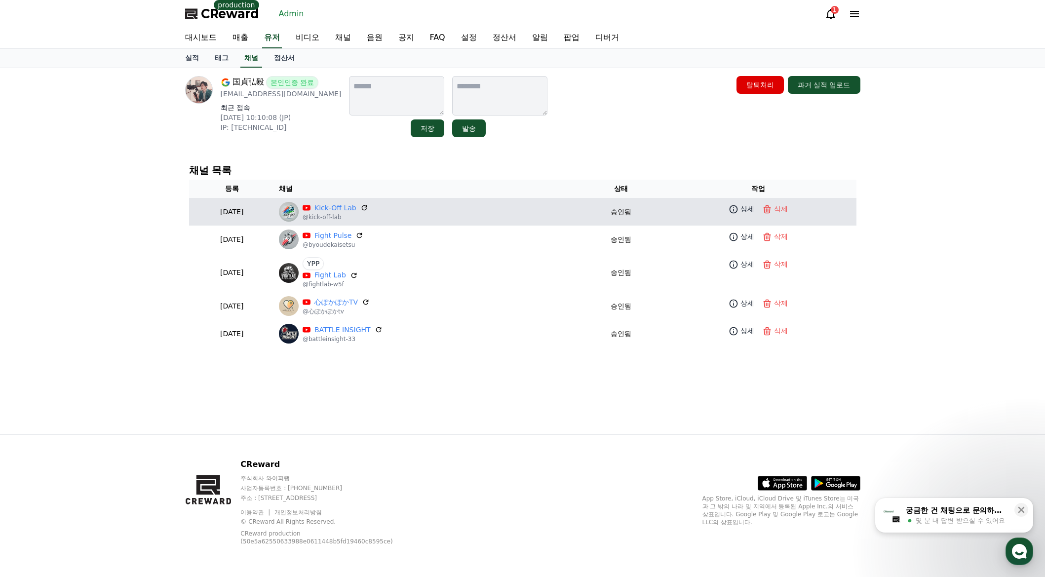
click at [356, 206] on link "Kick-Off Lab" at bounding box center [335, 208] width 42 height 10
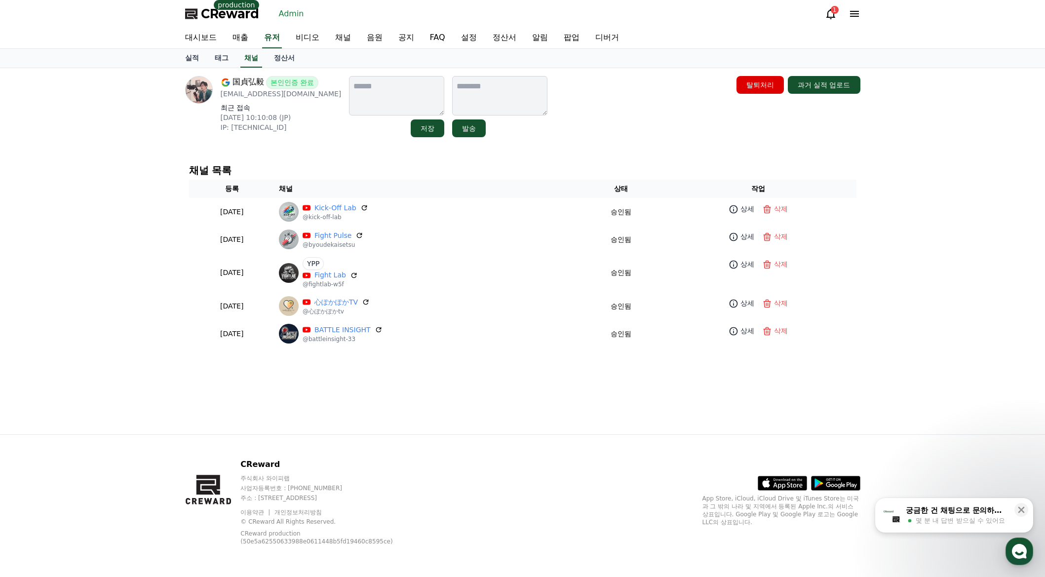
click at [466, 159] on div "채널 목록 등록 채널 상태 작업 [DATE] 02-18 Kick-Off Lab @kick-off-lab 승인됨 상세 삭제 [DATE] 01-1…" at bounding box center [522, 256] width 683 height 198
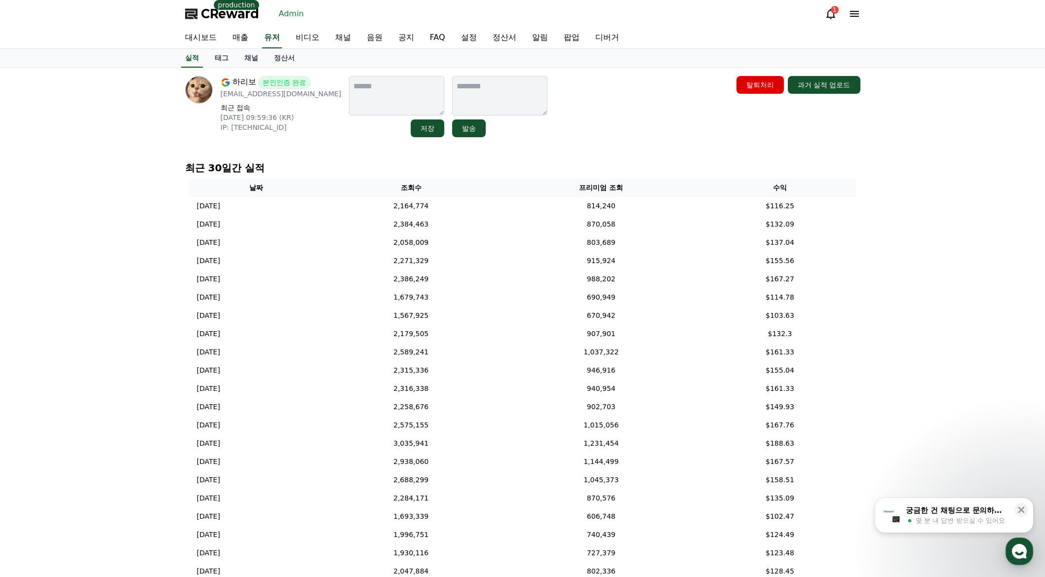
click at [664, 160] on div "최근 30일간 실적 날짜 조회수 프리미엄 조회 수익 2025-08-30 08/30 2,164,774 814,240 $116.25 2025-08…" at bounding box center [522, 394] width 683 height 474
click at [628, 157] on div "최근 30일간 실적 날짜 조회수 프리미엄 조회 수익 2025-08-30 08/30 2,164,774 814,240 $116.25 2025-08…" at bounding box center [522, 394] width 683 height 474
click at [618, 154] on div "하리보 본인인증 완료 newsrang55@gmail.com 최근 접속 2025-08-15 09:59:36 (KR) IP: 2001:e60:a3…" at bounding box center [522, 351] width 691 height 567
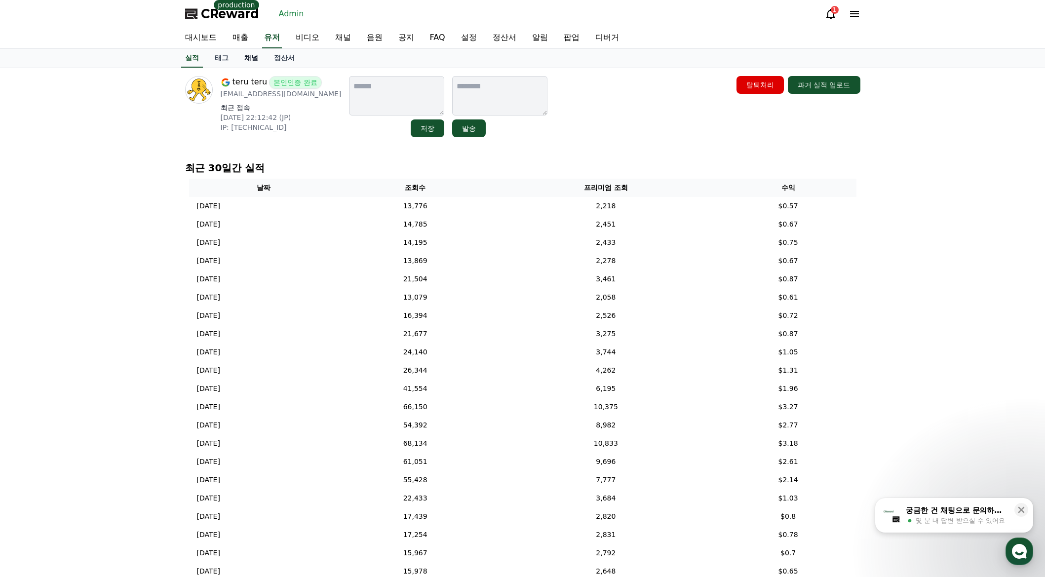
click at [248, 63] on link "채널" at bounding box center [251, 58] width 30 height 19
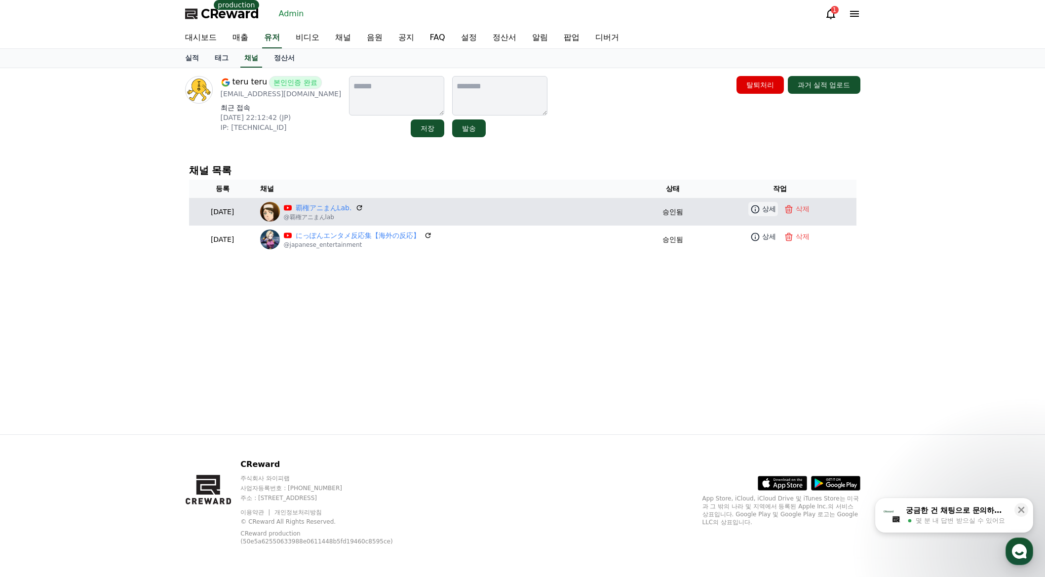
click at [760, 211] on icon at bounding box center [755, 209] width 10 height 10
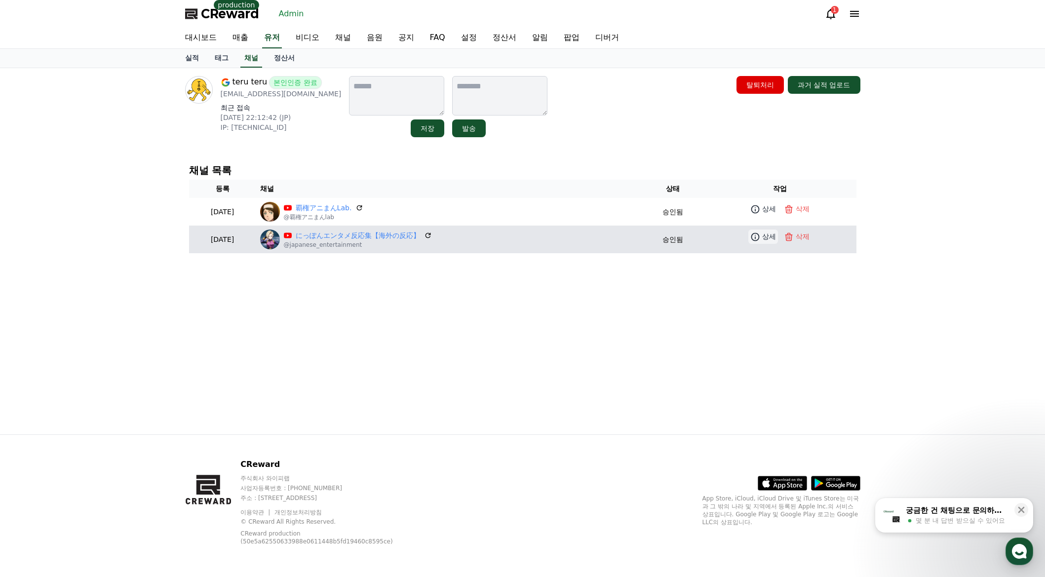
click at [763, 242] on link "상세" at bounding box center [763, 237] width 30 height 14
click at [351, 242] on p "@japanese_entertainment" at bounding box center [358, 245] width 148 height 8
click at [354, 235] on link "にっぽんエンタメ反応集【海外の反応】" at bounding box center [358, 235] width 124 height 10
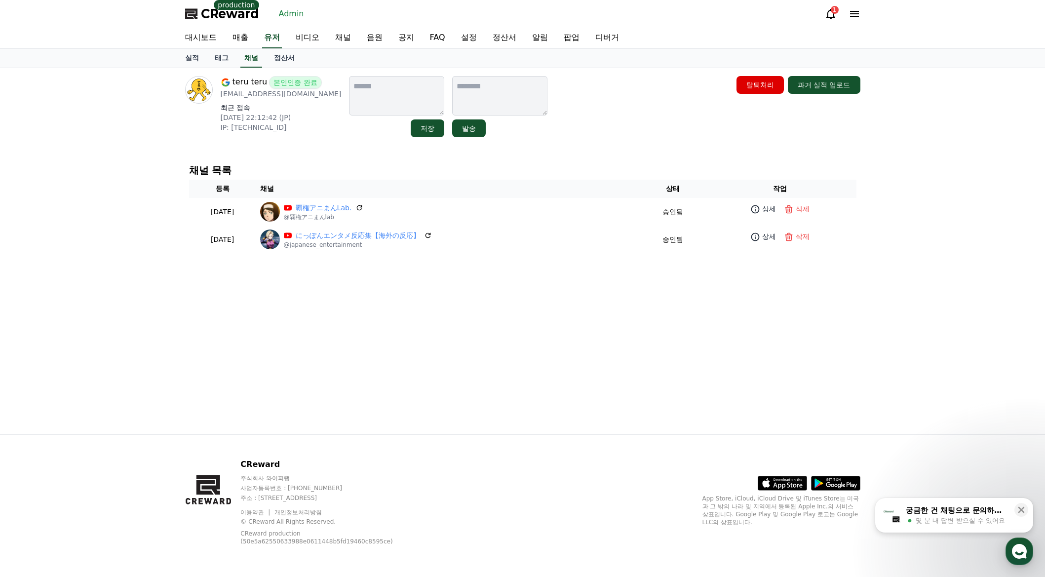
click at [613, 165] on h4 "채널 목록" at bounding box center [522, 170] width 667 height 11
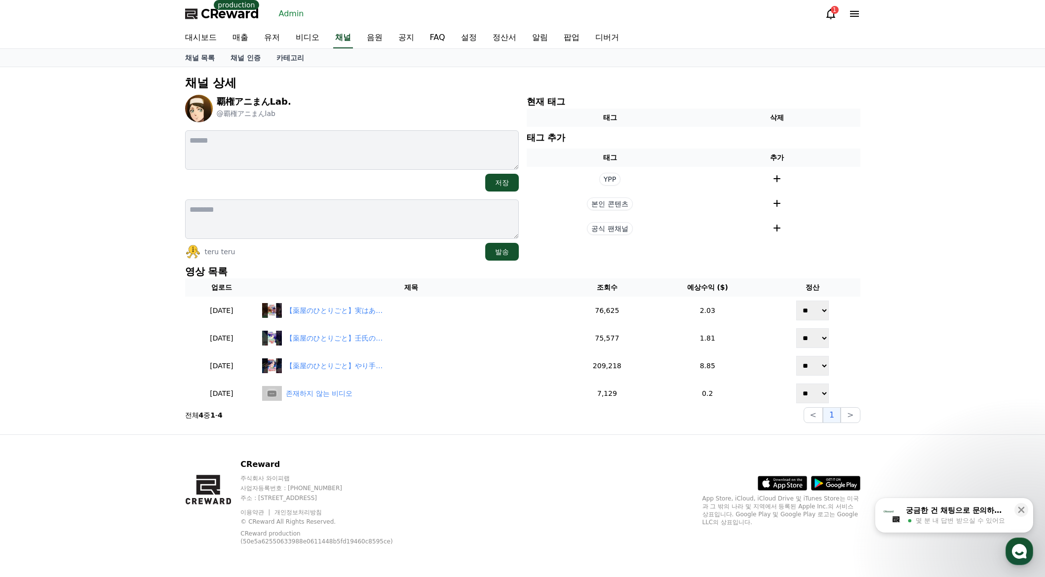
click at [414, 242] on div "[PERSON_NAME] 발송" at bounding box center [352, 229] width 334 height 61
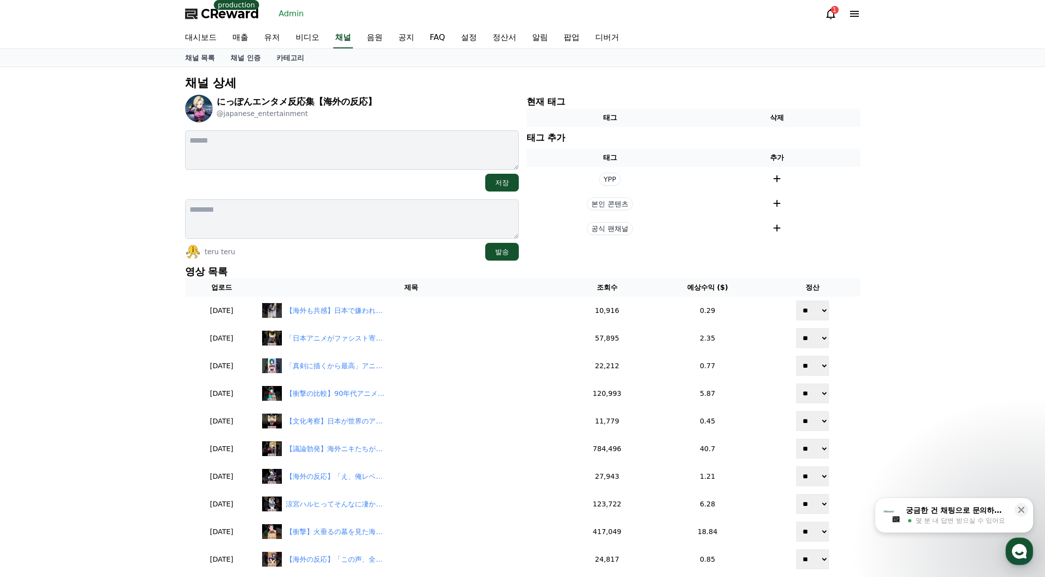
click at [378, 267] on p "영상 목록" at bounding box center [522, 272] width 675 height 14
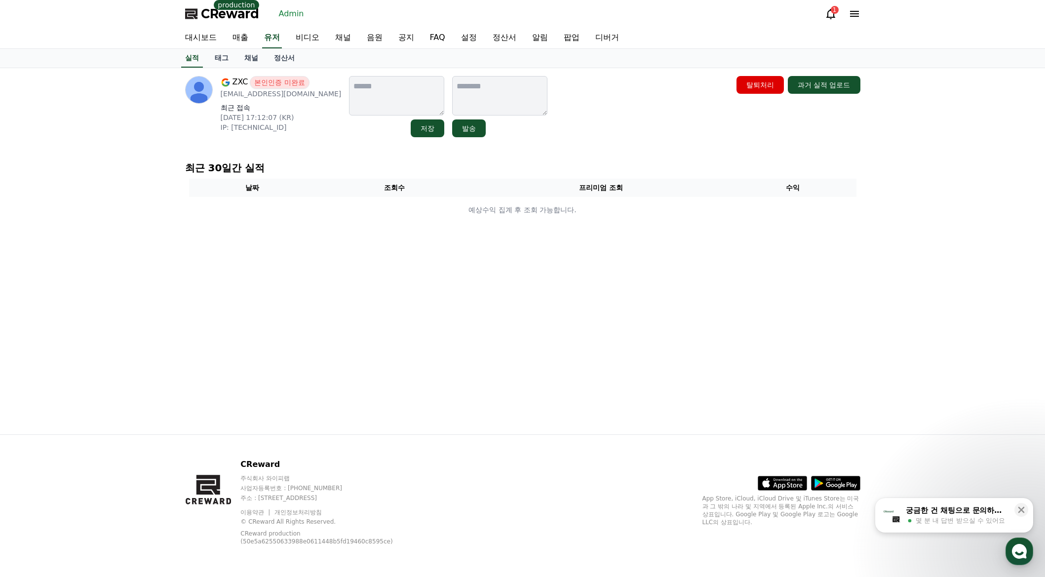
click at [555, 151] on div "ZXC 본인인증 미완료 latwntw@gmail.com 최근 접속 2025-06-16 17:12:07 (KR) IP: 118.32.70.49 …" at bounding box center [522, 251] width 691 height 366
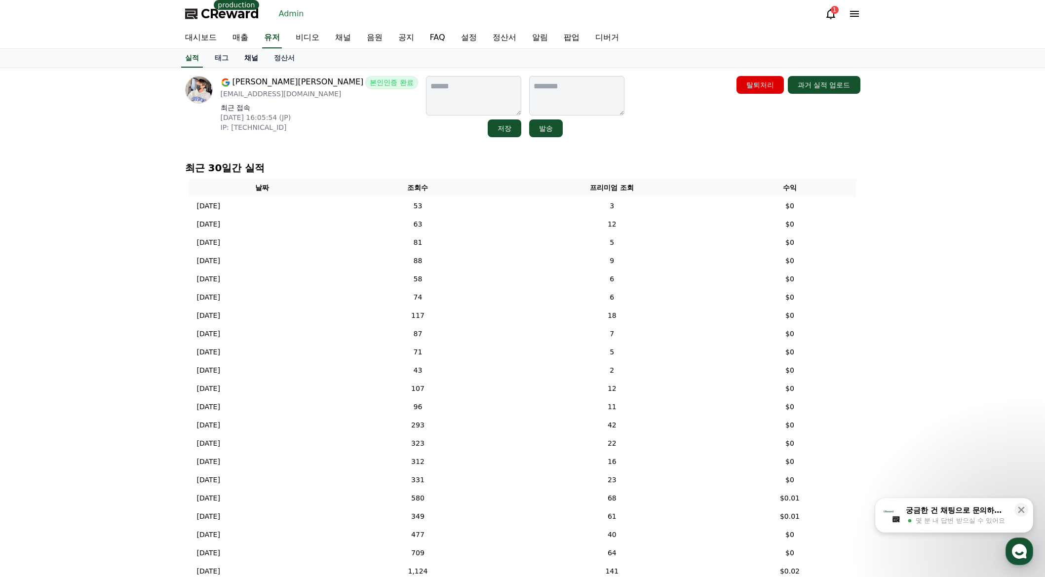
click at [251, 67] on link "채널" at bounding box center [251, 58] width 30 height 19
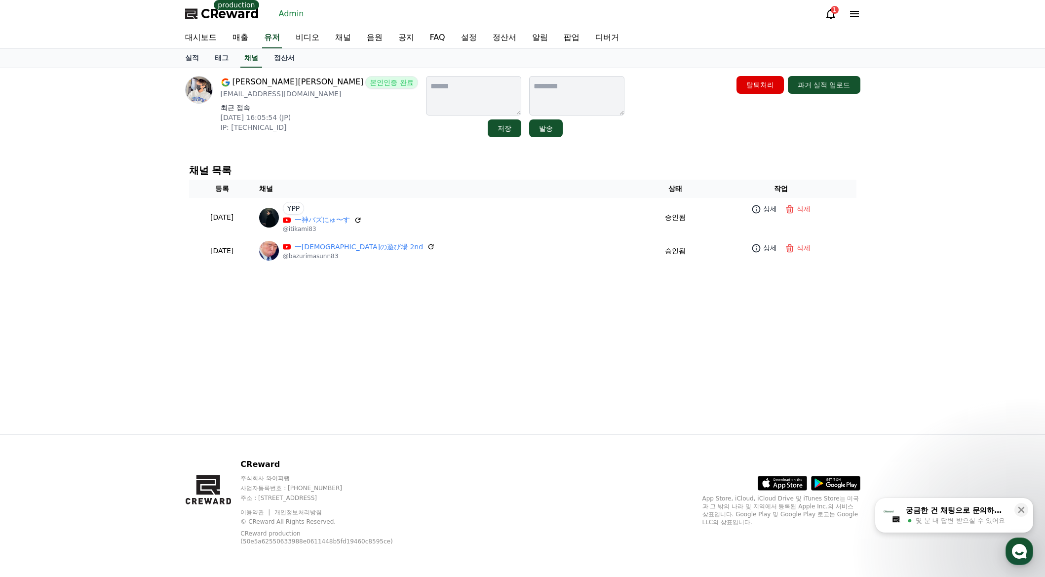
click at [601, 118] on div "齋藤和利 본인인증 완료 kazu.row.358@gmail.com 최근 접속 2025-07-24 16:05:54 (JP) IP: 2400:241…" at bounding box center [522, 106] width 675 height 61
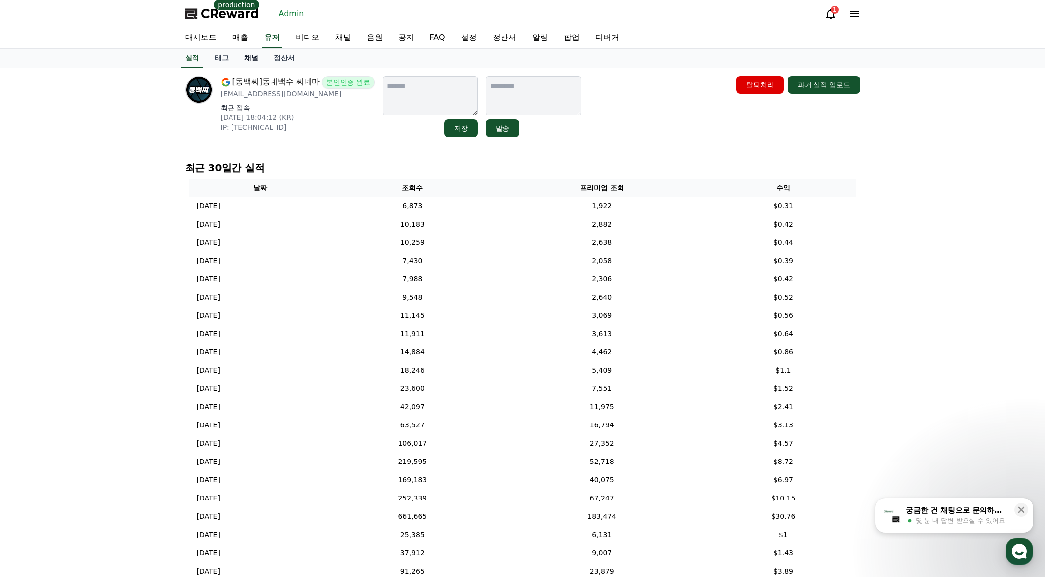
click at [250, 59] on link "채널" at bounding box center [251, 58] width 30 height 19
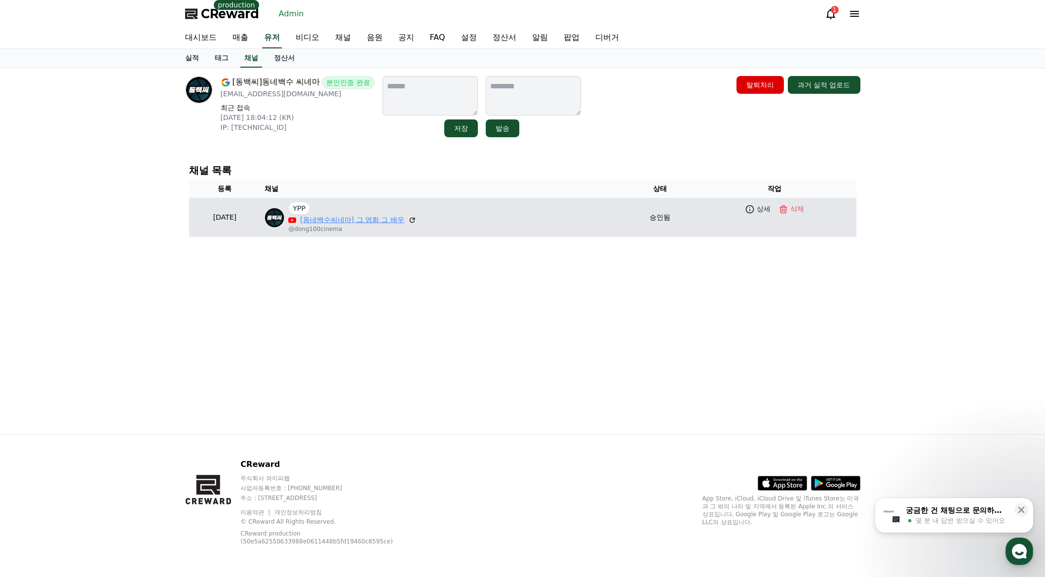
click at [353, 221] on link "[동네백수씨네마] 그 영화 그 배우" at bounding box center [352, 220] width 104 height 10
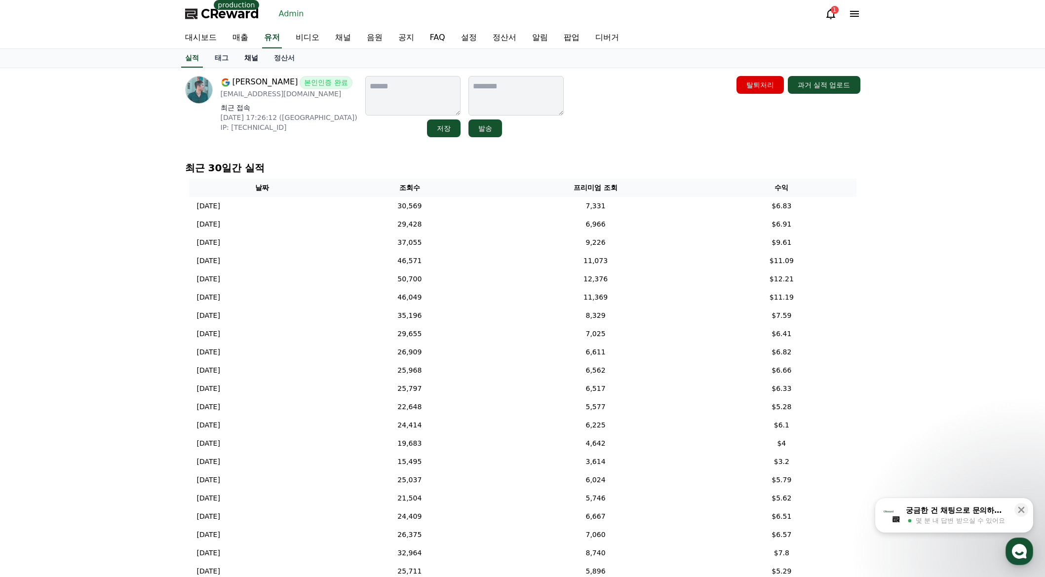
click at [257, 60] on link "채널" at bounding box center [251, 58] width 30 height 19
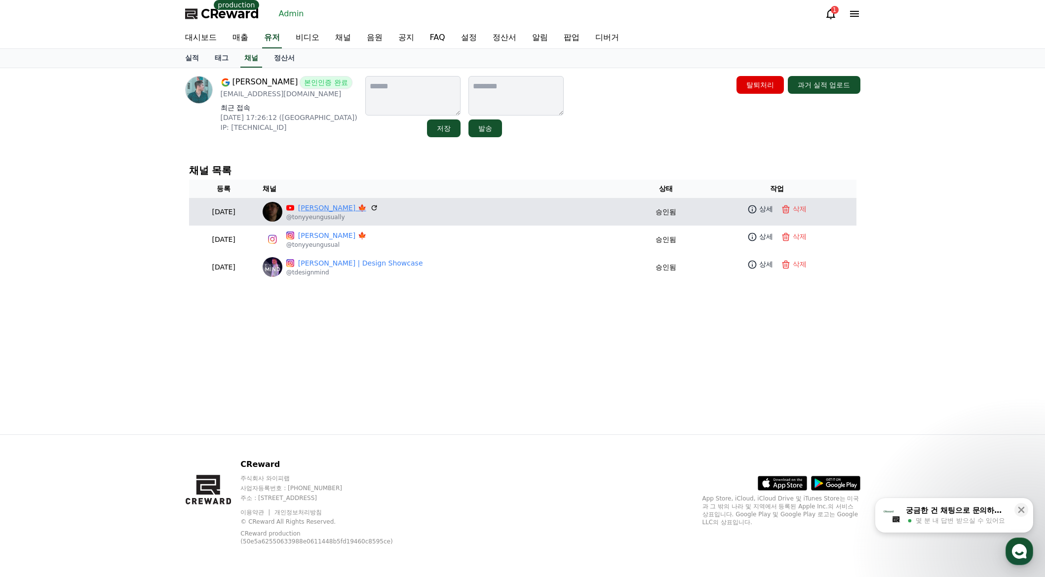
click at [338, 207] on link "Tony Yeung 🍁" at bounding box center [332, 208] width 68 height 10
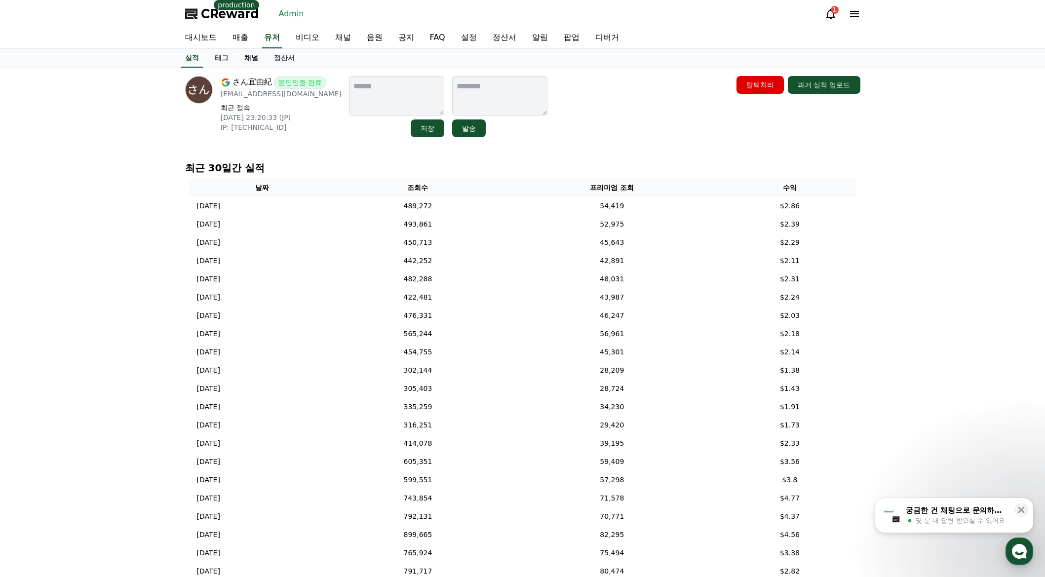
click at [248, 61] on link "채널" at bounding box center [251, 58] width 30 height 19
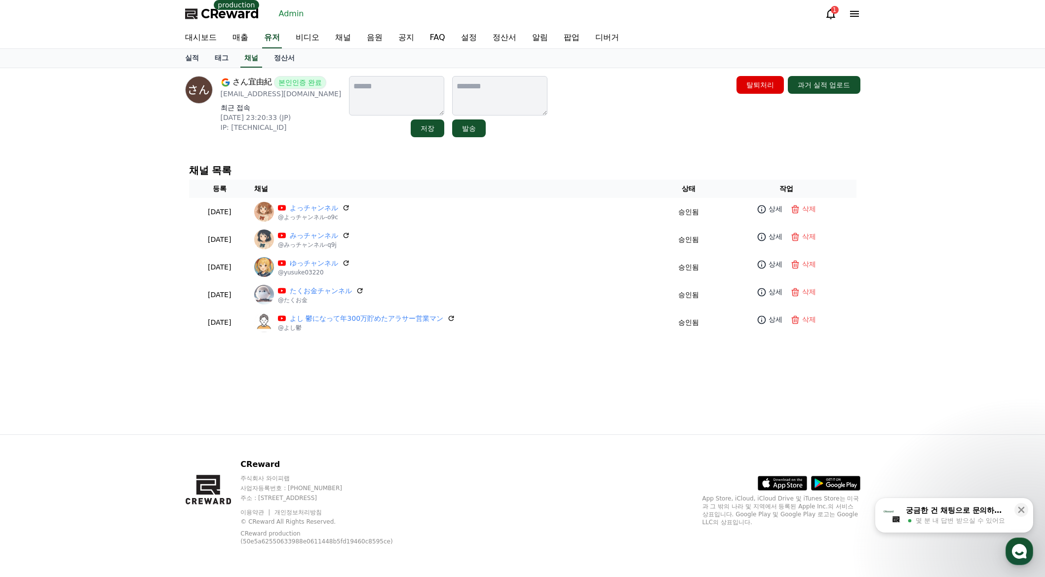
click at [383, 170] on h4 "채널 목록" at bounding box center [522, 170] width 667 height 11
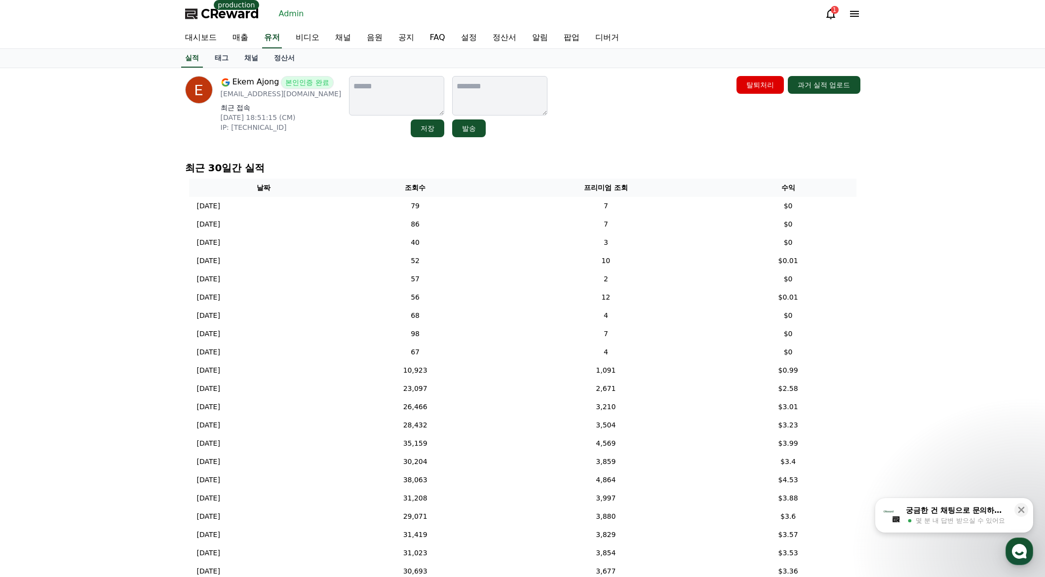
click at [316, 154] on div "Ekem Ajong 본인인증 완료 ekemajong4@gmail.com 최근 접속 2025-08-25 18:51:15 (CM) IP: 2c0f…" at bounding box center [522, 351] width 691 height 567
click at [295, 137] on div "Ekem Ajong 본인인증 완료 ekemajong4@gmail.com 최근 접속 2025-08-25 18:51:15 (CM) IP: 2c0f…" at bounding box center [281, 106] width 121 height 61
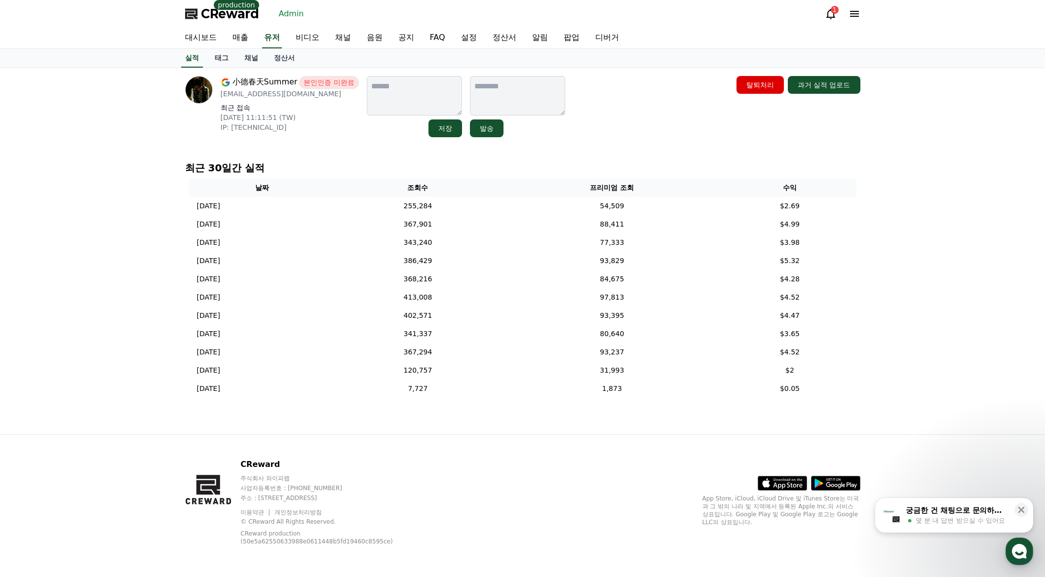
click at [296, 149] on div "小德春天Summer 본인인증 미완료 [EMAIL_ADDRESS][DOMAIN_NAME] 최근 접속 [DATE] 11:11:51 (TW) IP:…" at bounding box center [522, 251] width 691 height 366
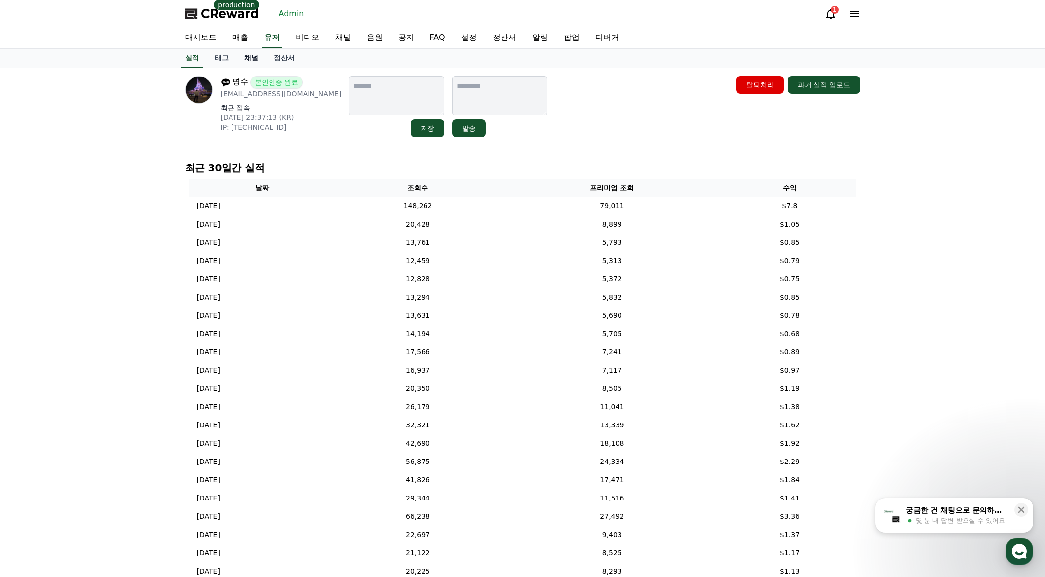
click at [255, 60] on link "채널" at bounding box center [251, 58] width 30 height 19
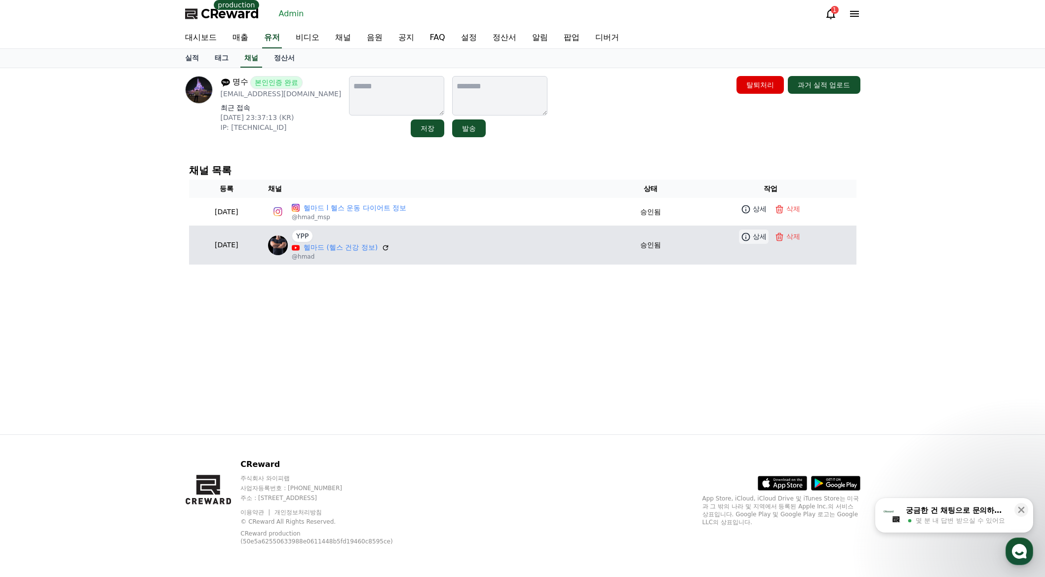
click at [748, 238] on icon at bounding box center [746, 237] width 10 height 10
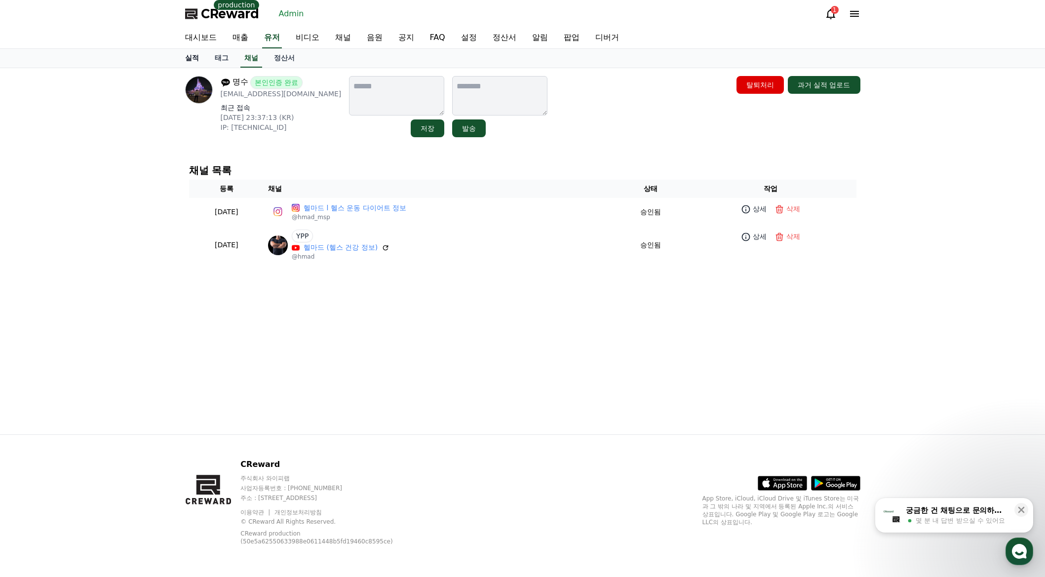
click at [198, 63] on link "실적" at bounding box center [192, 58] width 30 height 19
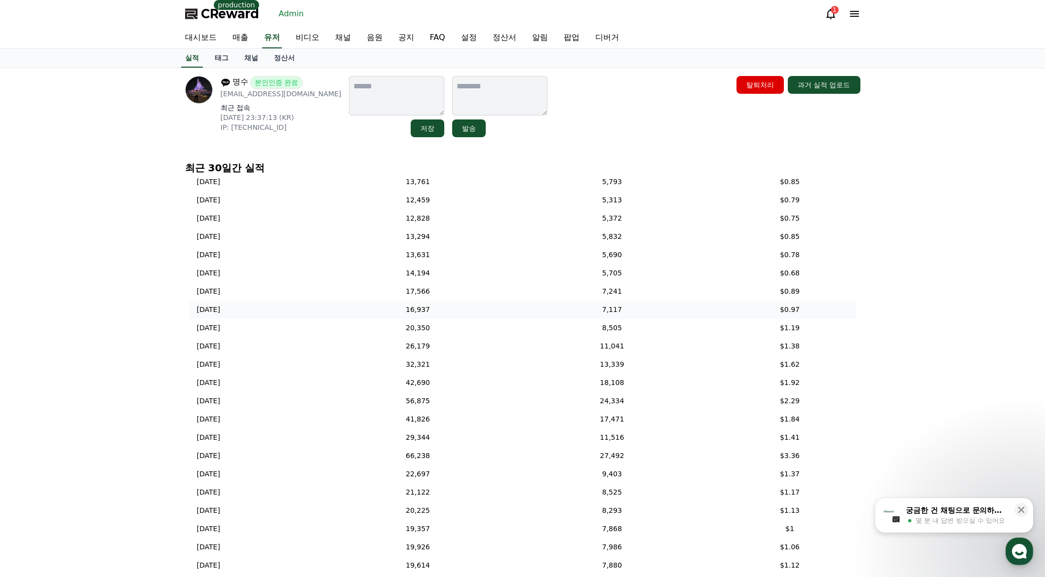
scroll to position [99, 0]
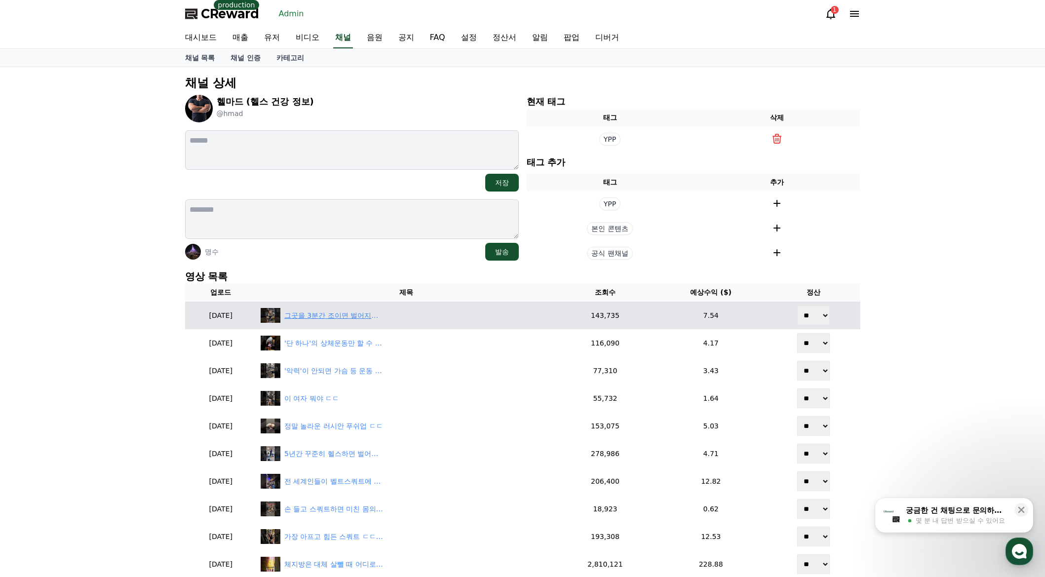
click at [327, 308] on div "그곳을 3분간 조이면 벌어지는 일" at bounding box center [406, 315] width 291 height 15
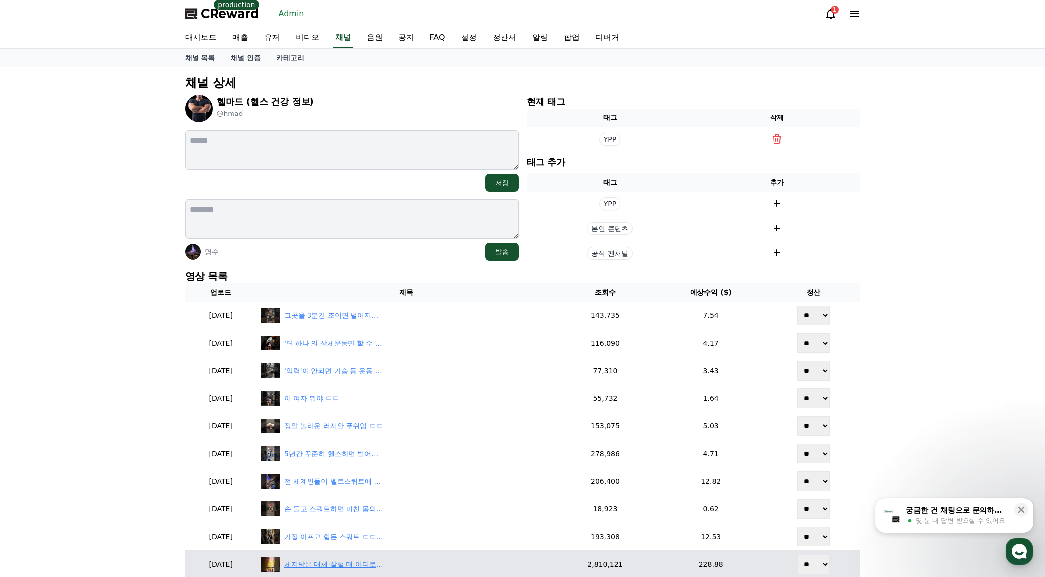
click at [363, 560] on div "체지방은 대체 살뺄 때 어디로 빠져나갈까?" at bounding box center [333, 564] width 99 height 10
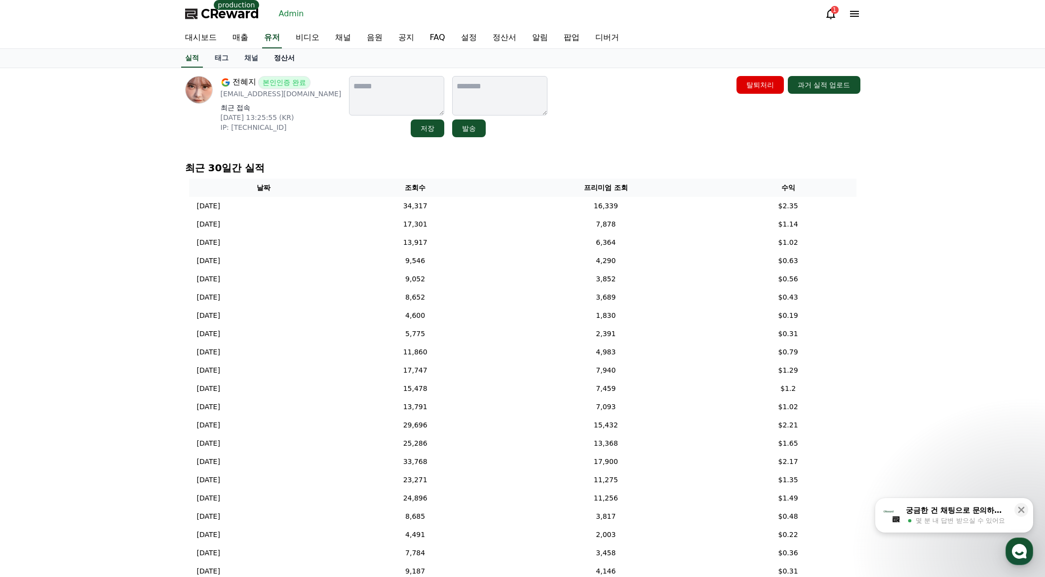
click at [283, 60] on link "정산서" at bounding box center [284, 58] width 37 height 19
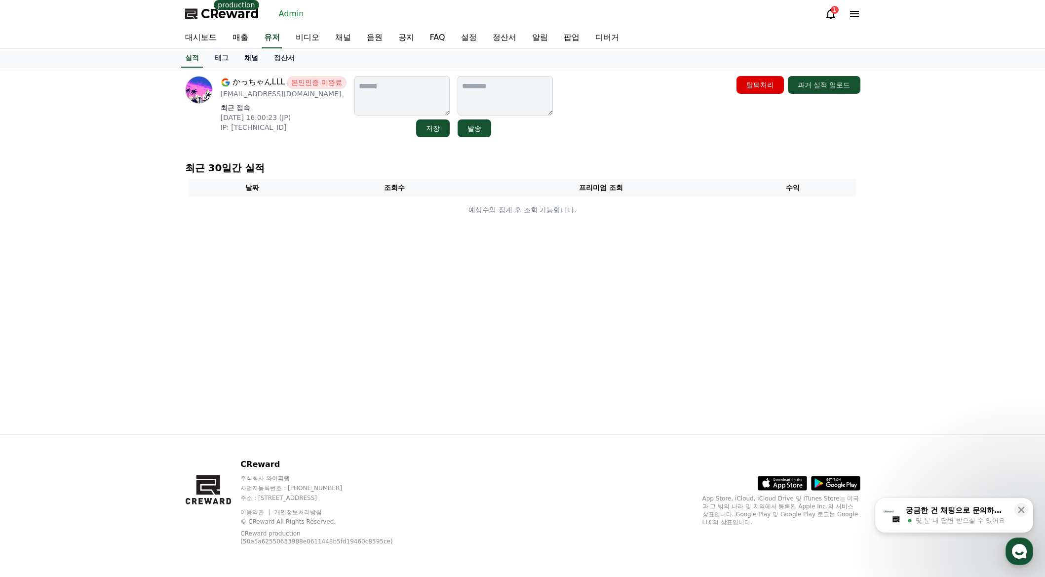
click at [250, 57] on link "채널" at bounding box center [251, 58] width 30 height 19
click at [194, 59] on link "실적" at bounding box center [192, 58] width 30 height 19
click at [560, 117] on div "かっちゃんLLL 본인인증 미완료 [EMAIL_ADDRESS][DOMAIN_NAME] 최근 접속 [DATE] 16:00:23 (JP) IP: […" at bounding box center [522, 106] width 675 height 61
